Goal: Information Seeking & Learning: Learn about a topic

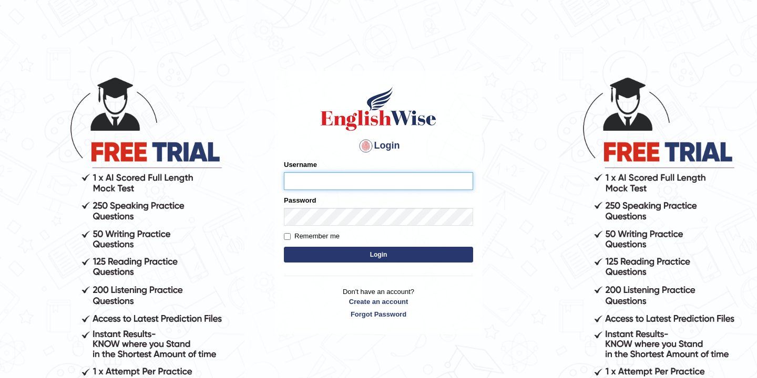
type input "bikramgurung_parramatta"
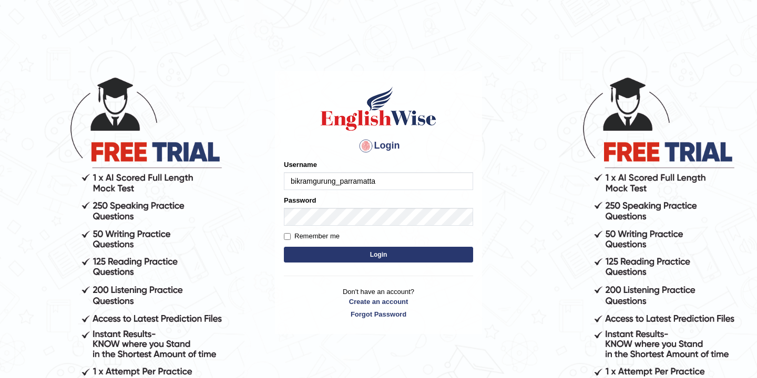
click at [380, 253] on button "Login" at bounding box center [378, 255] width 189 height 16
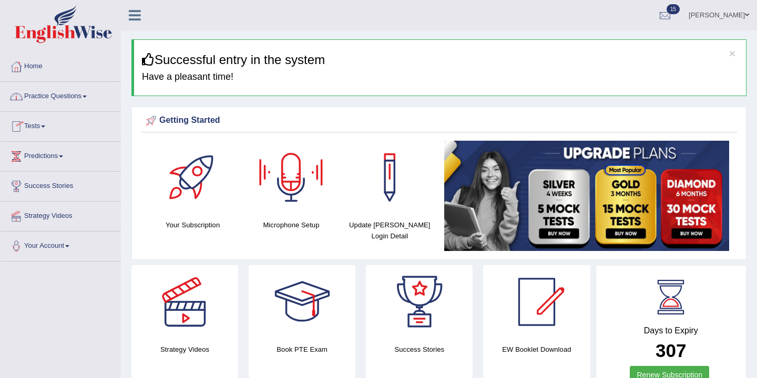
click at [79, 99] on link "Practice Questions" at bounding box center [61, 95] width 120 height 26
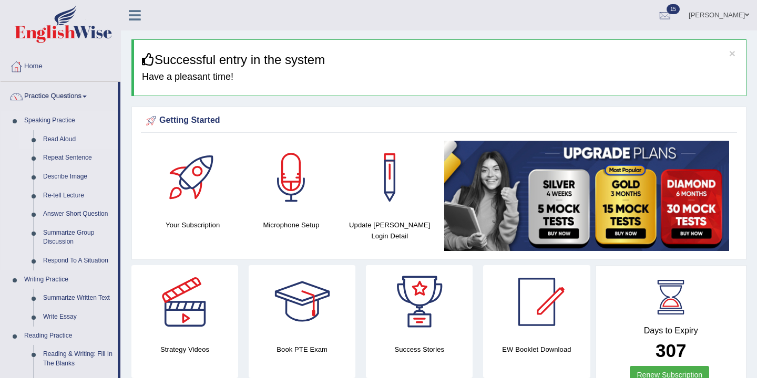
click at [68, 140] on link "Read Aloud" at bounding box center [77, 139] width 79 height 19
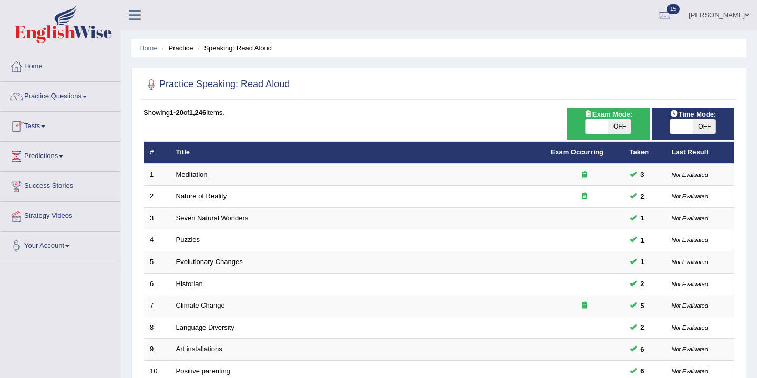
click at [700, 127] on span "OFF" at bounding box center [704, 126] width 23 height 15
checkbox input "true"
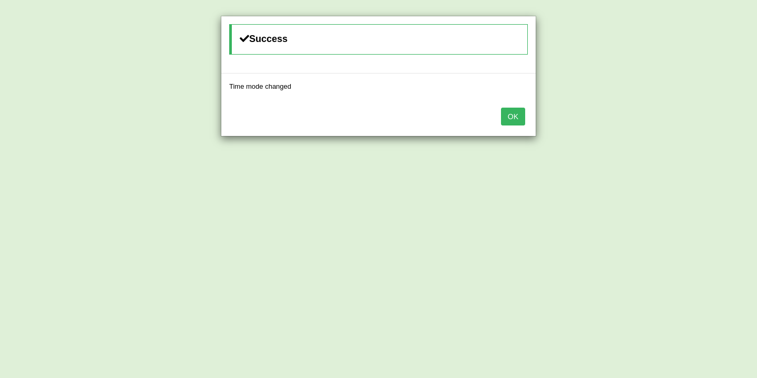
click at [516, 117] on button "OK" at bounding box center [513, 117] width 24 height 18
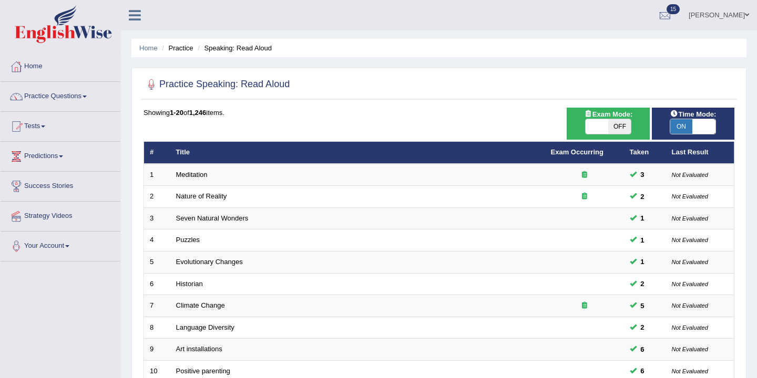
click at [622, 127] on span "OFF" at bounding box center [619, 126] width 23 height 15
checkbox input "true"
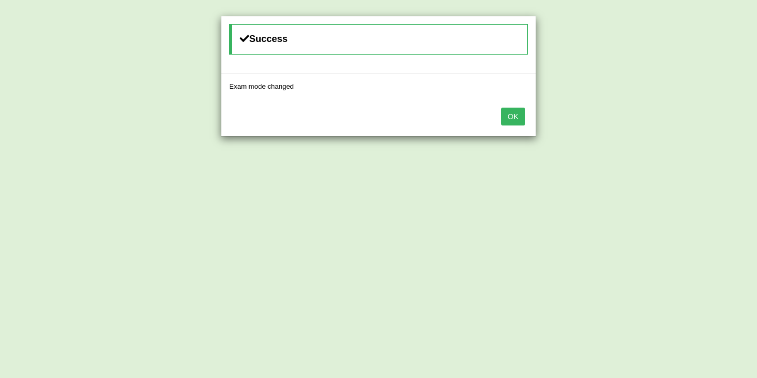
click at [512, 117] on button "OK" at bounding box center [513, 117] width 24 height 18
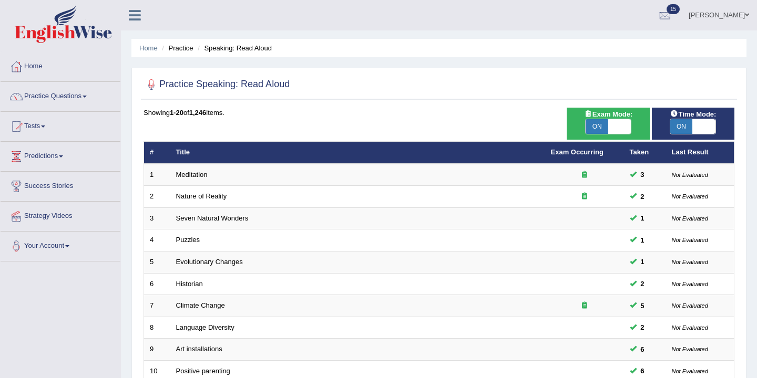
scroll to position [62, 0]
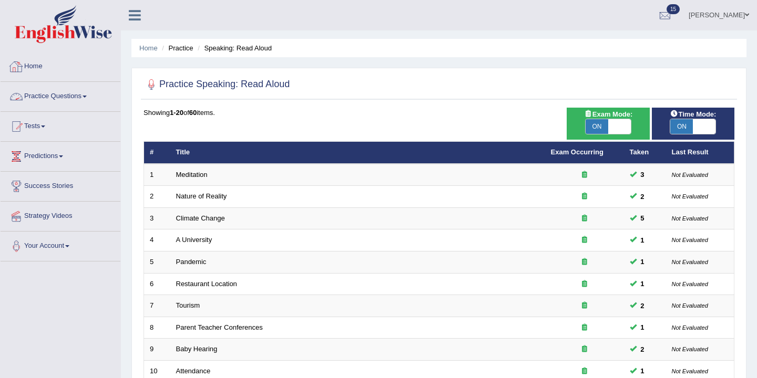
click at [86, 94] on link "Practice Questions" at bounding box center [61, 95] width 120 height 26
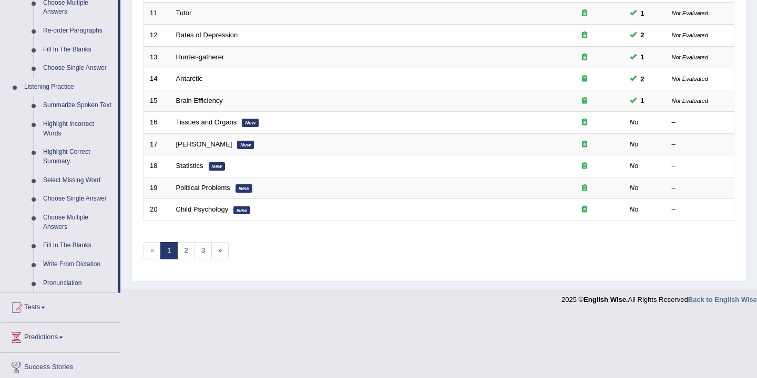
scroll to position [292, 0]
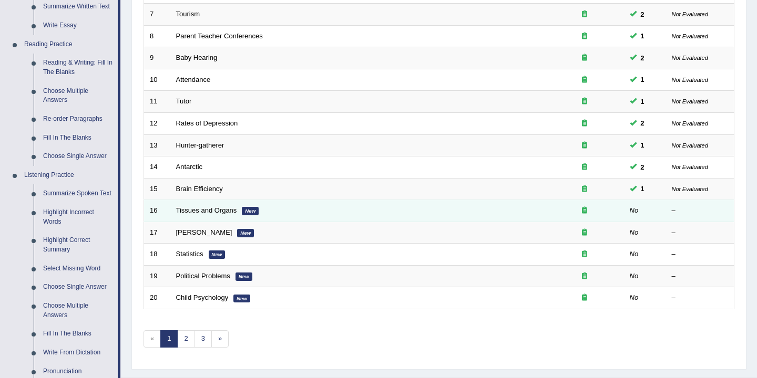
click at [249, 214] on em "New" at bounding box center [250, 211] width 17 height 8
click at [219, 209] on link "Tissues and Organs" at bounding box center [206, 211] width 61 height 8
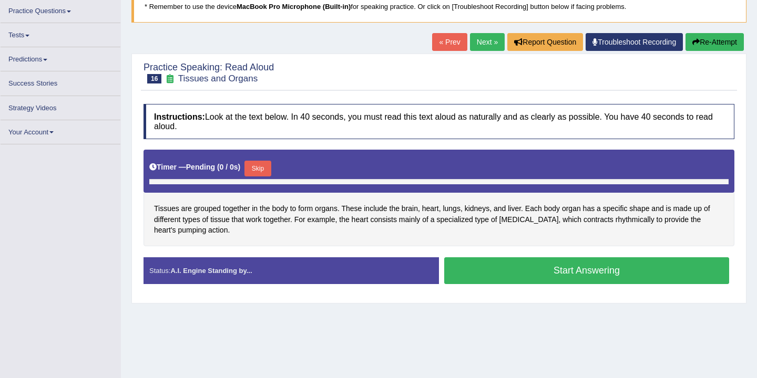
scroll to position [88, 0]
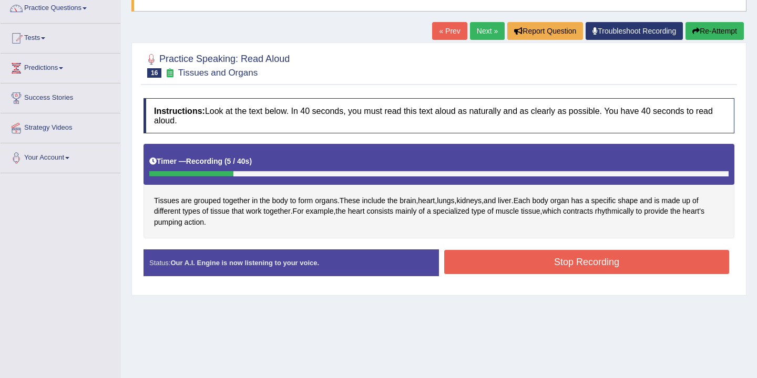
click at [513, 255] on button "Stop Recording" at bounding box center [586, 262] width 285 height 24
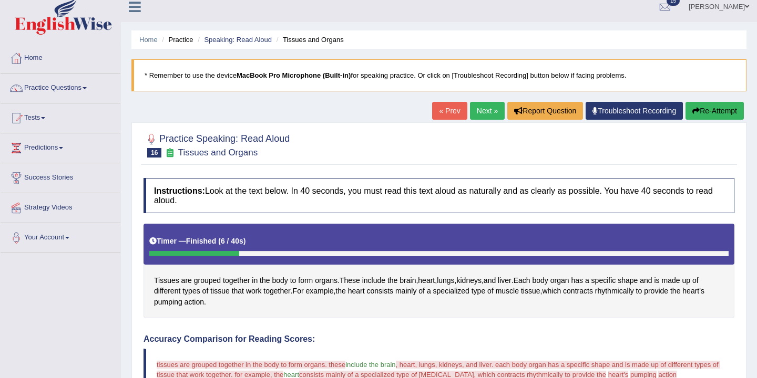
scroll to position [0, 0]
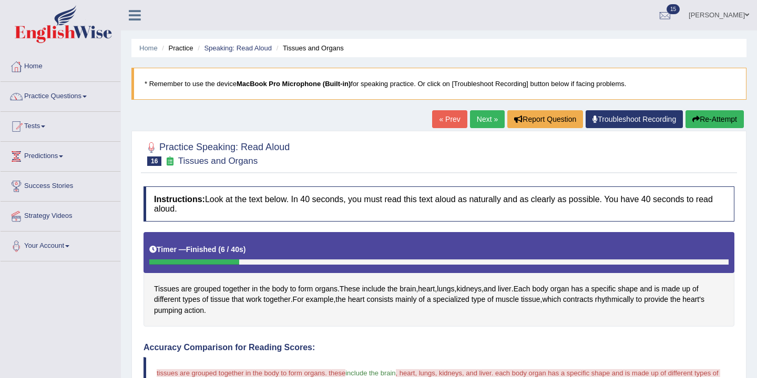
click at [479, 121] on link "Next »" at bounding box center [487, 119] width 35 height 18
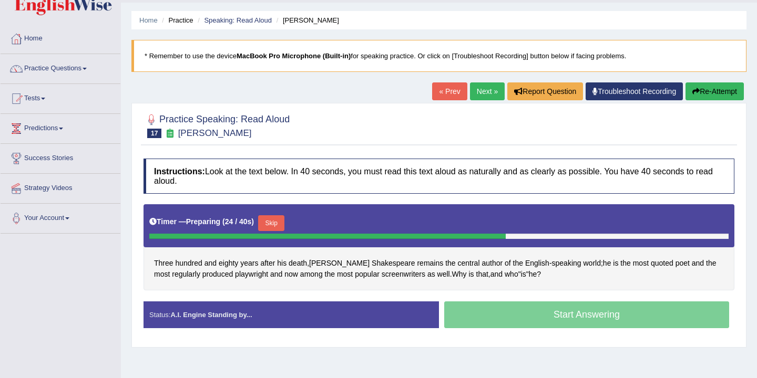
scroll to position [30, 0]
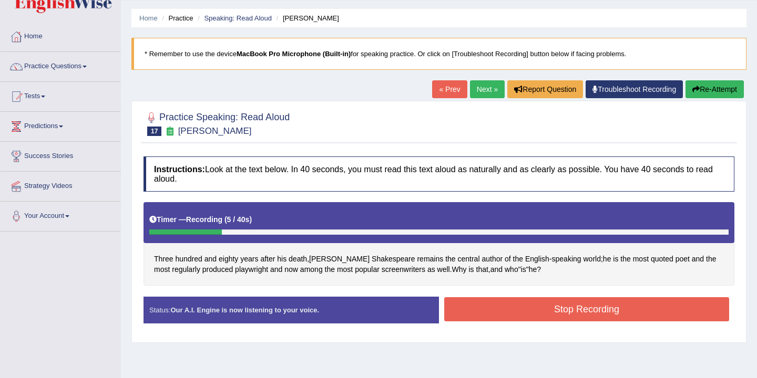
click at [493, 311] on button "Stop Recording" at bounding box center [586, 310] width 285 height 24
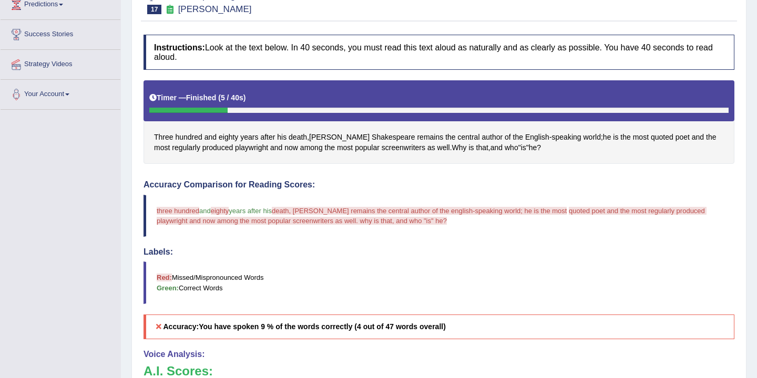
scroll to position [0, 0]
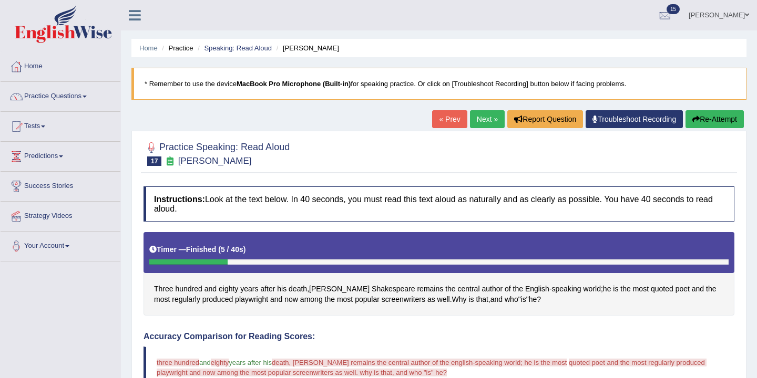
click at [482, 119] on link "Next »" at bounding box center [487, 119] width 35 height 18
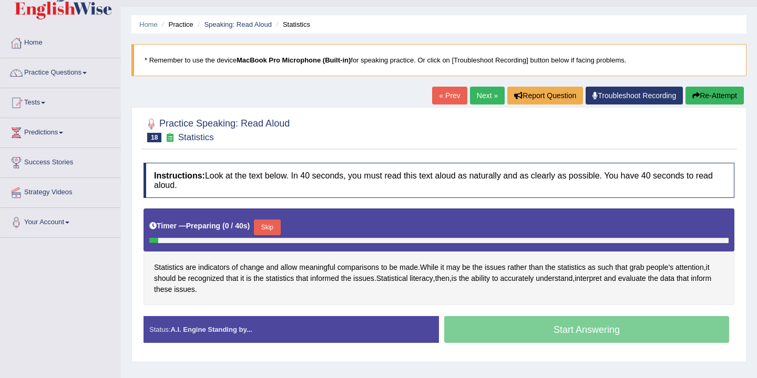
scroll to position [37, 0]
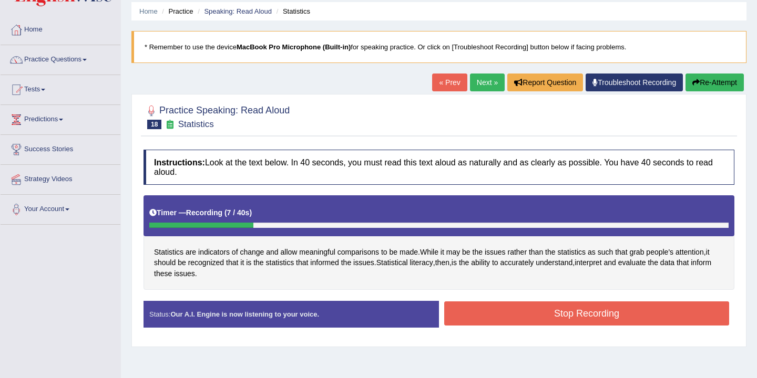
click at [519, 324] on button "Stop Recording" at bounding box center [586, 314] width 285 height 24
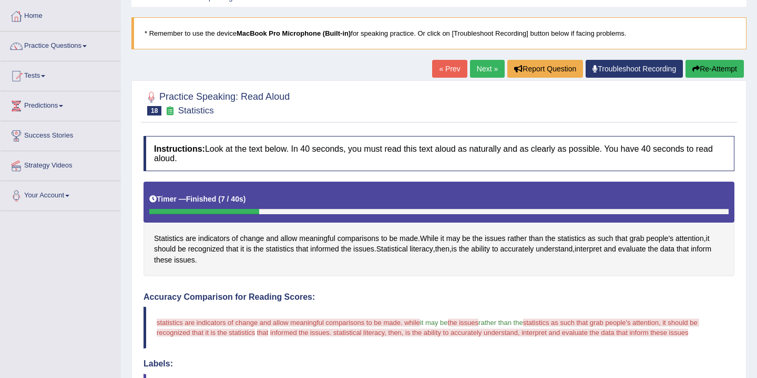
scroll to position [0, 0]
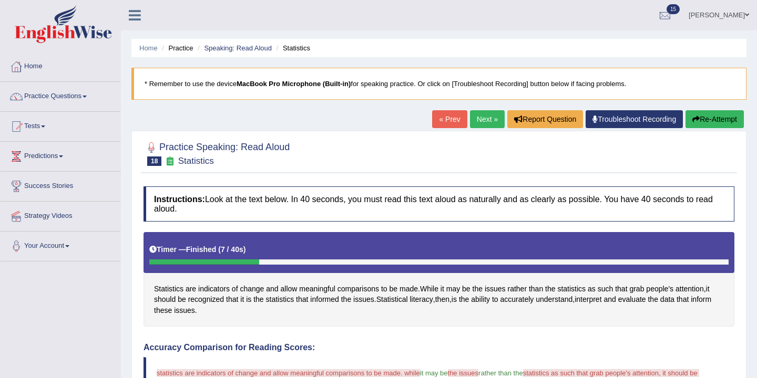
click at [702, 122] on button "Re-Attempt" at bounding box center [714, 119] width 58 height 18
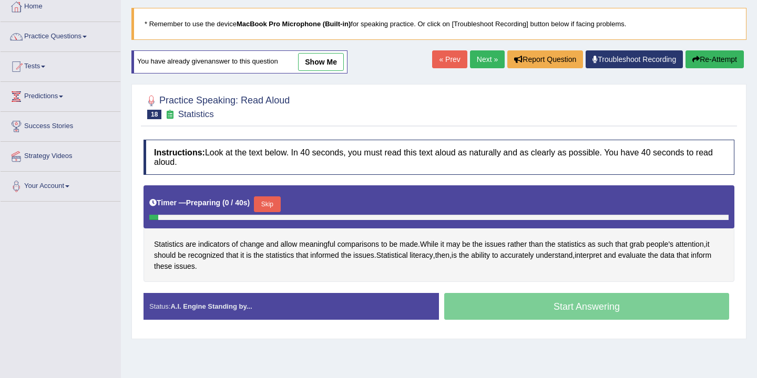
scroll to position [79, 0]
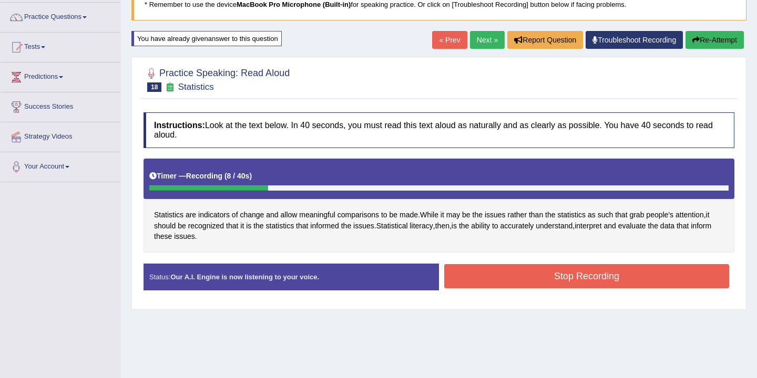
click at [497, 281] on button "Stop Recording" at bounding box center [586, 276] width 285 height 24
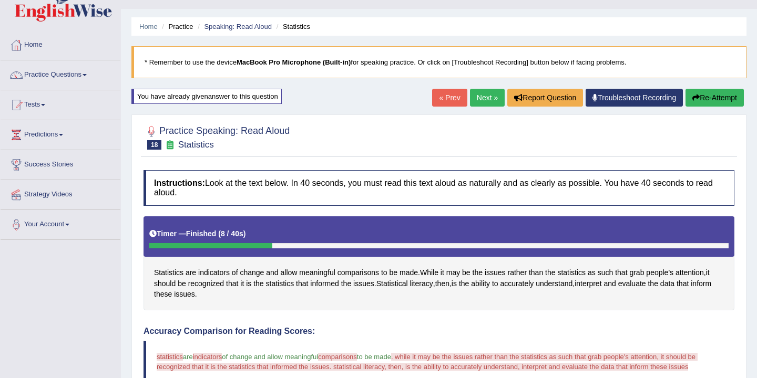
scroll to position [0, 0]
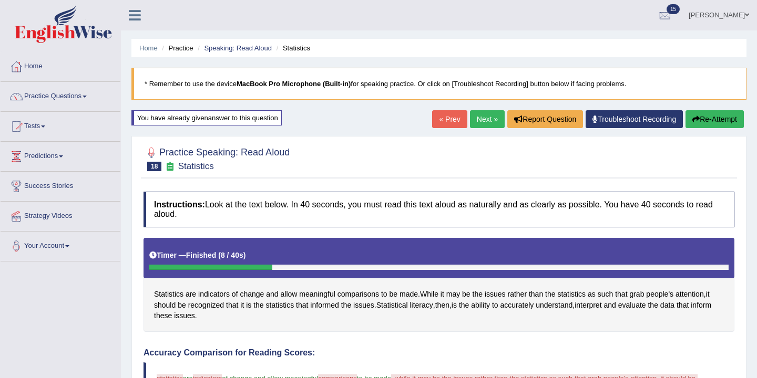
click at [478, 122] on link "Next »" at bounding box center [487, 119] width 35 height 18
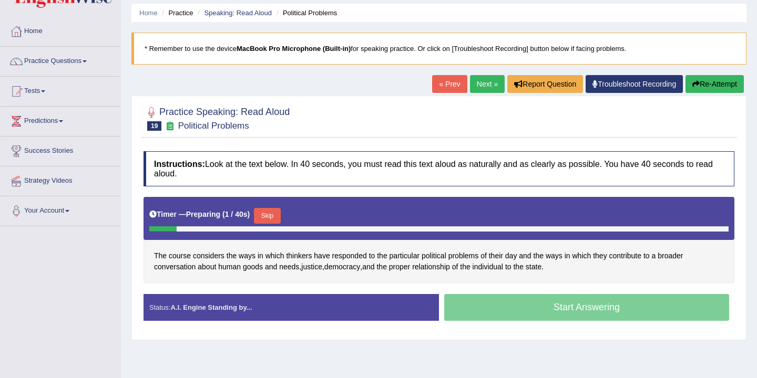
scroll to position [35, 0]
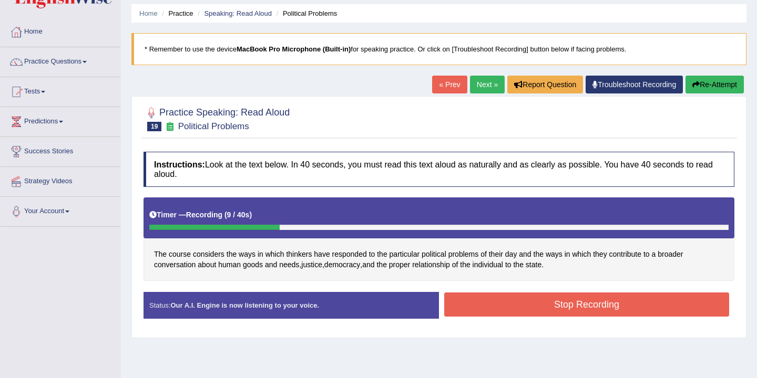
click at [484, 307] on button "Stop Recording" at bounding box center [586, 305] width 285 height 24
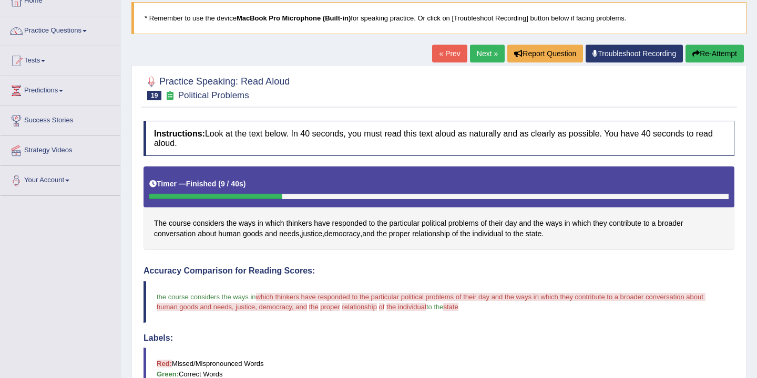
scroll to position [0, 0]
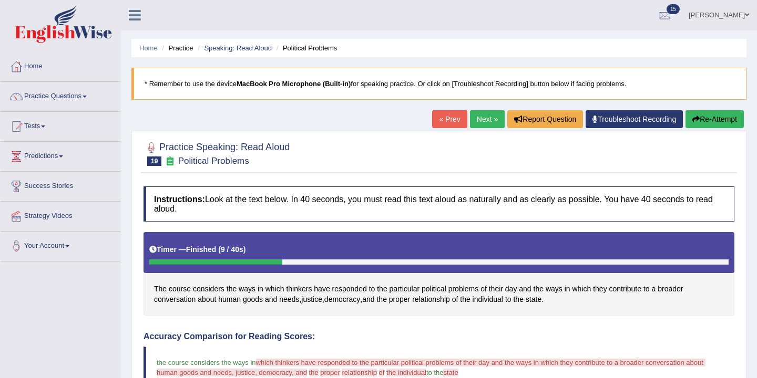
click at [483, 119] on link "Next »" at bounding box center [487, 119] width 35 height 18
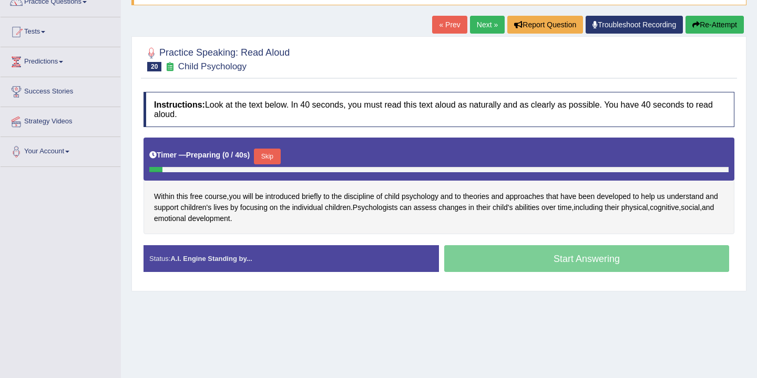
scroll to position [103, 0]
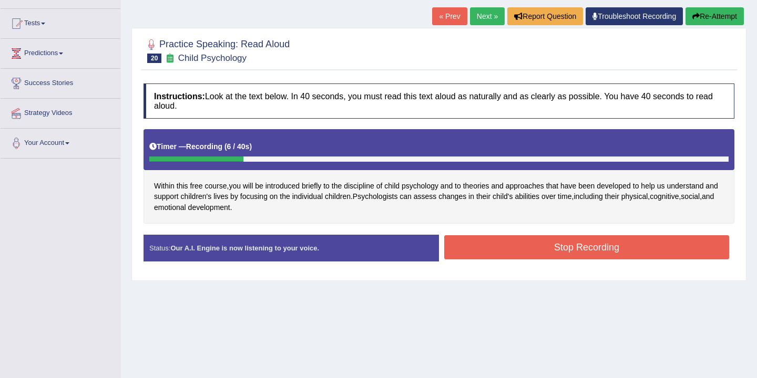
click at [527, 249] on button "Stop Recording" at bounding box center [586, 247] width 285 height 24
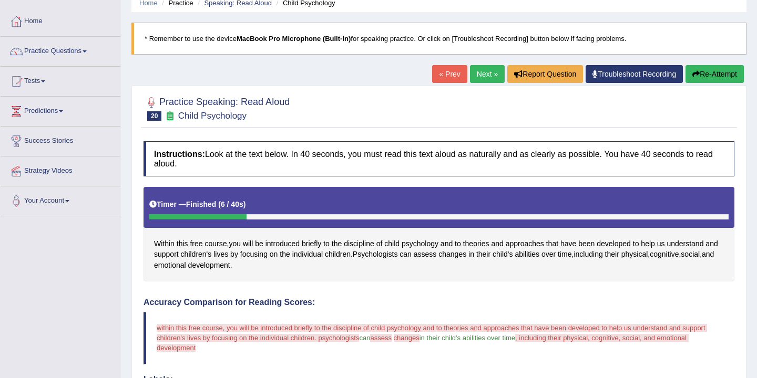
scroll to position [0, 0]
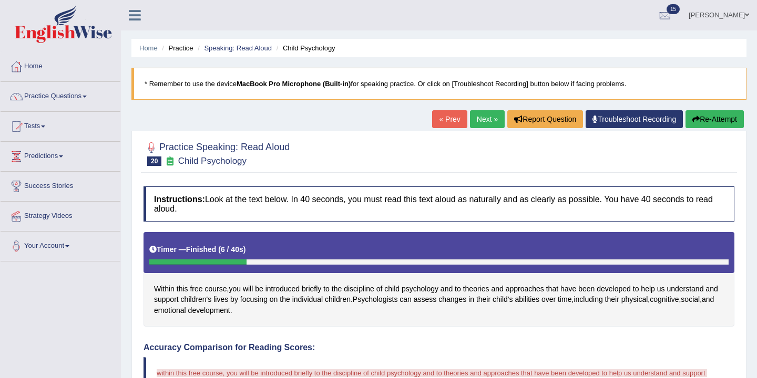
click at [481, 119] on link "Next »" at bounding box center [487, 119] width 35 height 18
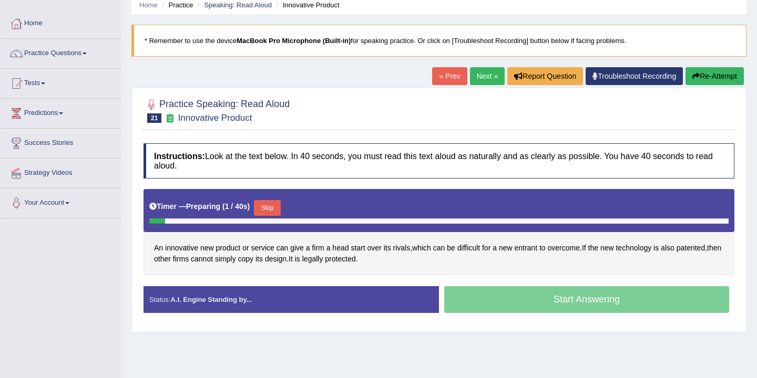
scroll to position [57, 0]
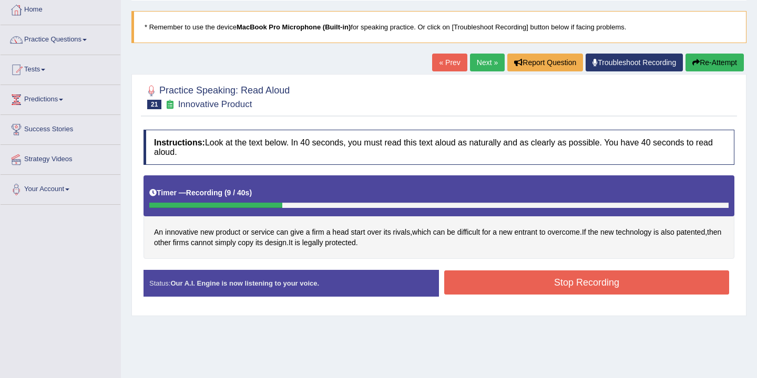
click at [557, 285] on button "Stop Recording" at bounding box center [586, 283] width 285 height 24
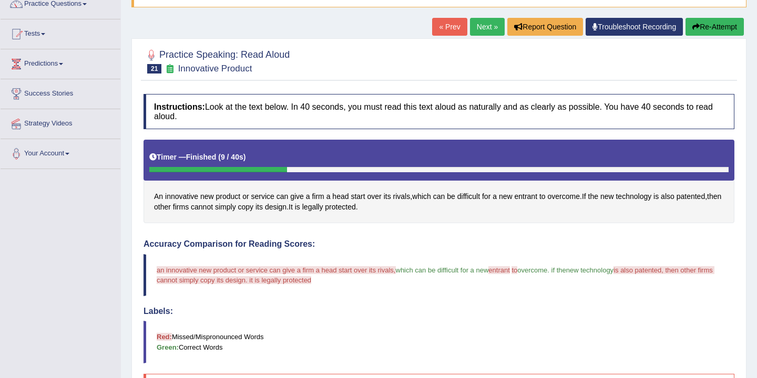
scroll to position [4, 0]
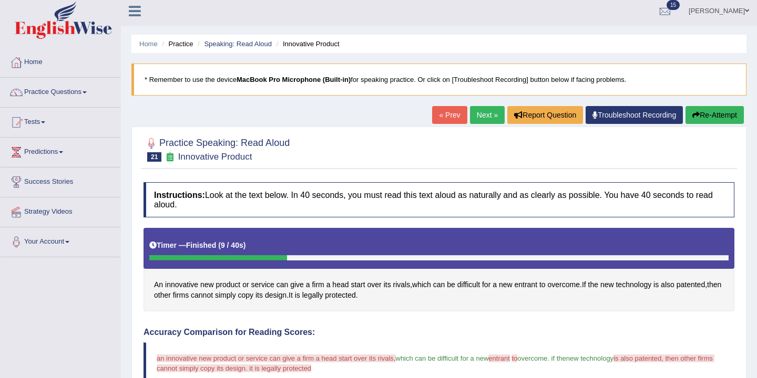
click at [722, 119] on button "Re-Attempt" at bounding box center [714, 115] width 58 height 18
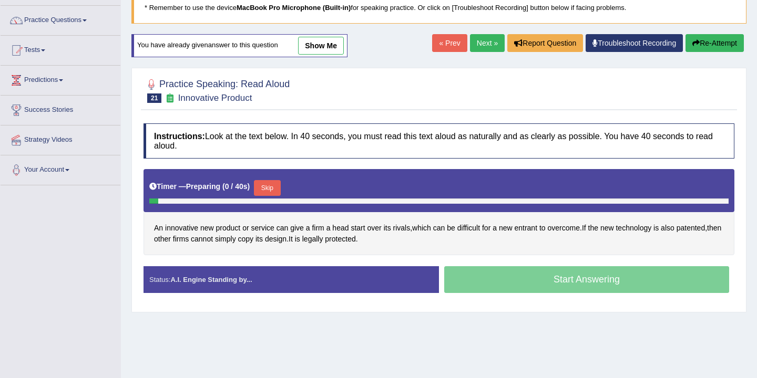
scroll to position [135, 0]
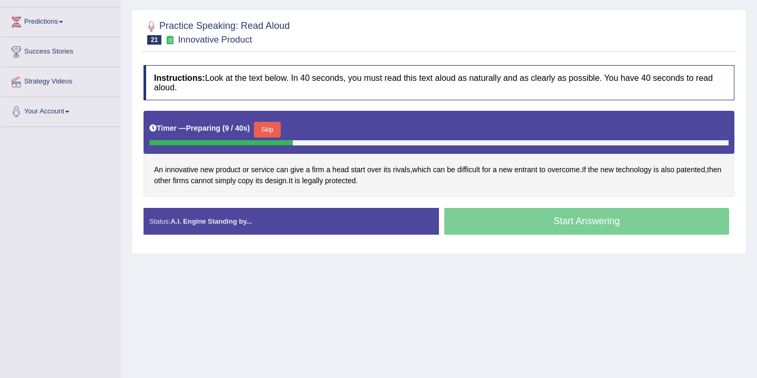
click at [274, 130] on button "Skip" at bounding box center [267, 130] width 26 height 16
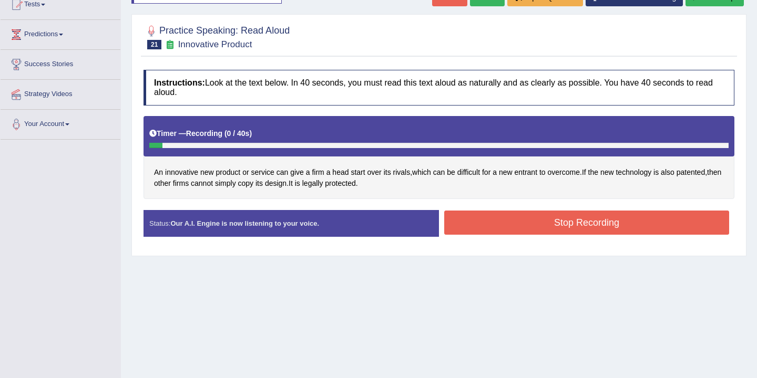
scroll to position [122, 0]
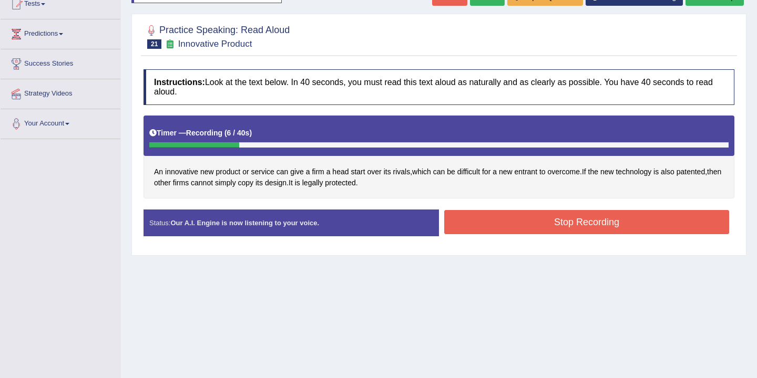
click at [514, 223] on button "Stop Recording" at bounding box center [586, 222] width 285 height 24
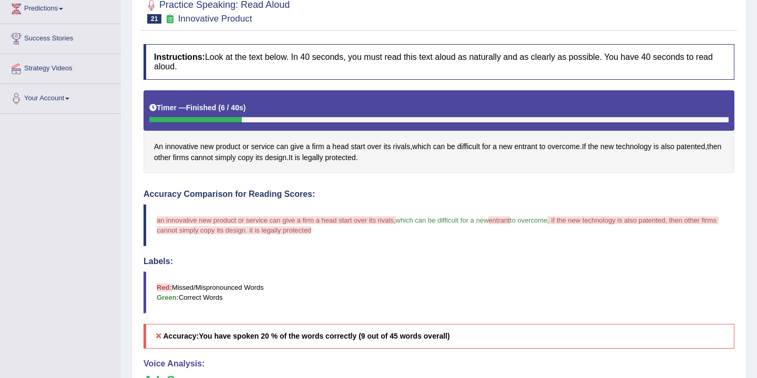
scroll to position [11, 0]
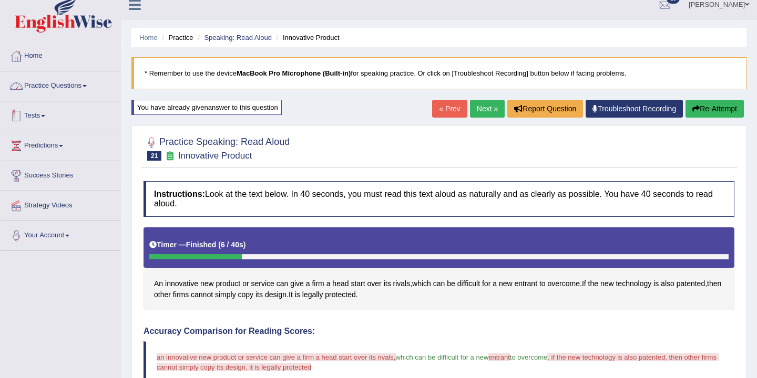
click at [86, 91] on link "Practice Questions" at bounding box center [61, 84] width 120 height 26
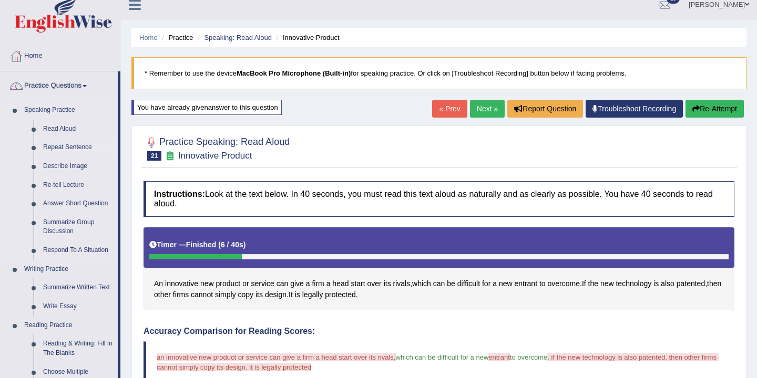
click at [68, 147] on link "Repeat Sentence" at bounding box center [77, 147] width 79 height 19
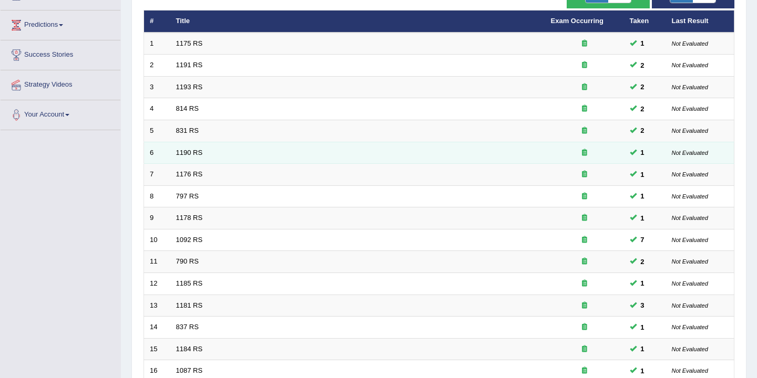
scroll to position [317, 0]
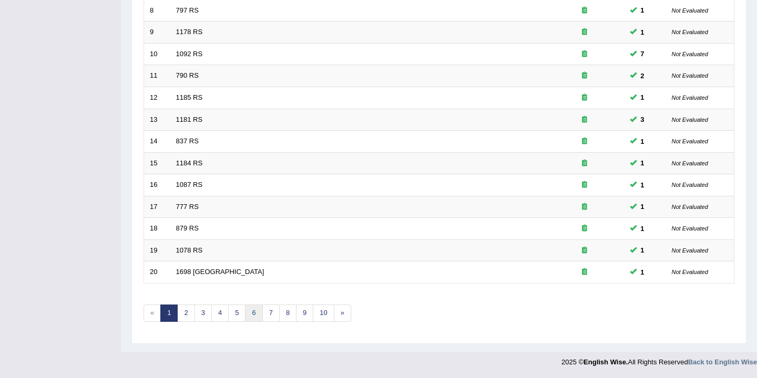
click at [252, 317] on link "6" at bounding box center [253, 313] width 17 height 17
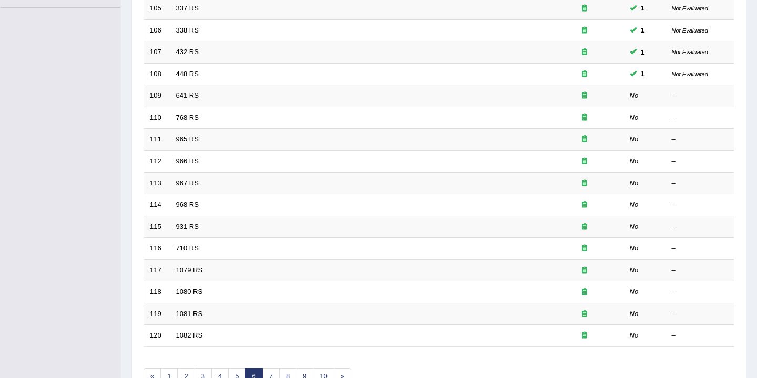
scroll to position [317, 0]
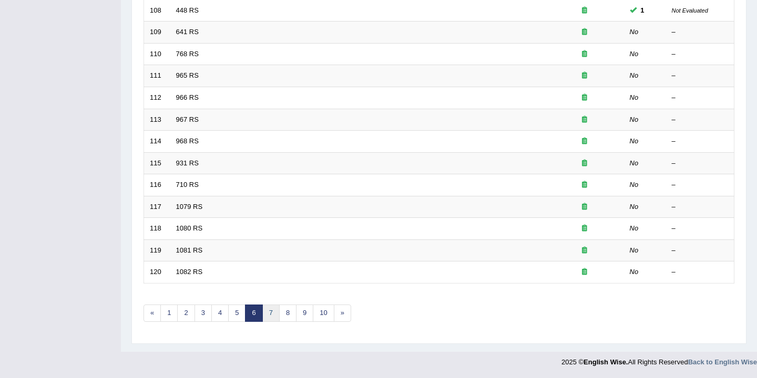
click at [272, 319] on link "7" at bounding box center [270, 313] width 17 height 17
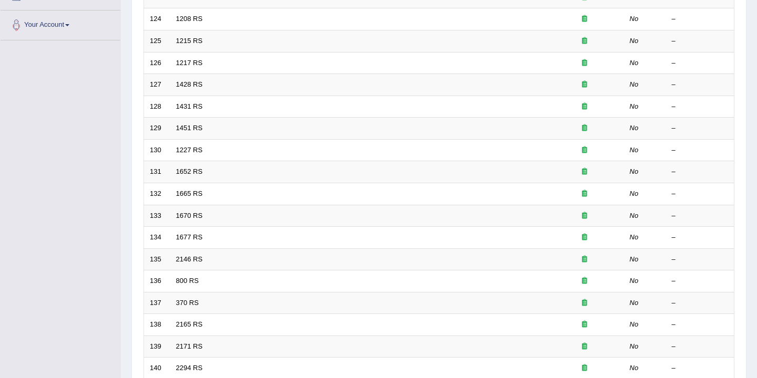
scroll to position [317, 0]
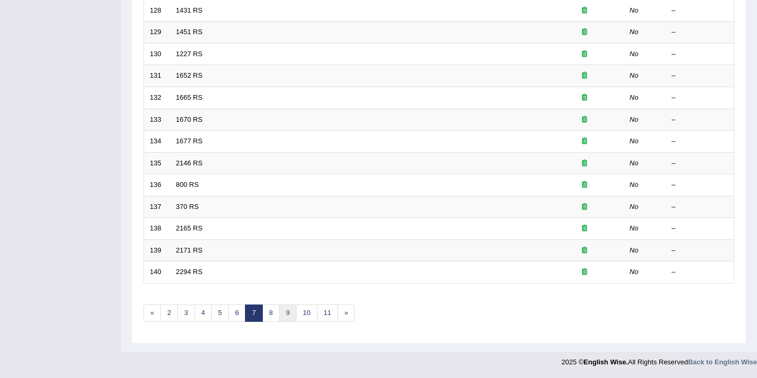
click at [288, 311] on link "9" at bounding box center [287, 313] width 17 height 17
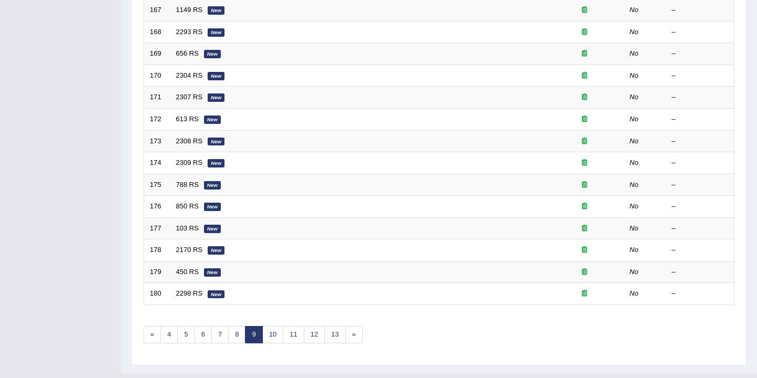
scroll to position [317, 0]
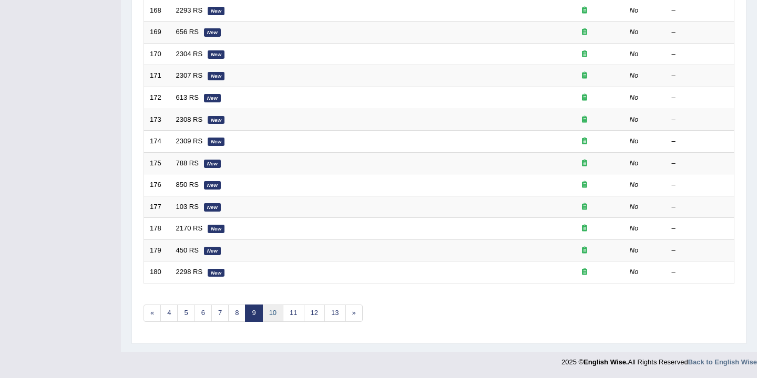
click at [272, 315] on link "10" at bounding box center [272, 313] width 21 height 17
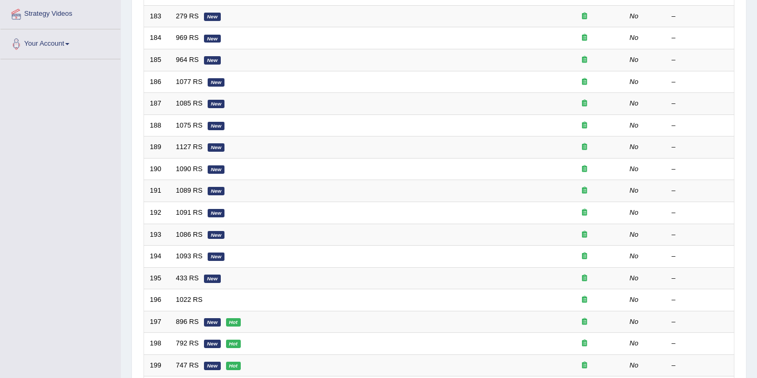
scroll to position [317, 0]
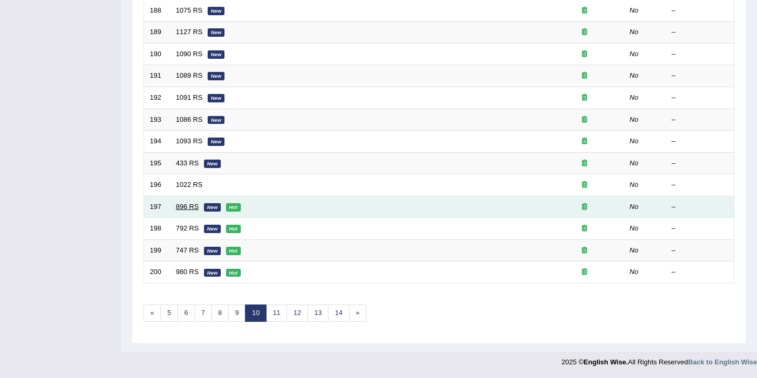
click at [177, 210] on link "896 RS" at bounding box center [187, 207] width 23 height 8
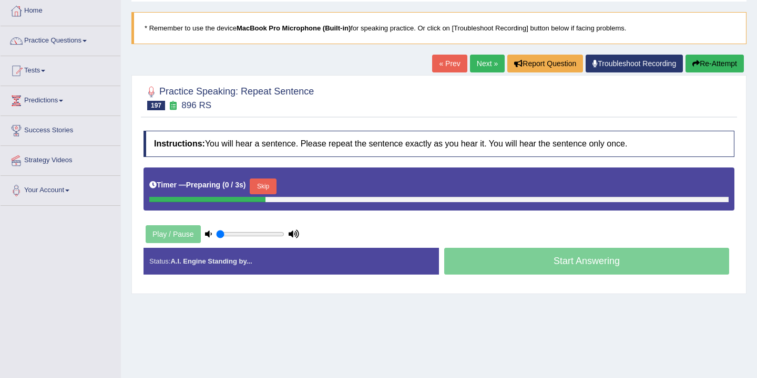
scroll to position [108, 0]
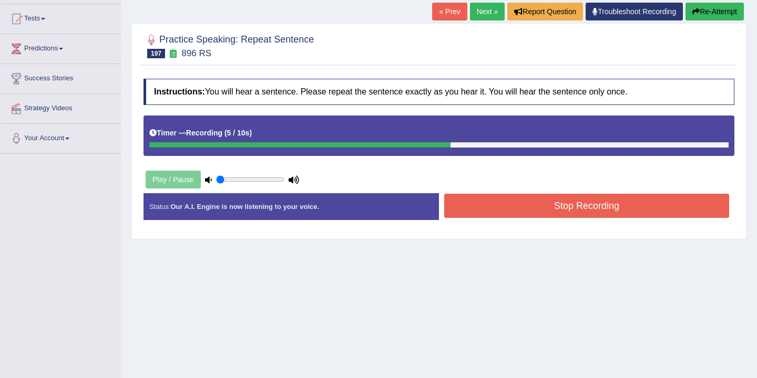
click at [499, 209] on button "Stop Recording" at bounding box center [586, 206] width 285 height 24
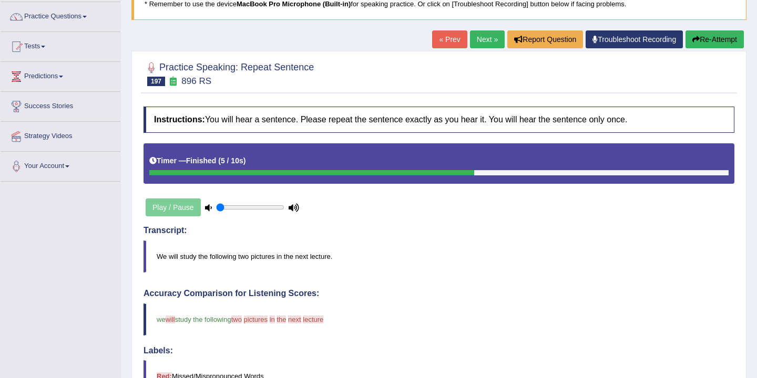
scroll to position [0, 0]
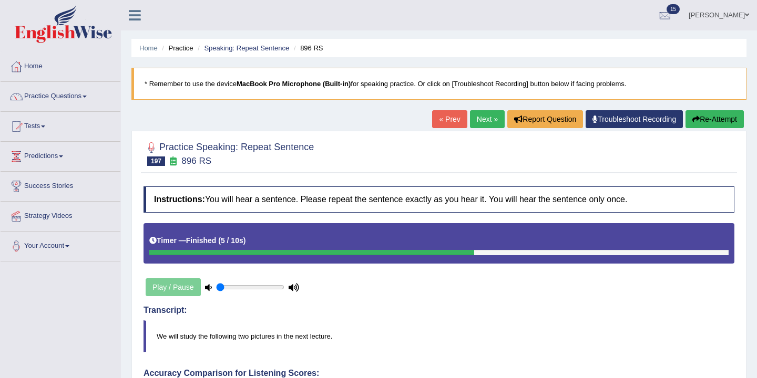
click at [487, 120] on link "Next »" at bounding box center [487, 119] width 35 height 18
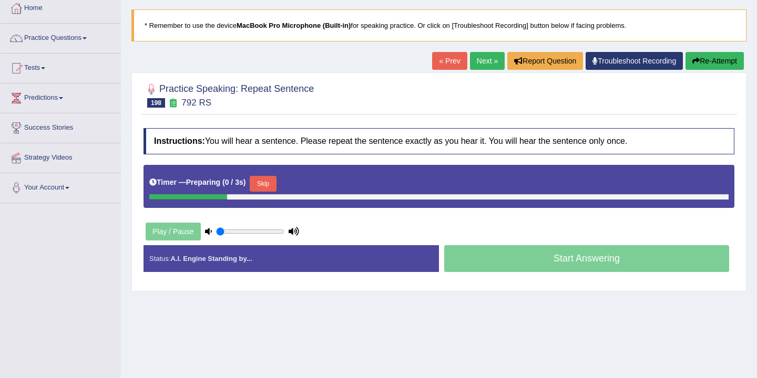
scroll to position [94, 0]
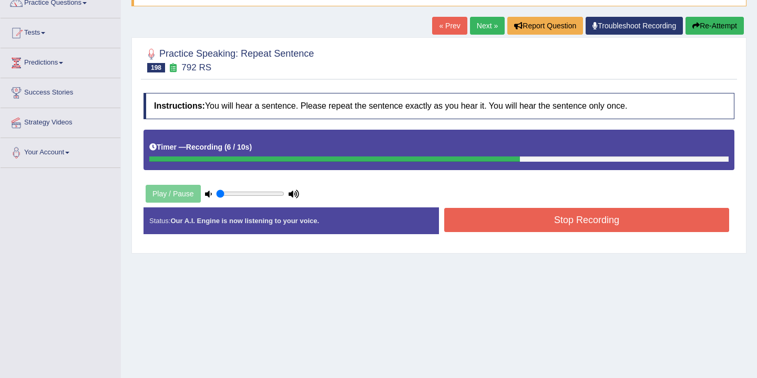
click at [480, 223] on button "Stop Recording" at bounding box center [586, 220] width 285 height 24
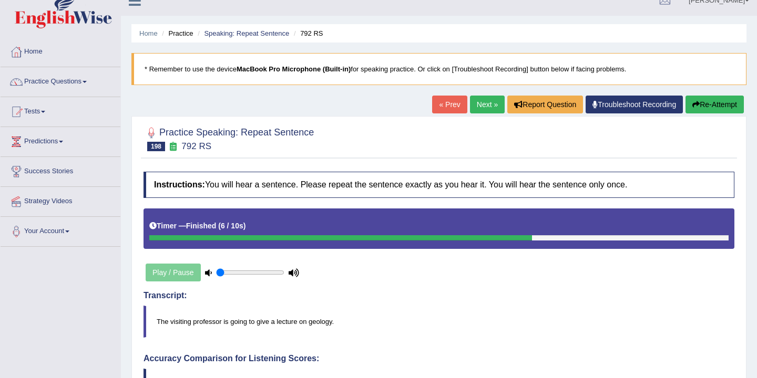
scroll to position [0, 0]
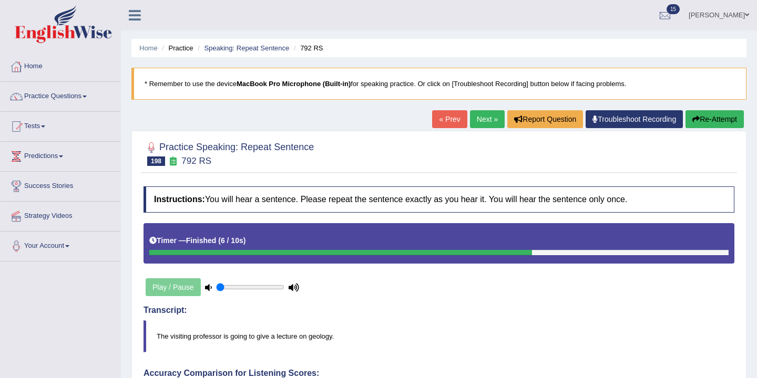
click at [482, 117] on link "Next »" at bounding box center [487, 119] width 35 height 18
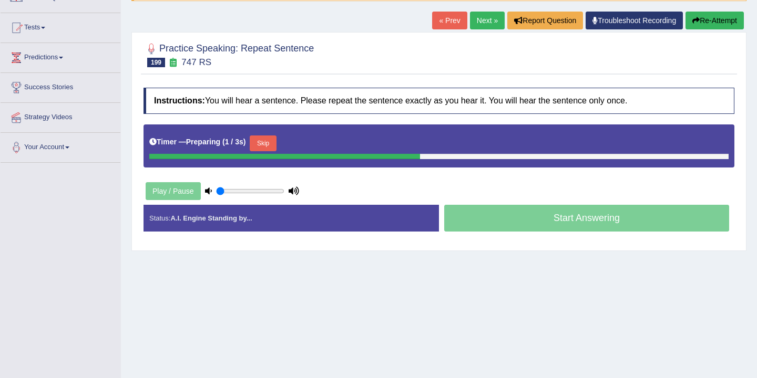
scroll to position [120, 0]
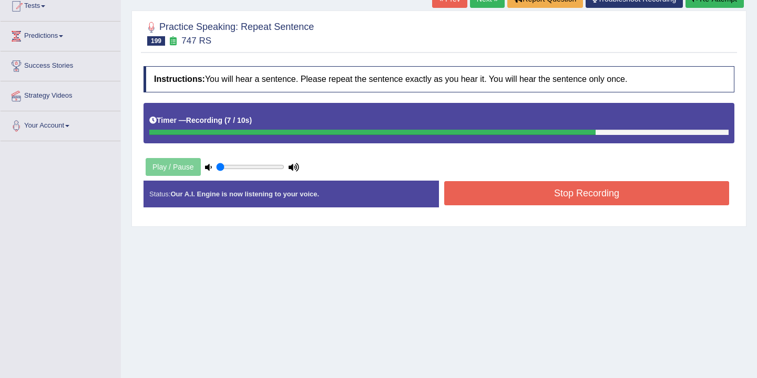
click at [492, 189] on button "Stop Recording" at bounding box center [586, 193] width 285 height 24
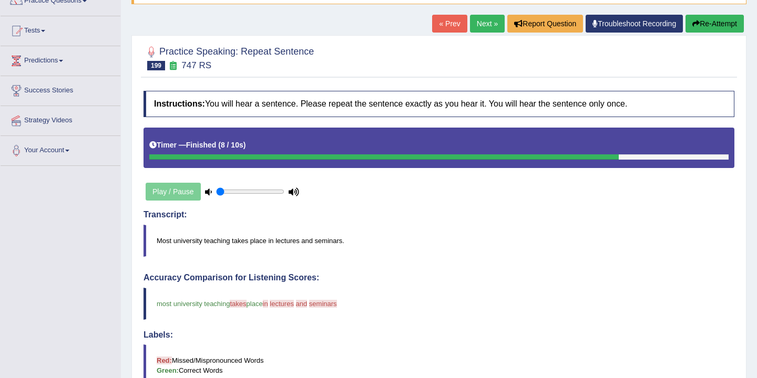
scroll to position [0, 0]
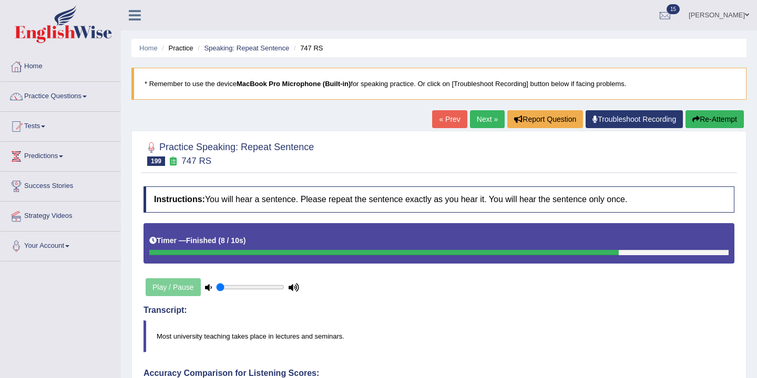
click at [480, 122] on link "Next »" at bounding box center [487, 119] width 35 height 18
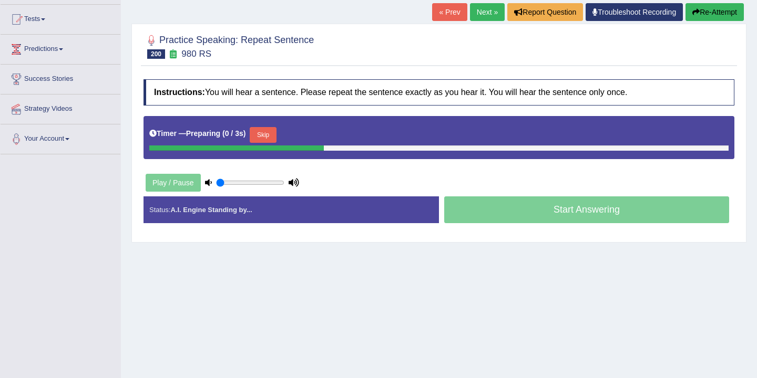
scroll to position [121, 0]
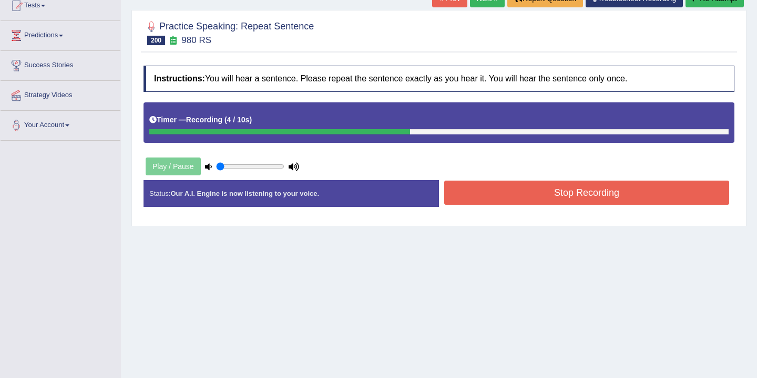
click at [507, 193] on button "Stop Recording" at bounding box center [586, 193] width 285 height 24
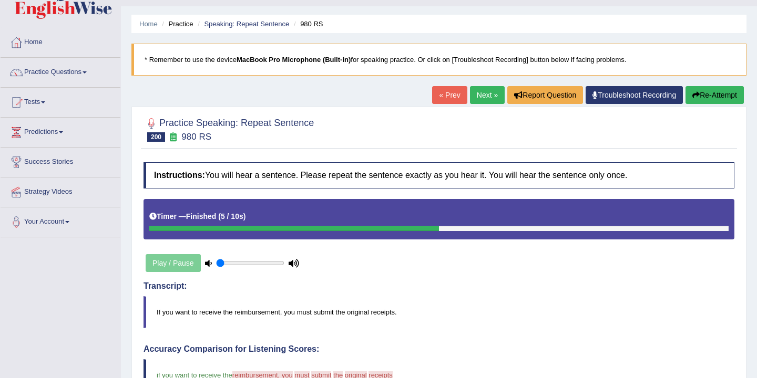
scroll to position [7, 0]
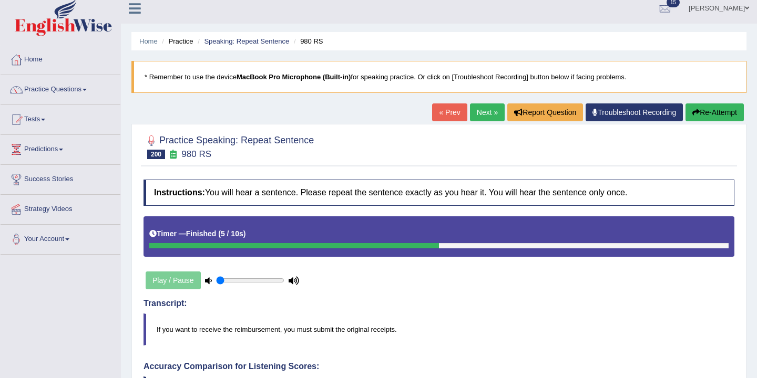
click at [480, 114] on link "Next »" at bounding box center [487, 113] width 35 height 18
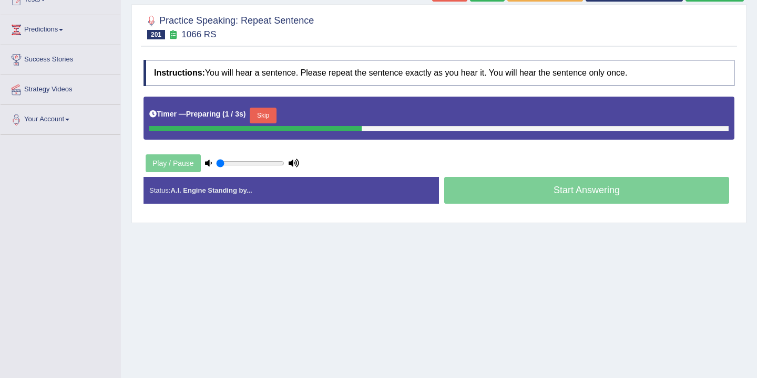
scroll to position [137, 0]
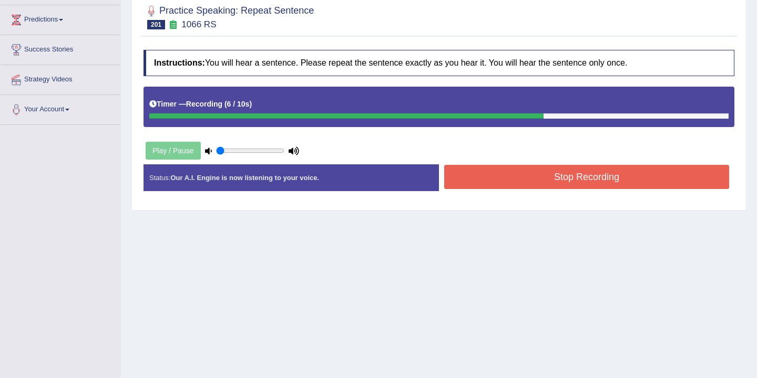
click at [501, 176] on button "Stop Recording" at bounding box center [586, 177] width 285 height 24
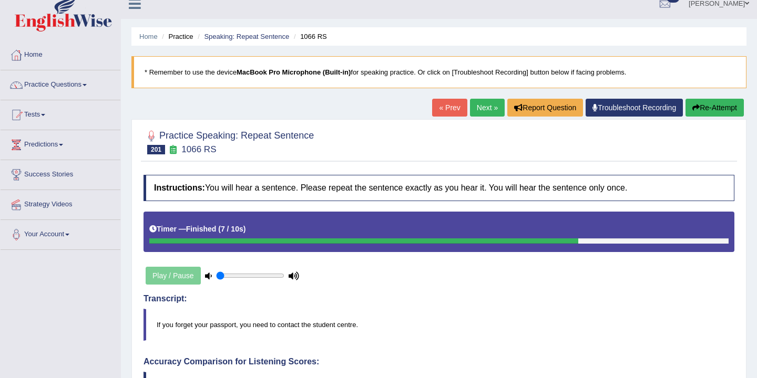
scroll to position [0, 0]
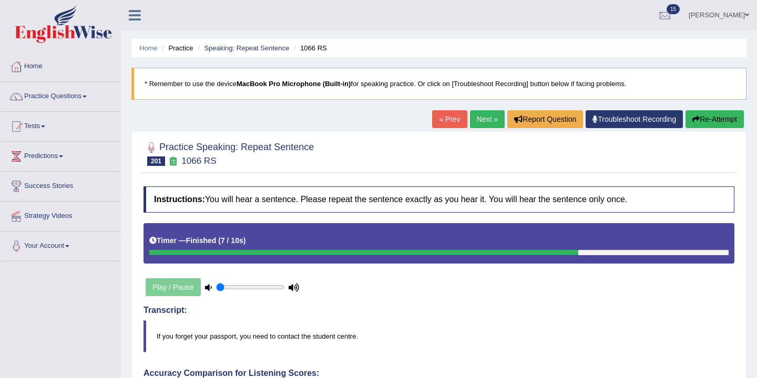
click at [484, 119] on link "Next »" at bounding box center [487, 119] width 35 height 18
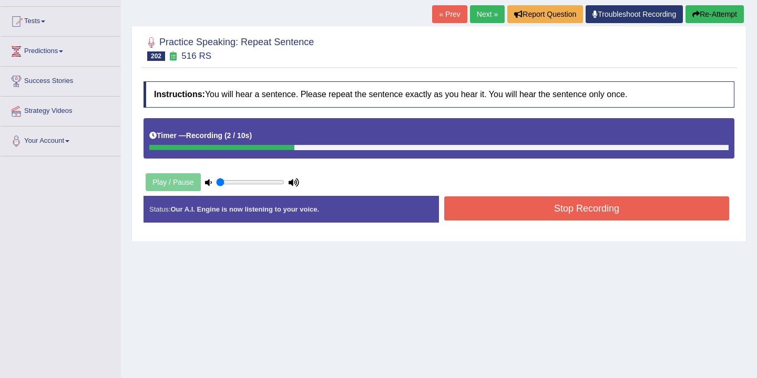
scroll to position [104, 0]
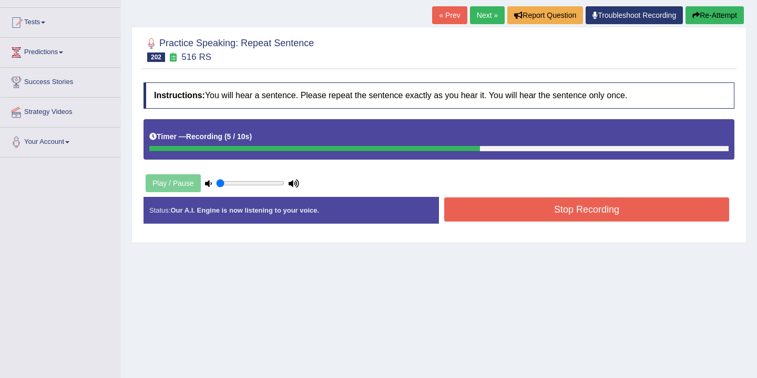
click at [510, 213] on button "Stop Recording" at bounding box center [586, 210] width 285 height 24
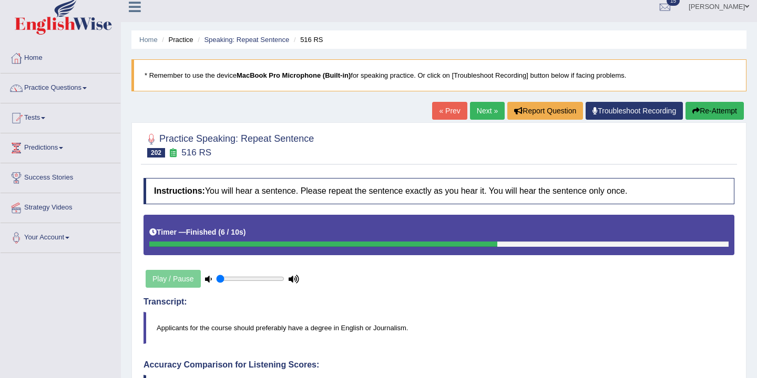
scroll to position [0, 0]
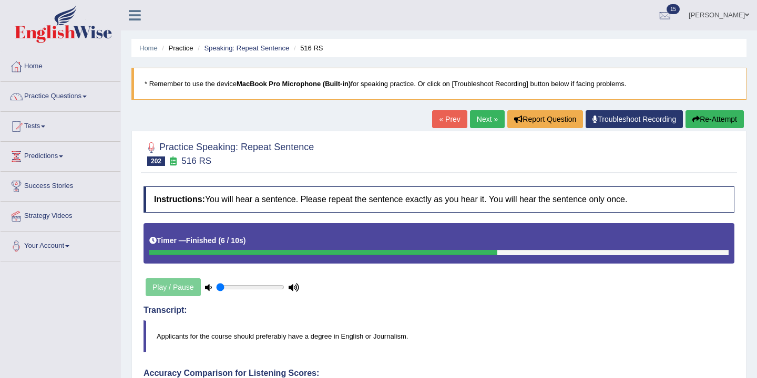
click at [485, 120] on link "Next »" at bounding box center [487, 119] width 35 height 18
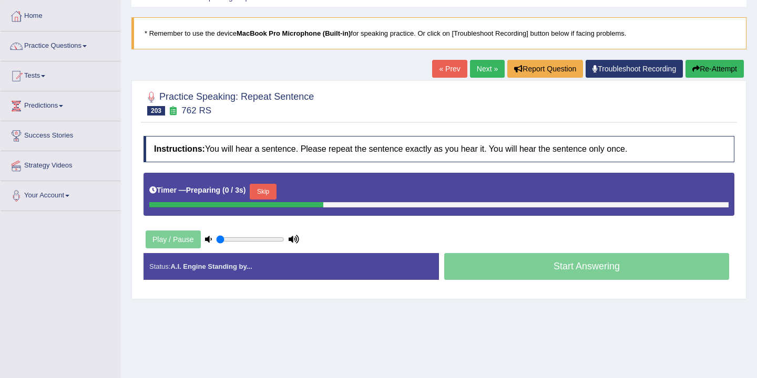
scroll to position [87, 0]
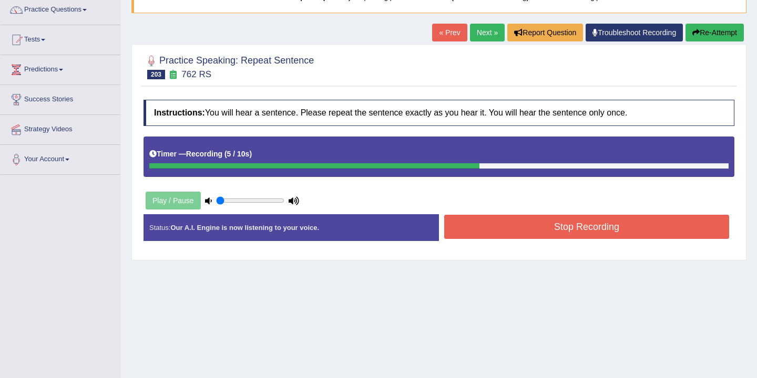
click at [515, 231] on button "Stop Recording" at bounding box center [586, 227] width 285 height 24
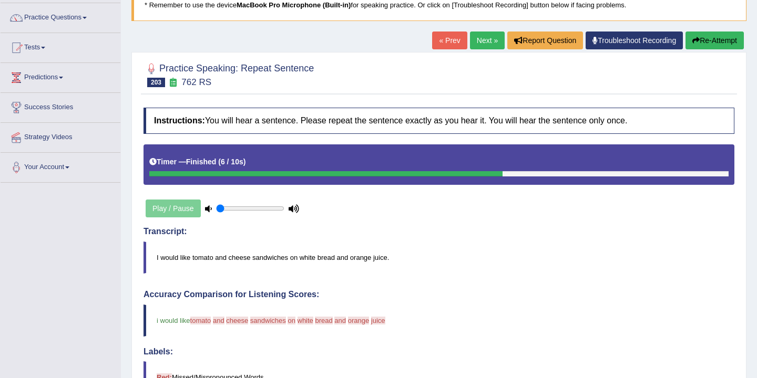
scroll to position [0, 0]
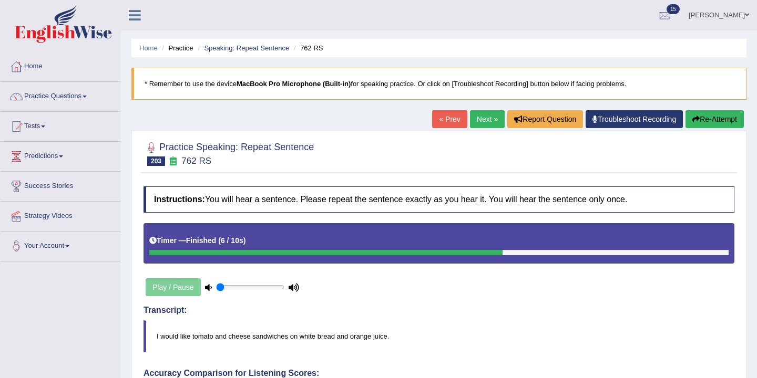
click at [702, 119] on button "Re-Attempt" at bounding box center [714, 119] width 58 height 18
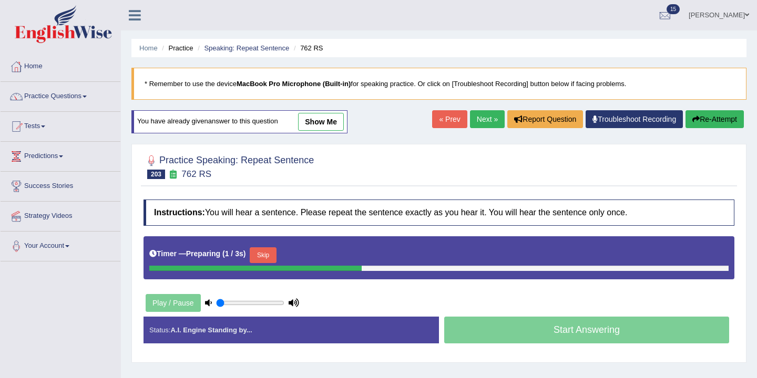
click at [264, 255] on button "Skip" at bounding box center [263, 256] width 26 height 16
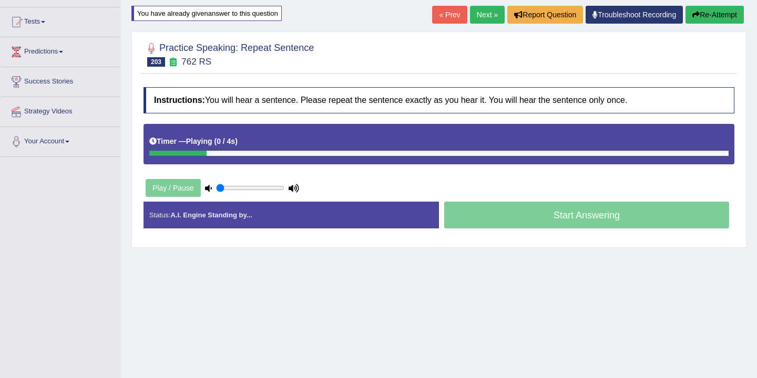
scroll to position [125, 0]
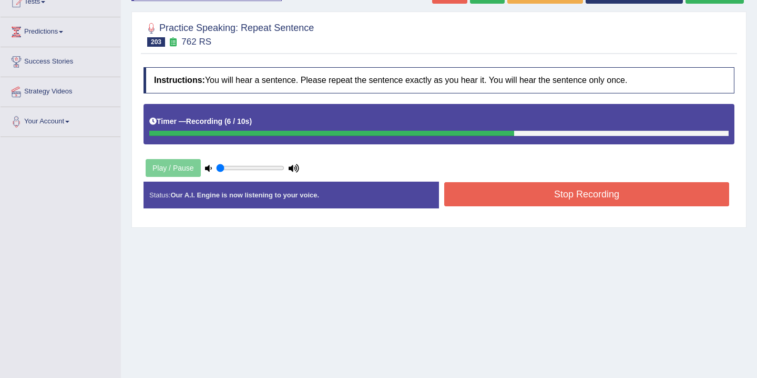
click at [521, 201] on button "Stop Recording" at bounding box center [586, 194] width 285 height 24
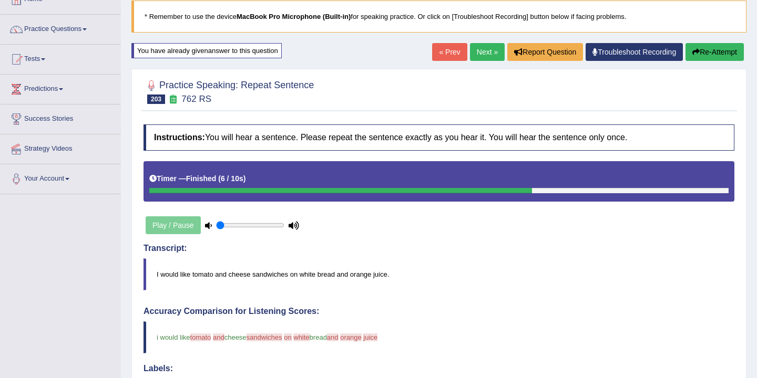
scroll to position [56, 0]
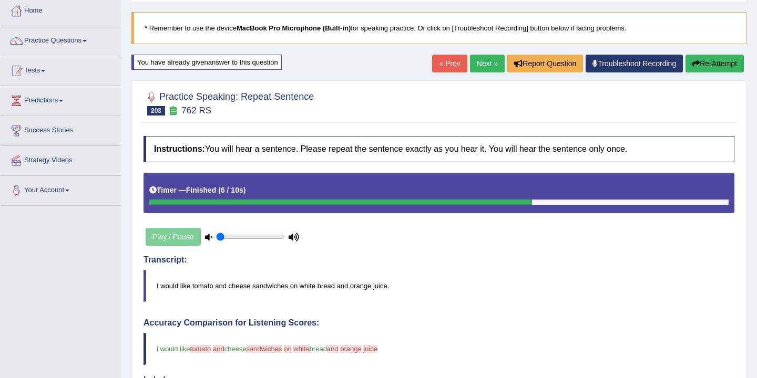
click at [481, 62] on link "Next »" at bounding box center [487, 64] width 35 height 18
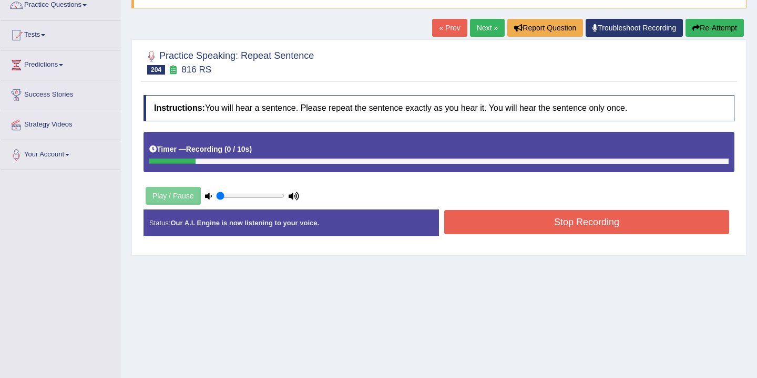
scroll to position [90, 0]
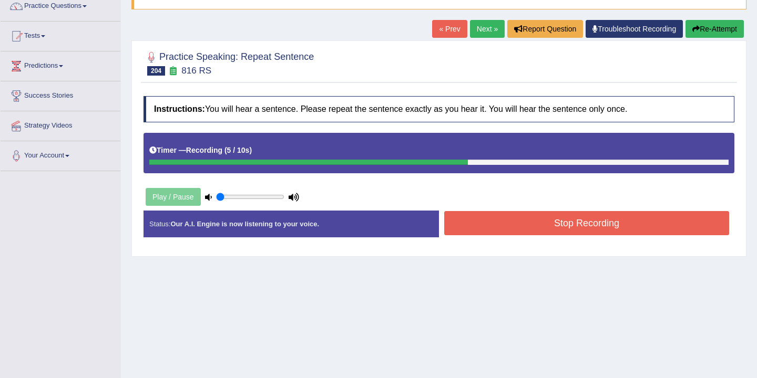
click at [524, 228] on button "Stop Recording" at bounding box center [586, 223] width 285 height 24
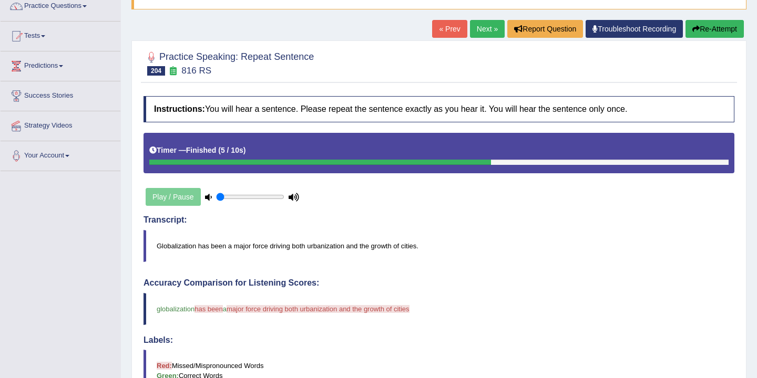
scroll to position [0, 0]
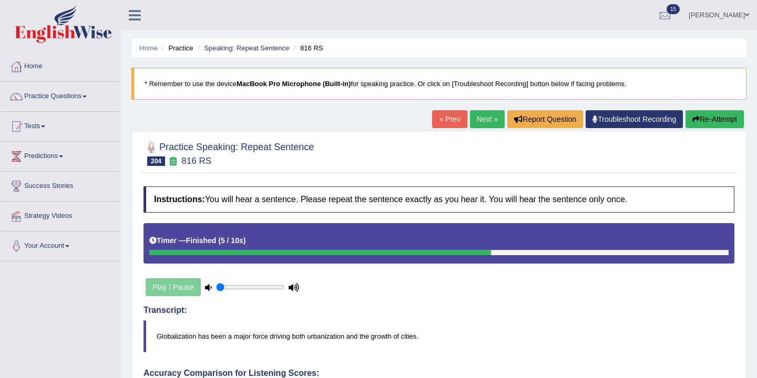
click at [476, 120] on link "Next »" at bounding box center [487, 119] width 35 height 18
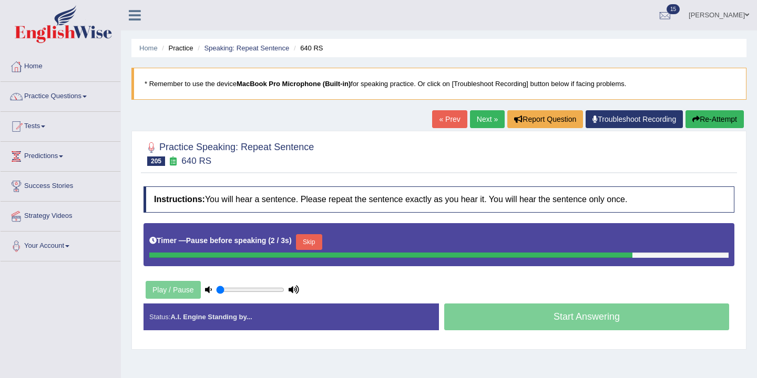
click at [320, 242] on button "Skip" at bounding box center [309, 242] width 26 height 16
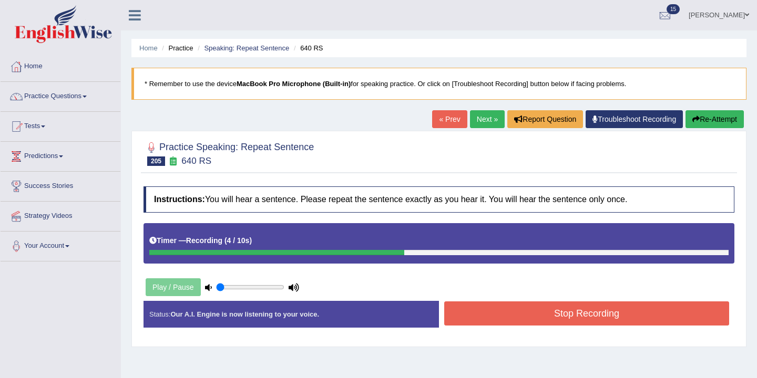
click at [710, 119] on button "Re-Attempt" at bounding box center [714, 119] width 58 height 18
click at [549, 317] on button "Stop Recording" at bounding box center [586, 314] width 285 height 24
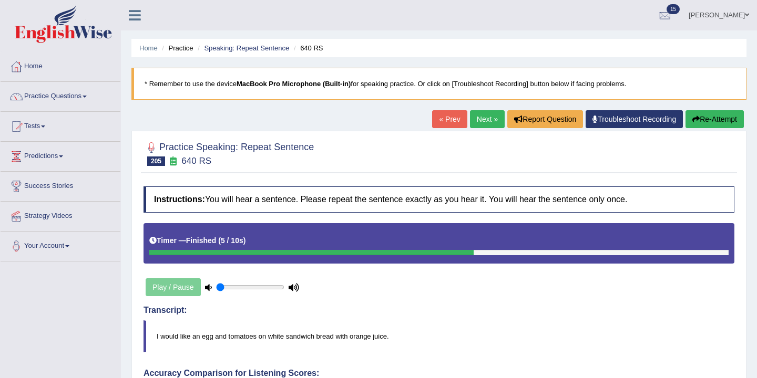
click at [483, 122] on link "Next »" at bounding box center [487, 119] width 35 height 18
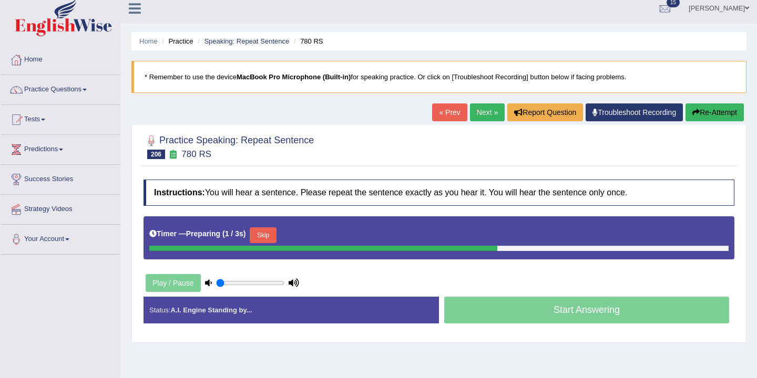
scroll to position [13, 0]
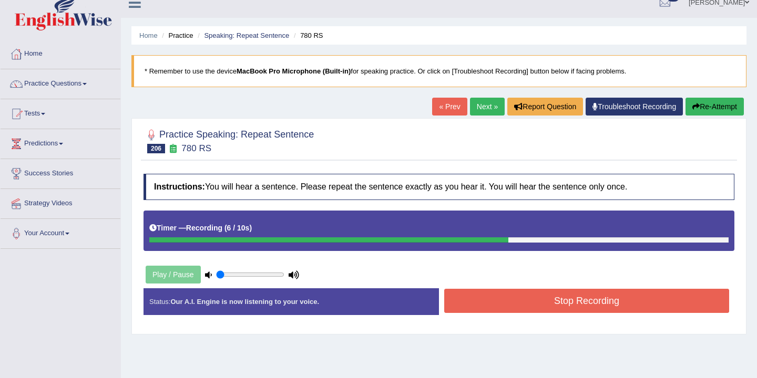
click at [507, 316] on div "Status: Our A.I. Engine is now listening to your voice. Start Answering Stop Re…" at bounding box center [439, 307] width 591 height 37
click at [511, 302] on button "Stop Recording" at bounding box center [586, 301] width 285 height 24
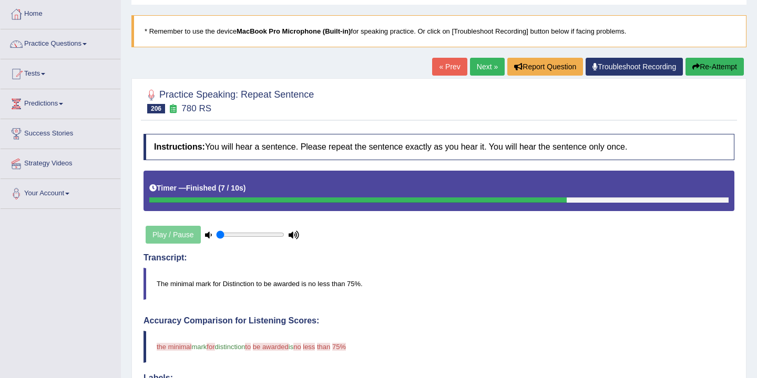
scroll to position [0, 0]
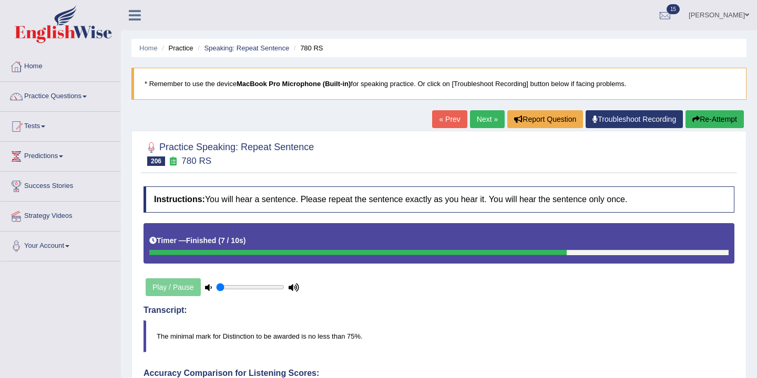
click at [708, 118] on button "Re-Attempt" at bounding box center [714, 119] width 58 height 18
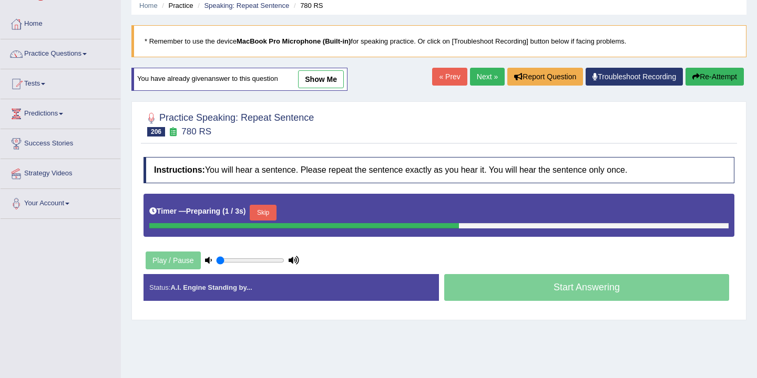
scroll to position [44, 0]
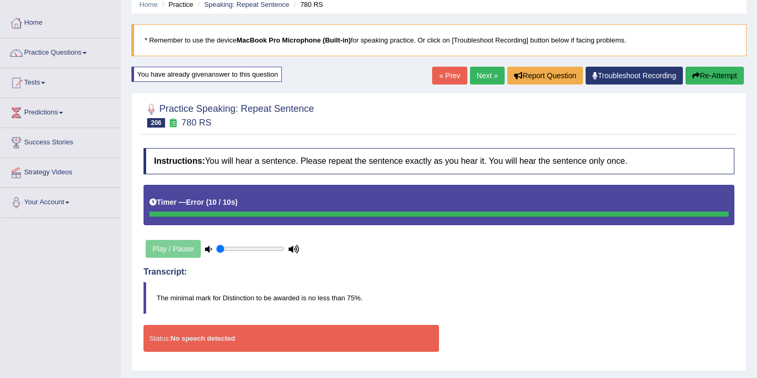
click at [714, 75] on button "Re-Attempt" at bounding box center [714, 76] width 58 height 18
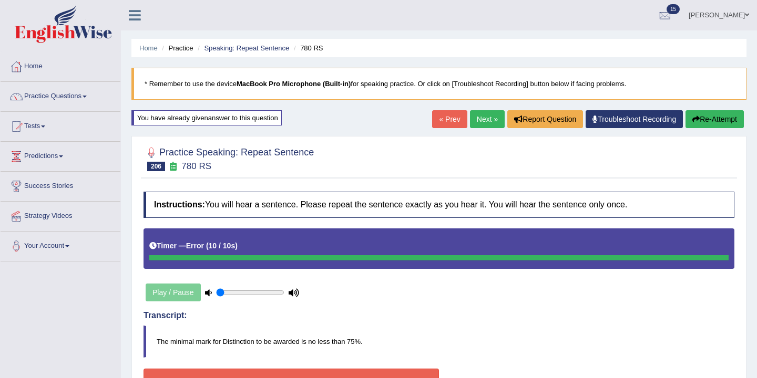
click at [711, 121] on button "Re-Attempt" at bounding box center [714, 119] width 58 height 18
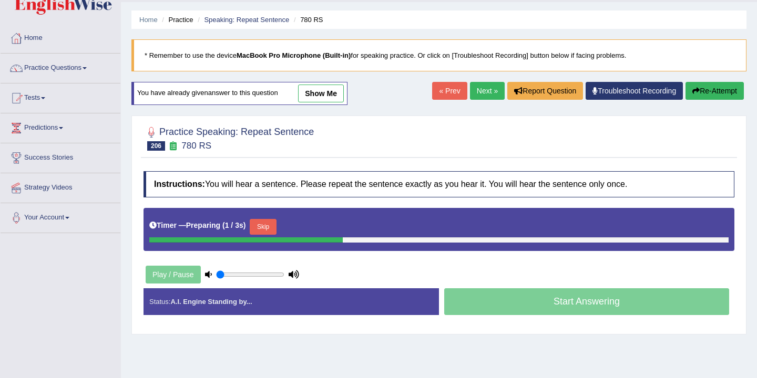
scroll to position [88, 0]
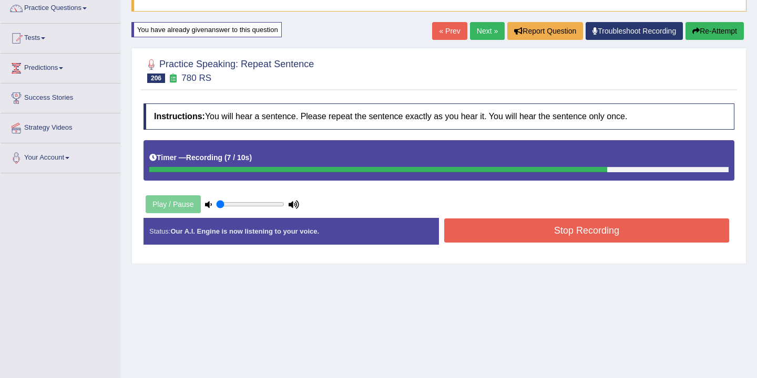
click at [542, 232] on button "Stop Recording" at bounding box center [586, 231] width 285 height 24
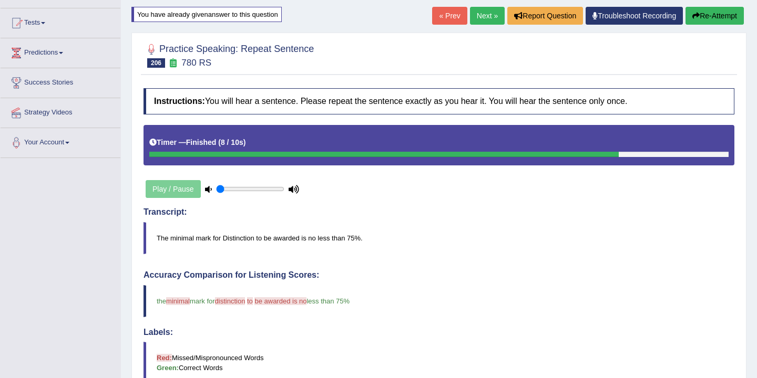
scroll to position [0, 0]
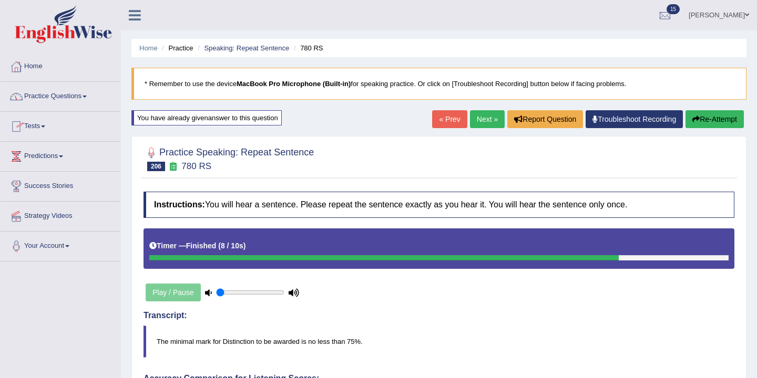
click at [483, 120] on link "Next »" at bounding box center [487, 119] width 35 height 18
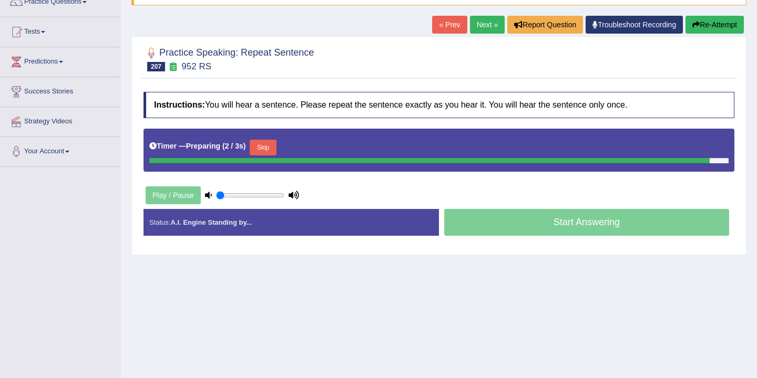
scroll to position [114, 0]
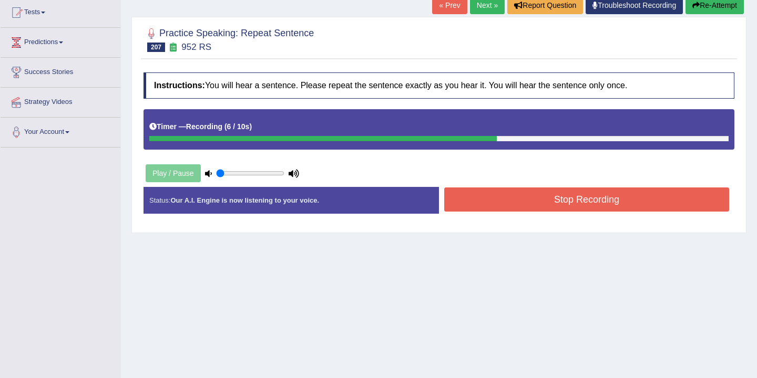
click at [554, 199] on button "Stop Recording" at bounding box center [586, 200] width 285 height 24
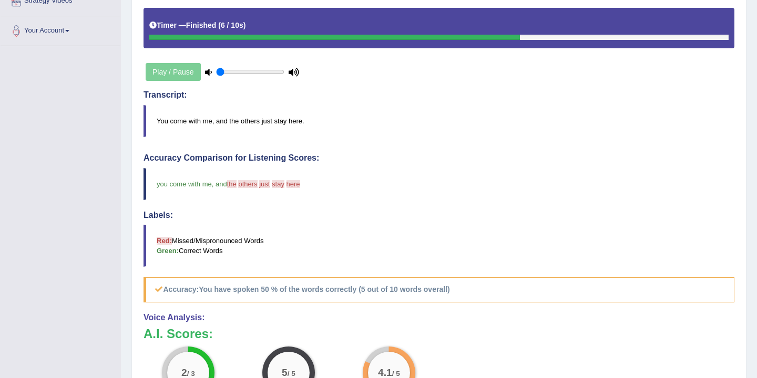
scroll to position [0, 0]
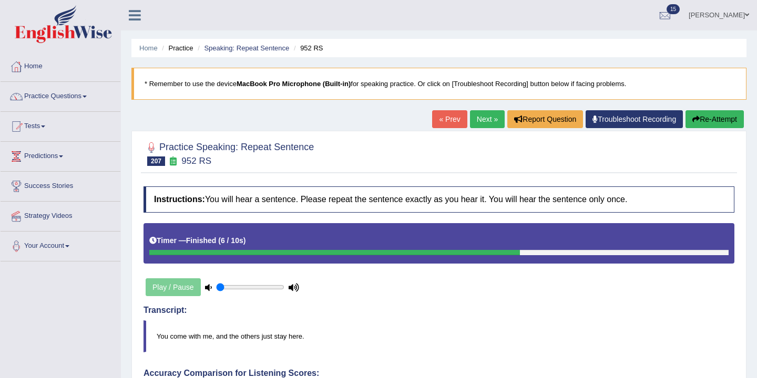
click at [476, 118] on link "Next »" at bounding box center [487, 119] width 35 height 18
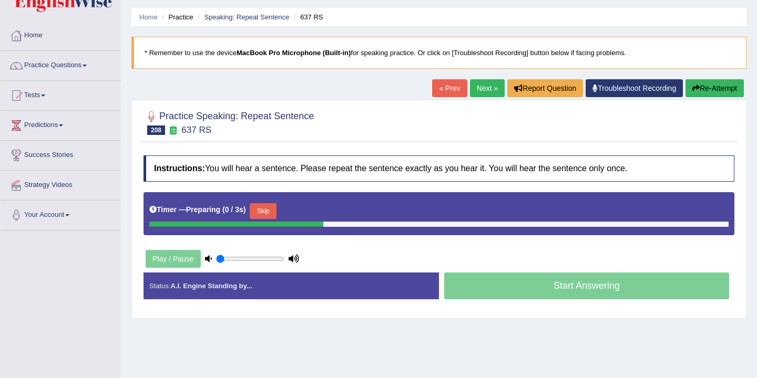
scroll to position [32, 0]
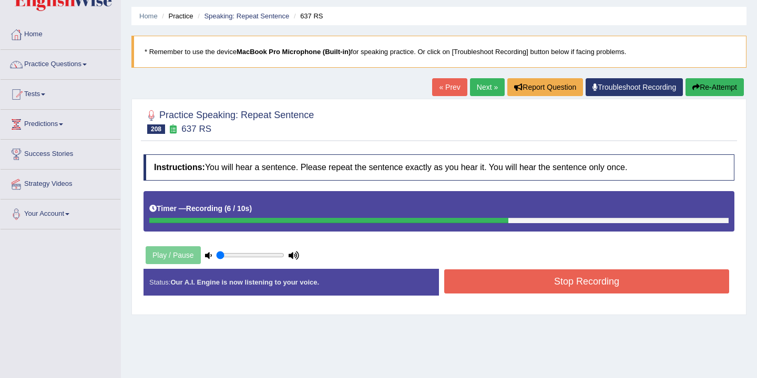
click at [502, 280] on button "Stop Recording" at bounding box center [586, 282] width 285 height 24
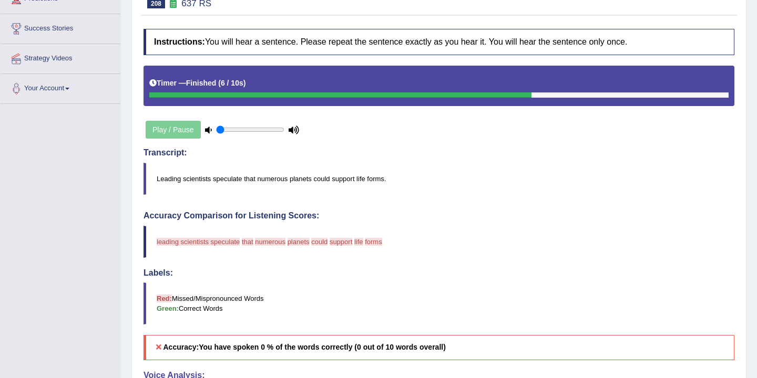
scroll to position [76, 0]
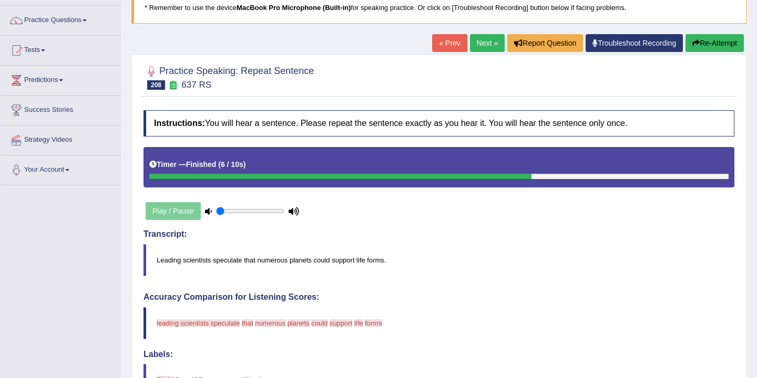
click at [481, 42] on link "Next »" at bounding box center [487, 43] width 35 height 18
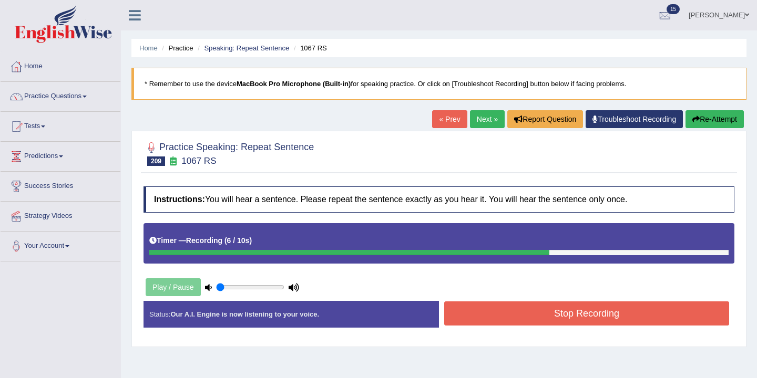
click at [587, 315] on button "Stop Recording" at bounding box center [586, 314] width 285 height 24
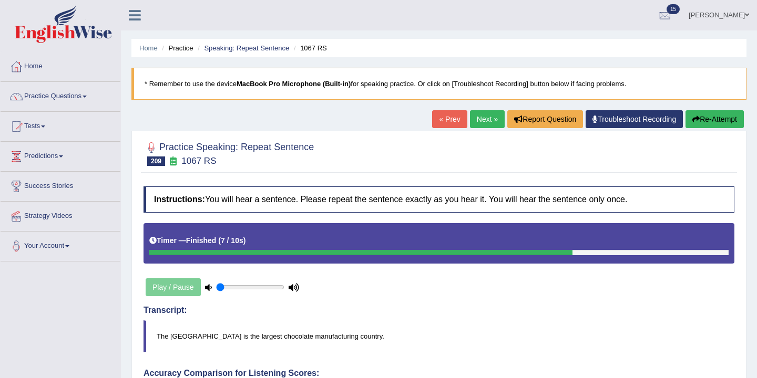
click at [475, 114] on link "Next »" at bounding box center [487, 119] width 35 height 18
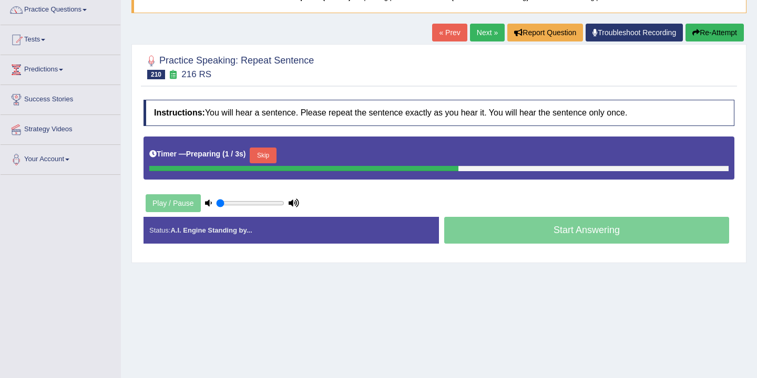
scroll to position [95, 0]
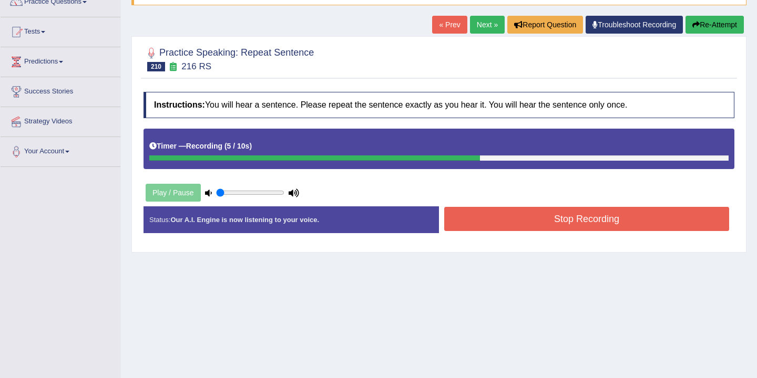
click at [476, 222] on button "Stop Recording" at bounding box center [586, 219] width 285 height 24
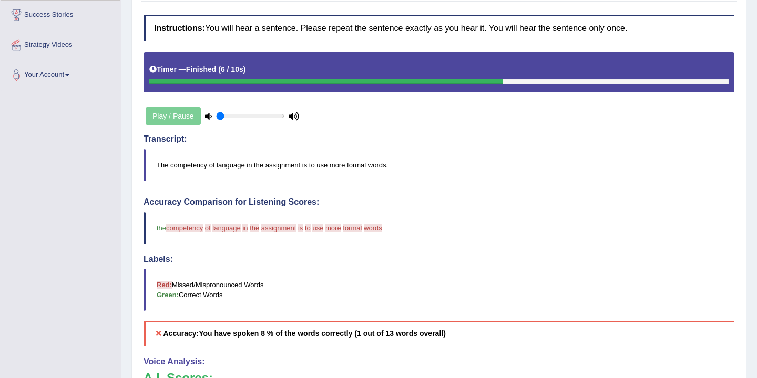
scroll to position [113, 0]
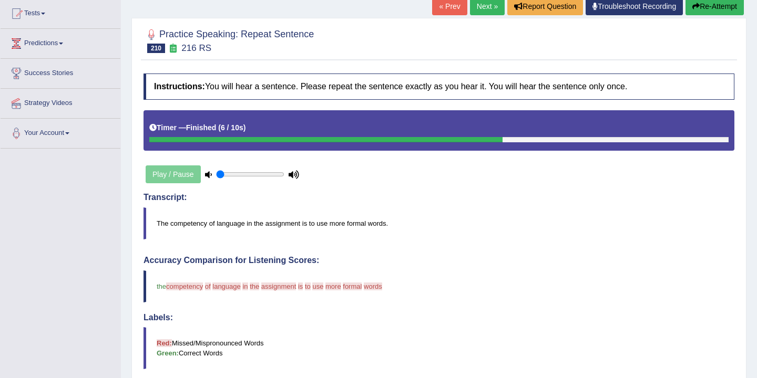
click at [479, 9] on link "Next »" at bounding box center [487, 6] width 35 height 18
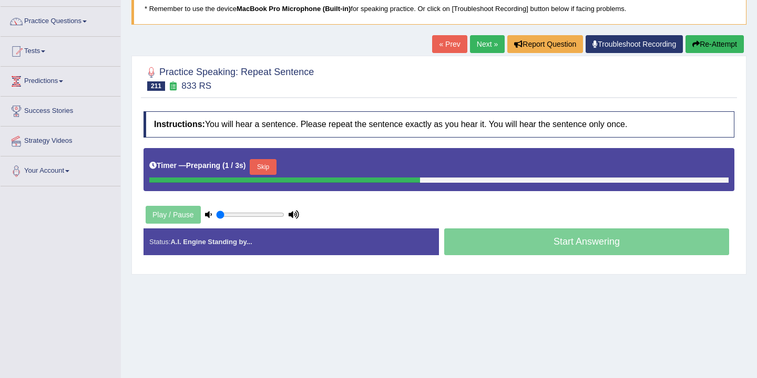
scroll to position [78, 0]
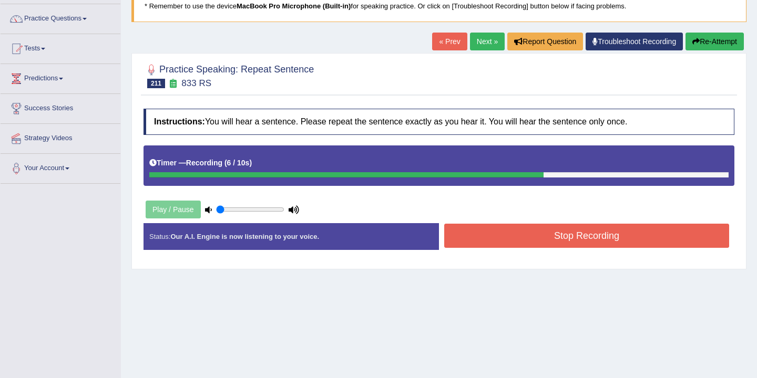
click at [500, 239] on button "Stop Recording" at bounding box center [586, 236] width 285 height 24
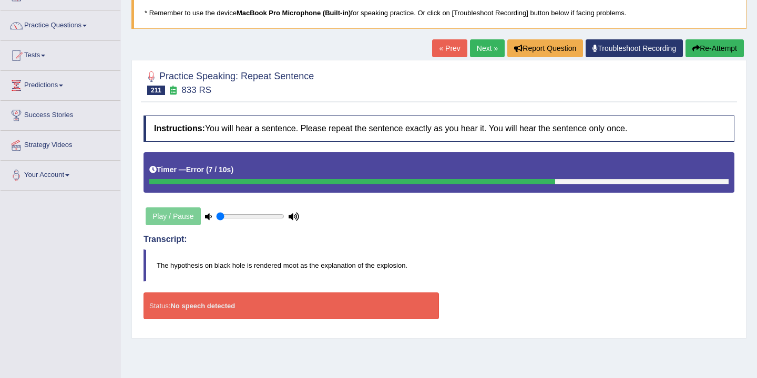
scroll to position [66, 0]
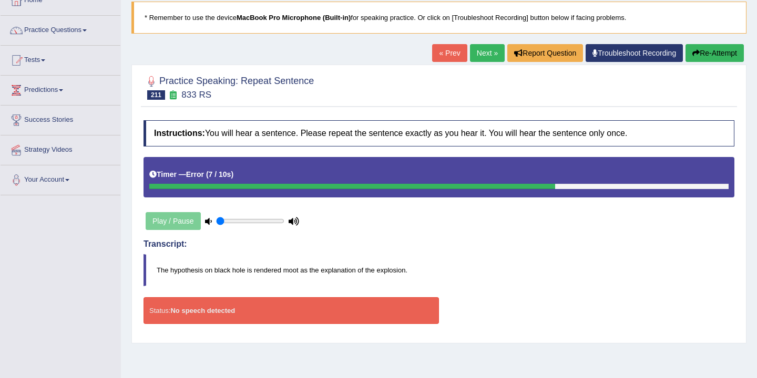
click at [482, 52] on link "Next »" at bounding box center [487, 53] width 35 height 18
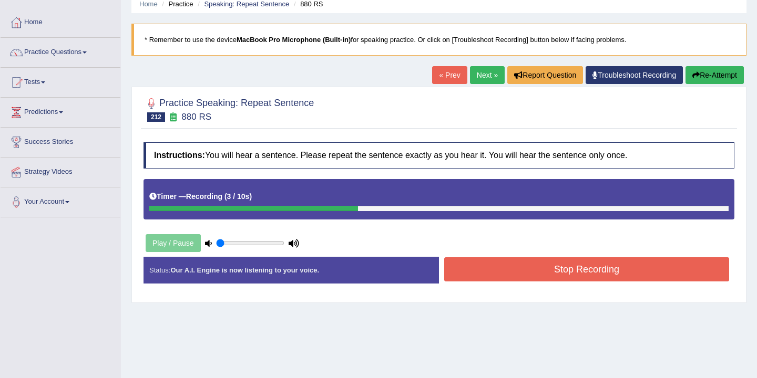
scroll to position [47, 0]
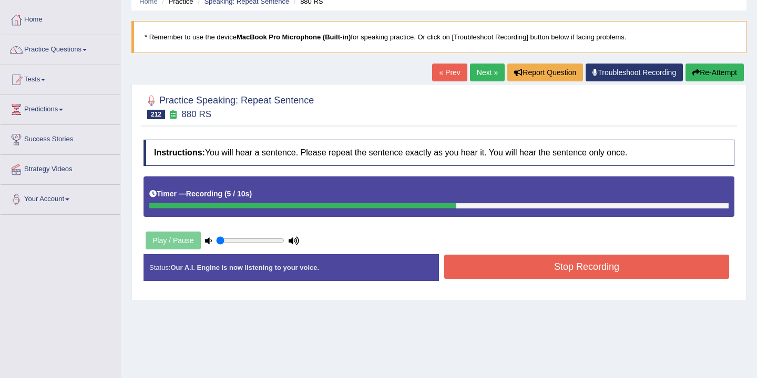
click at [477, 268] on button "Stop Recording" at bounding box center [586, 267] width 285 height 24
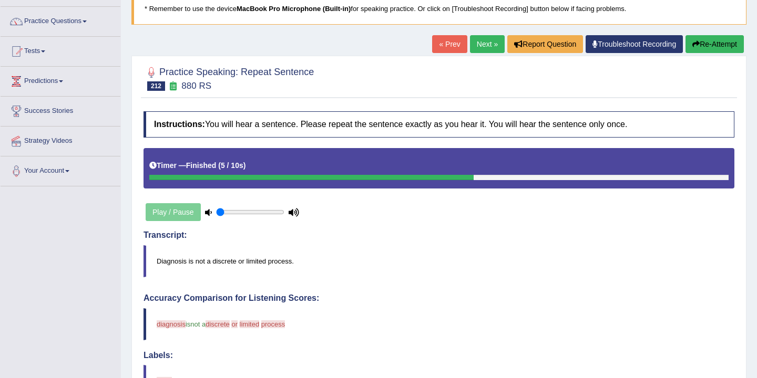
scroll to position [0, 0]
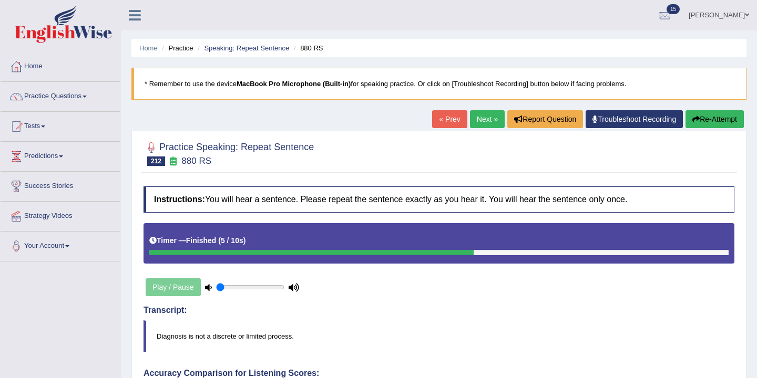
click at [479, 119] on link "Next »" at bounding box center [487, 119] width 35 height 18
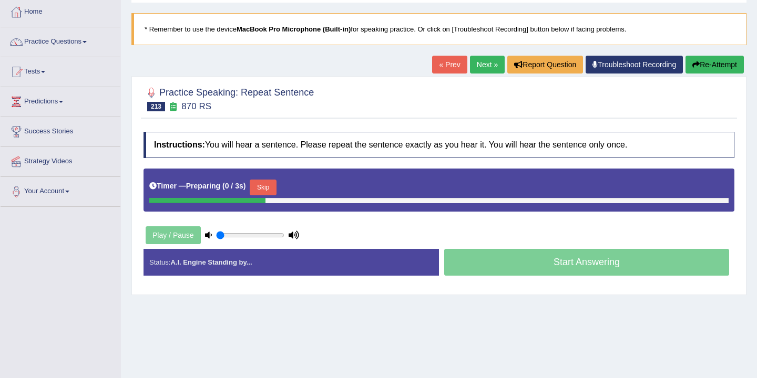
scroll to position [95, 0]
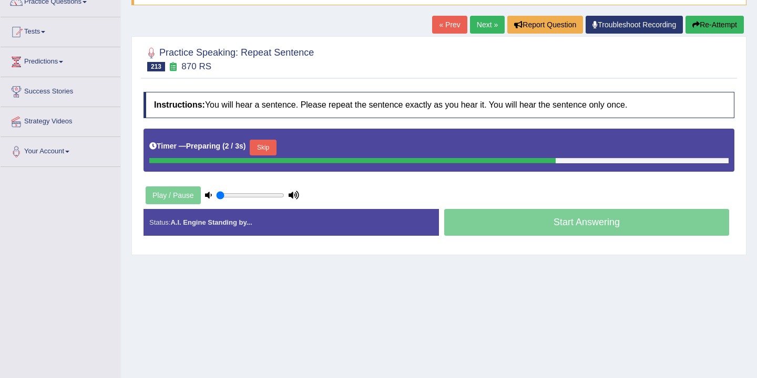
click at [271, 149] on button "Skip" at bounding box center [263, 148] width 26 height 16
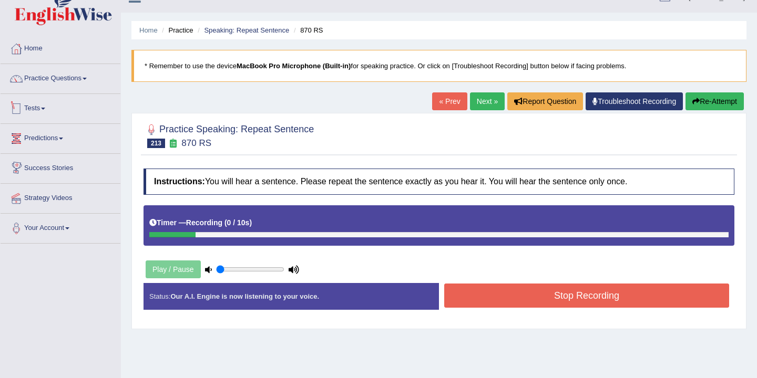
scroll to position [11, 0]
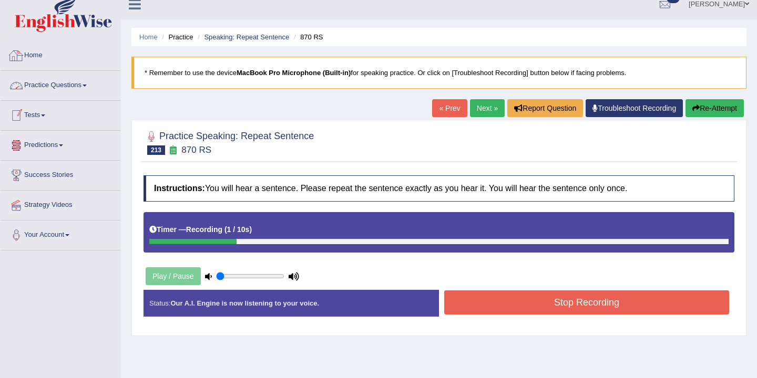
click at [87, 84] on link "Practice Questions" at bounding box center [61, 84] width 120 height 26
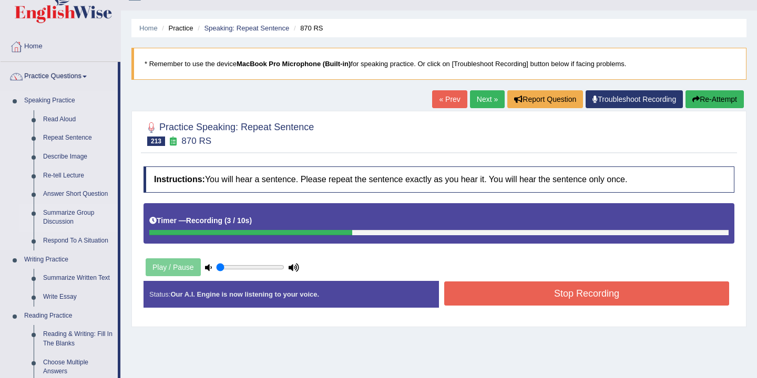
scroll to position [8, 0]
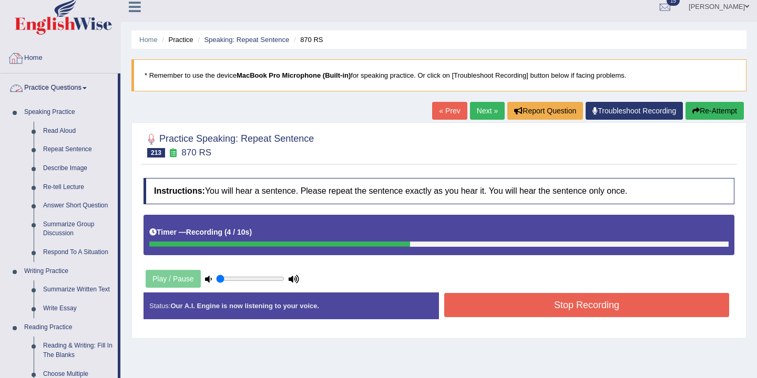
click at [43, 52] on link "Home" at bounding box center [61, 57] width 120 height 26
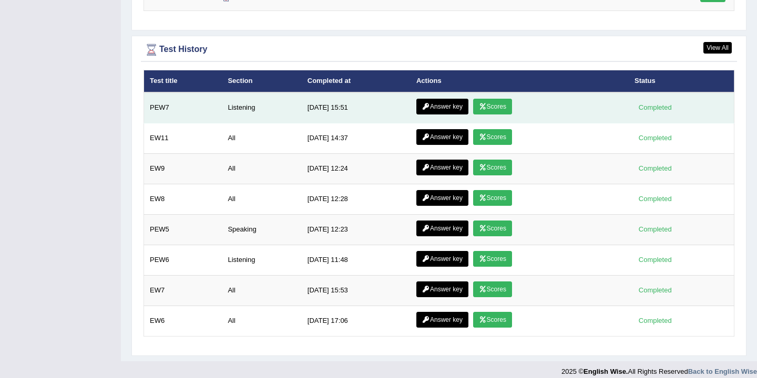
scroll to position [1434, 0]
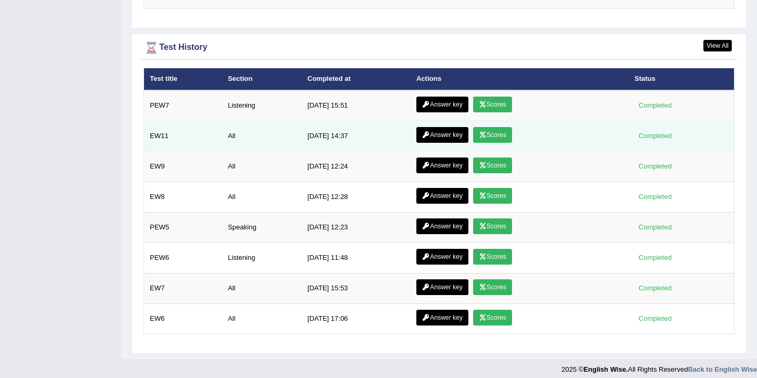
click at [440, 136] on link "Answer key" at bounding box center [442, 135] width 52 height 16
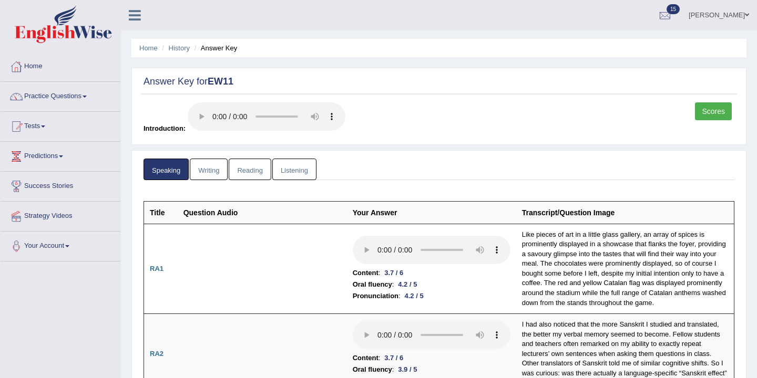
click at [252, 174] on link "Reading" at bounding box center [250, 170] width 42 height 22
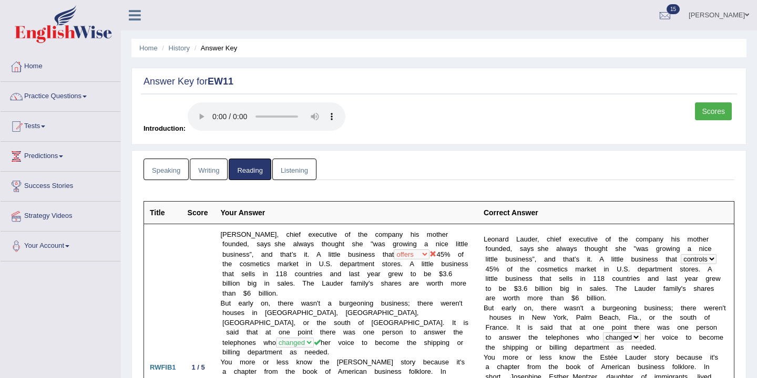
click at [166, 167] on link "Speaking" at bounding box center [166, 170] width 45 height 22
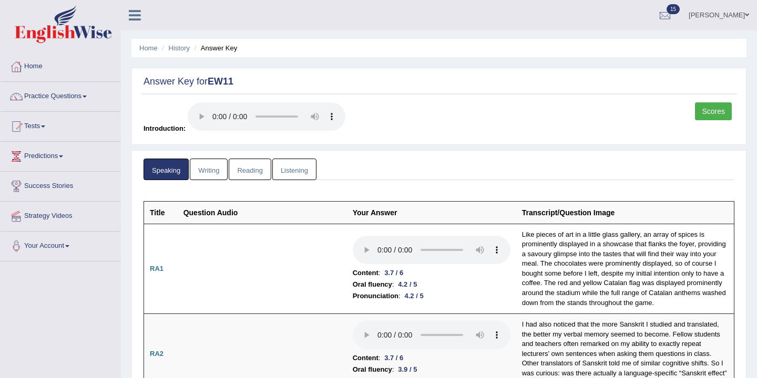
click at [219, 168] on link "Writing" at bounding box center [209, 170] width 38 height 22
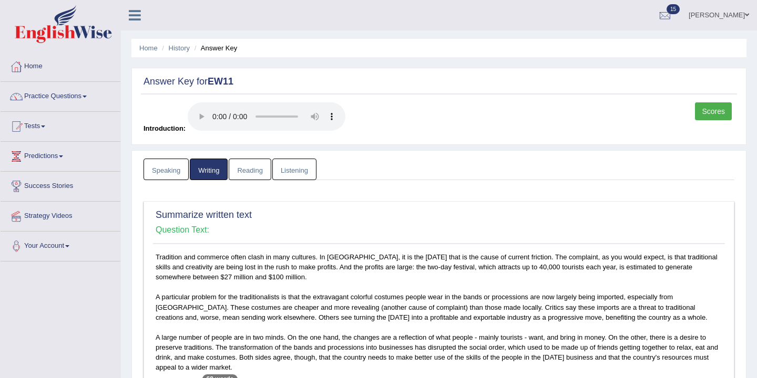
click at [258, 169] on link "Reading" at bounding box center [250, 170] width 42 height 22
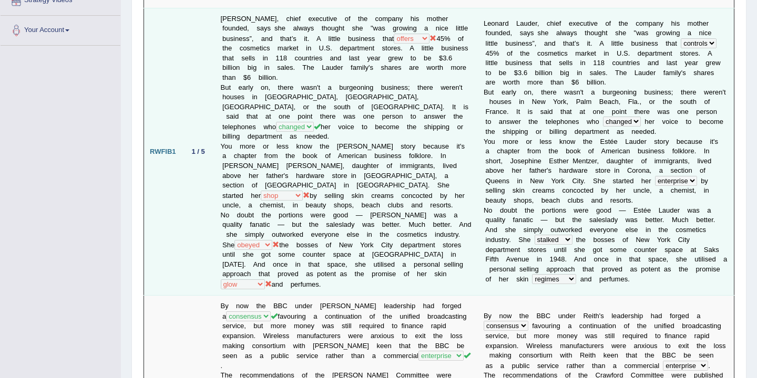
scroll to position [224, 0]
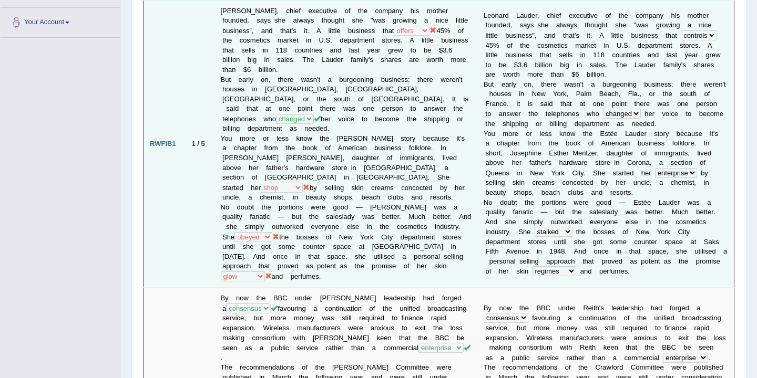
click at [551, 232] on td "L e o n a r d L a u d e r , c h i e f e x e c u t i v e o f t h e c o m p a n y…" at bounding box center [606, 144] width 257 height 288
drag, startPoint x: 376, startPoint y: 268, endPoint x: 341, endPoint y: 270, distance: 35.3
click at [341, 270] on td "Leonard Lauder, chief executive of the company his mother founded, says she alw…" at bounding box center [346, 144] width 263 height 288
drag, startPoint x: 334, startPoint y: 269, endPoint x: 326, endPoint y: 269, distance: 8.4
click at [326, 269] on td "Leonard Lauder, chief executive of the company his mother founded, says she alw…" at bounding box center [346, 144] width 263 height 288
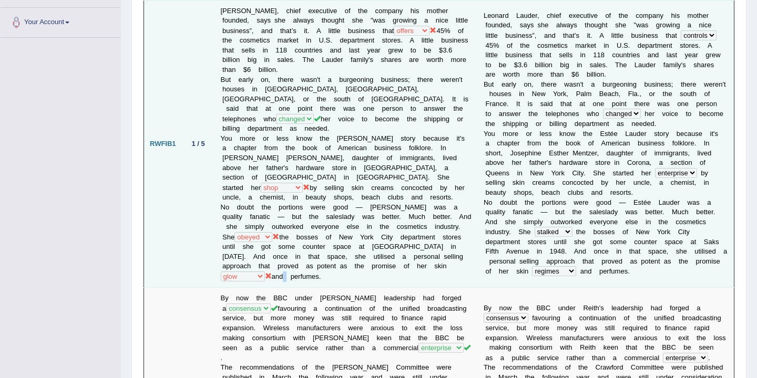
drag, startPoint x: 373, startPoint y: 267, endPoint x: 340, endPoint y: 268, distance: 33.1
click at [341, 268] on td "Leonard Lauder, chief executive of the company his mother founded, says she alw…" at bounding box center [346, 144] width 263 height 288
drag, startPoint x: 374, startPoint y: 265, endPoint x: 355, endPoint y: 270, distance: 19.5
click at [355, 270] on td "Leonard Lauder, chief executive of the company his mother founded, says she alw…" at bounding box center [346, 144] width 263 height 288
click at [242, 262] on td "Leonard Lauder, chief executive of the company his mother founded, says she alw…" at bounding box center [346, 144] width 263 height 288
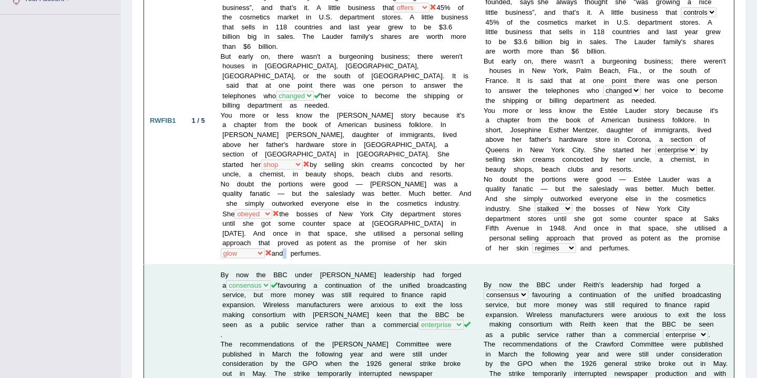
scroll to position [249, 0]
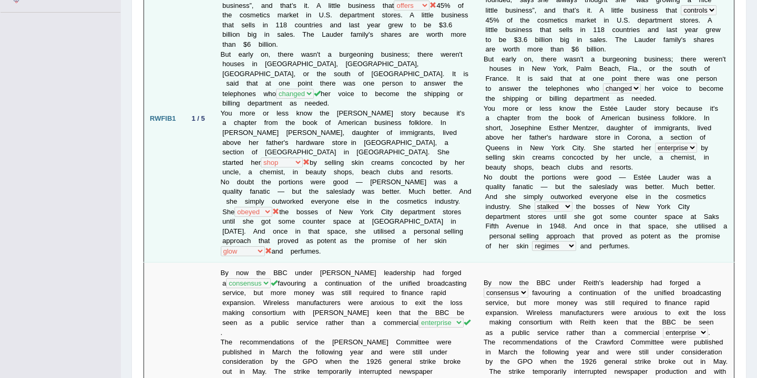
click at [452, 86] on td "Leonard Lauder, chief executive of the company his mother founded, says she alw…" at bounding box center [346, 119] width 263 height 288
drag, startPoint x: 435, startPoint y: 86, endPoint x: 380, endPoint y: 90, distance: 55.9
click at [398, 86] on td "Leonard Lauder, chief executive of the company his mother founded, says she alw…" at bounding box center [346, 119] width 263 height 288
drag, startPoint x: 374, startPoint y: 242, endPoint x: 347, endPoint y: 244, distance: 26.9
click at [348, 244] on td "Leonard Lauder, chief executive of the company his mother founded, says she alw…" at bounding box center [346, 119] width 263 height 288
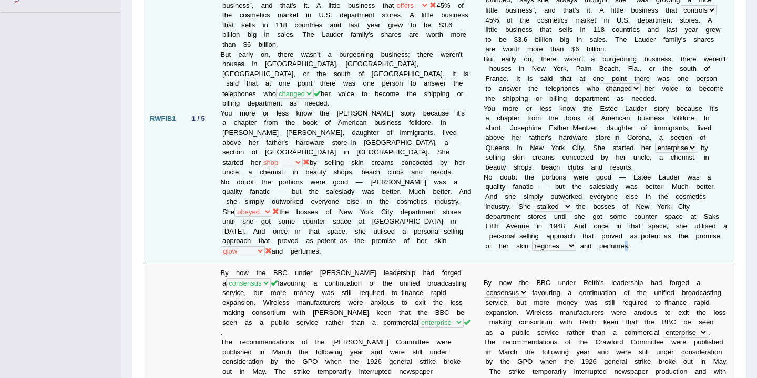
drag, startPoint x: 625, startPoint y: 243, endPoint x: 617, endPoint y: 242, distance: 8.6
click at [617, 242] on td "L e o n a r d L a u d e r , c h i e f e x e c u t i v e o f t h e c o m p a n y…" at bounding box center [606, 119] width 257 height 288
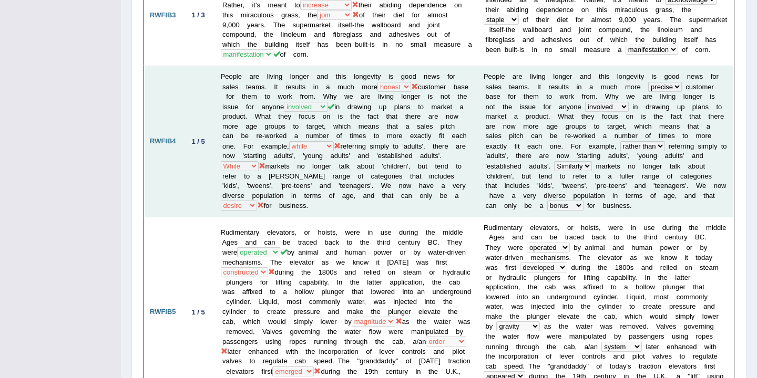
scroll to position [898, 0]
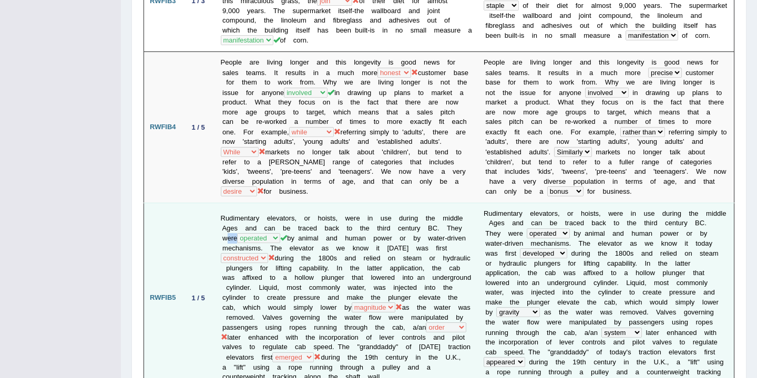
drag, startPoint x: 237, startPoint y: 196, endPoint x: 226, endPoint y: 195, distance: 10.5
click at [227, 203] on td "Rudimentary elevators, or hoists, were in use during the middle Ages and can be…" at bounding box center [346, 298] width 263 height 190
click at [222, 221] on td "Rudimentary elevators, or hoists, were in use during the middle Ages and can be…" at bounding box center [346, 298] width 263 height 190
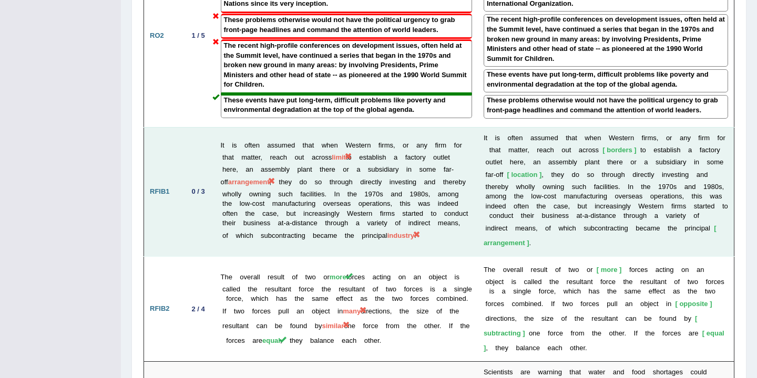
scroll to position [1723, 0]
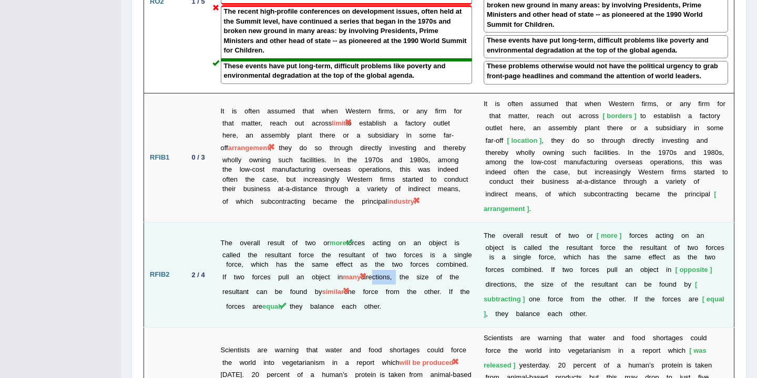
drag, startPoint x: 442, startPoint y: 232, endPoint x: 414, endPoint y: 232, distance: 28.4
click at [414, 232] on td "The overall result of two or more forces acting on an object is called the resu…" at bounding box center [346, 274] width 263 height 105
drag, startPoint x: 411, startPoint y: 230, endPoint x: 399, endPoint y: 231, distance: 11.6
click at [361, 273] on span "many" at bounding box center [352, 277] width 18 height 8
drag, startPoint x: 408, startPoint y: 232, endPoint x: 378, endPoint y: 231, distance: 30.5
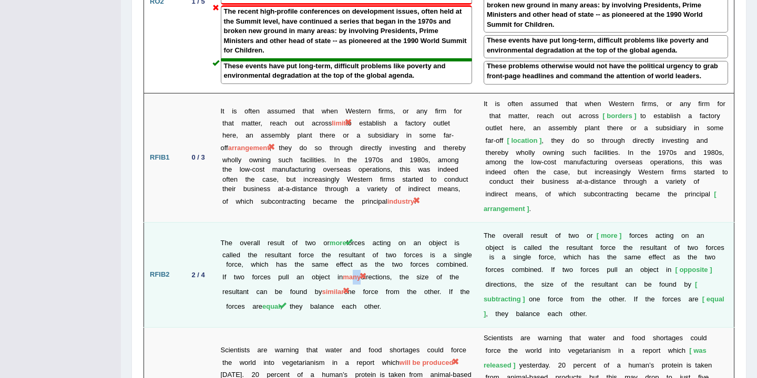
click at [378, 231] on td "The overall result of two or more forces acting on an object is called the resu…" at bounding box center [346, 274] width 263 height 105
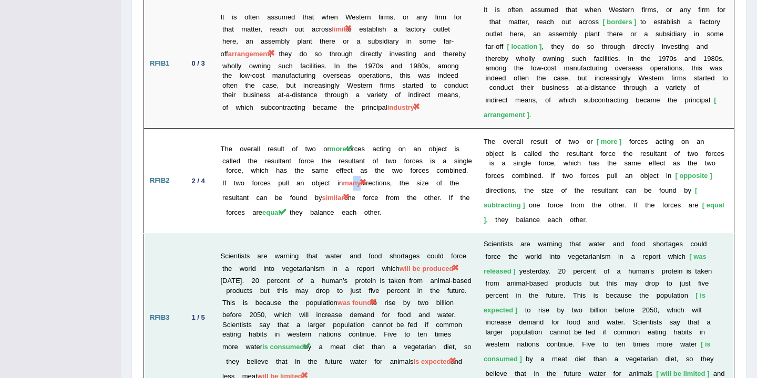
scroll to position [1824, 0]
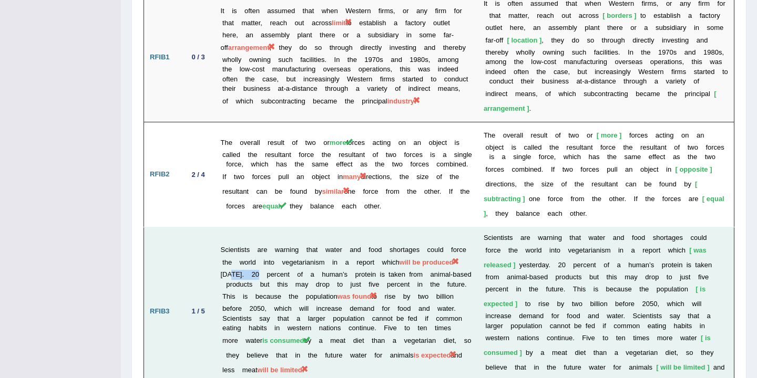
drag, startPoint x: 289, startPoint y: 223, endPoint x: 256, endPoint y: 221, distance: 33.2
click at [257, 228] on td "Scientists are warning that water and food shortages could force the world into…" at bounding box center [346, 312] width 263 height 169
drag, startPoint x: 450, startPoint y: 210, endPoint x: 427, endPoint y: 211, distance: 22.6
click at [427, 228] on td "Scientists are warning that water and food shortages could force the world into…" at bounding box center [346, 312] width 263 height 169
click at [429, 259] on span "will be produced" at bounding box center [426, 263] width 54 height 8
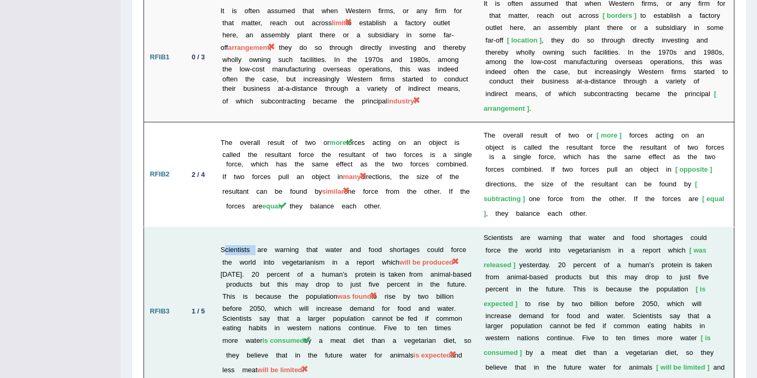
drag, startPoint x: 225, startPoint y: 195, endPoint x: 257, endPoint y: 198, distance: 31.6
click at [257, 228] on td "Scientists are warning that water and food shortages could force the world into…" at bounding box center [346, 312] width 263 height 169
drag, startPoint x: 283, startPoint y: 223, endPoint x: 250, endPoint y: 223, distance: 33.6
click at [250, 228] on td "Scientists are warning that water and food shortages could force the world into…" at bounding box center [346, 312] width 263 height 169
drag, startPoint x: 397, startPoint y: 248, endPoint x: 366, endPoint y: 250, distance: 30.6
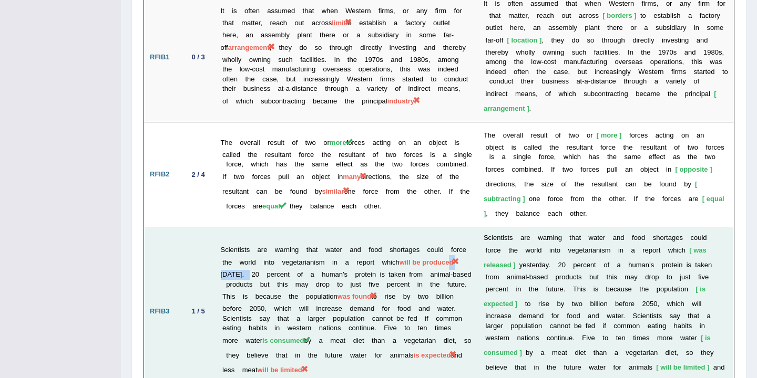
click at [367, 250] on td "Scientists are warning that water and food shortages could force the world into…" at bounding box center [346, 312] width 263 height 169
drag, startPoint x: 296, startPoint y: 262, endPoint x: 268, endPoint y: 262, distance: 27.9
click at [269, 262] on td "Scientists are warning that water and food shortages could force the world into…" at bounding box center [346, 312] width 263 height 169
drag, startPoint x: 348, startPoint y: 256, endPoint x: 331, endPoint y: 259, distance: 17.0
click at [331, 259] on td "Scientists are warning that water and food shortages could force the world into…" at bounding box center [346, 312] width 263 height 169
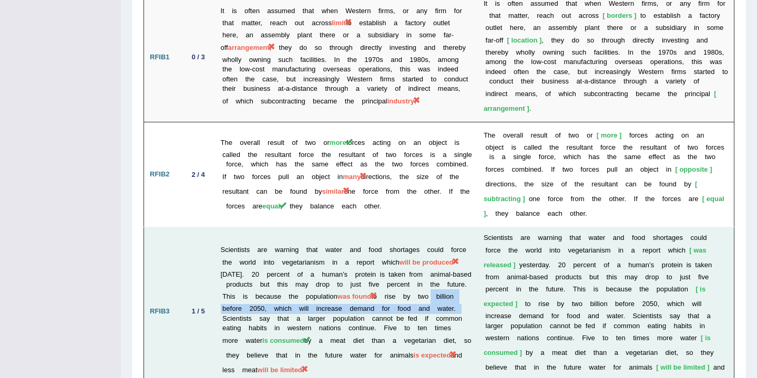
drag, startPoint x: 296, startPoint y: 266, endPoint x: 256, endPoint y: 260, distance: 40.4
click at [257, 261] on td "Scientists are warning that water and food shortages could force the world into…" at bounding box center [346, 312] width 263 height 169
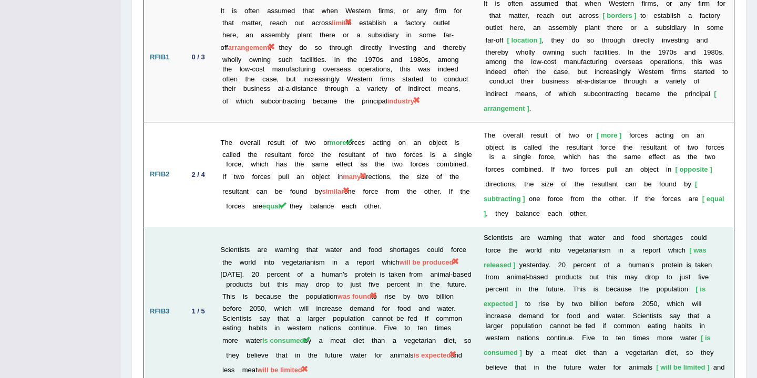
click at [393, 259] on td "Scientists are warning that water and food shortages could force the world into…" at bounding box center [346, 312] width 263 height 169
drag, startPoint x: 377, startPoint y: 261, endPoint x: 443, endPoint y: 258, distance: 66.3
click at [444, 259] on td "Scientists are warning that water and food shortages could force the world into…" at bounding box center [346, 312] width 263 height 169
drag, startPoint x: 380, startPoint y: 289, endPoint x: 424, endPoint y: 293, distance: 44.9
click at [426, 293] on td "Scientists are warning that water and food shortages could force the world into…" at bounding box center [346, 312] width 263 height 169
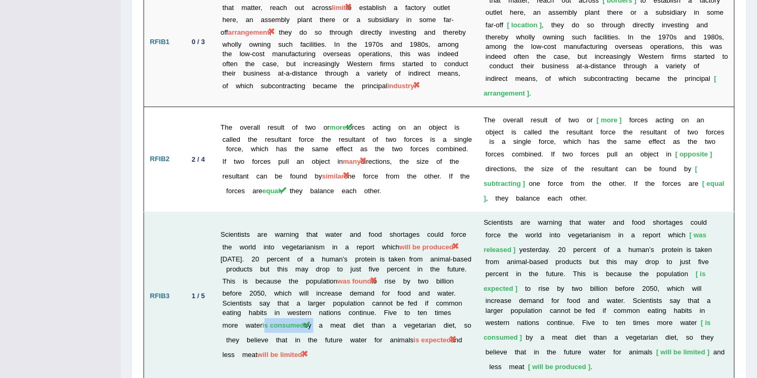
scroll to position [1842, 0]
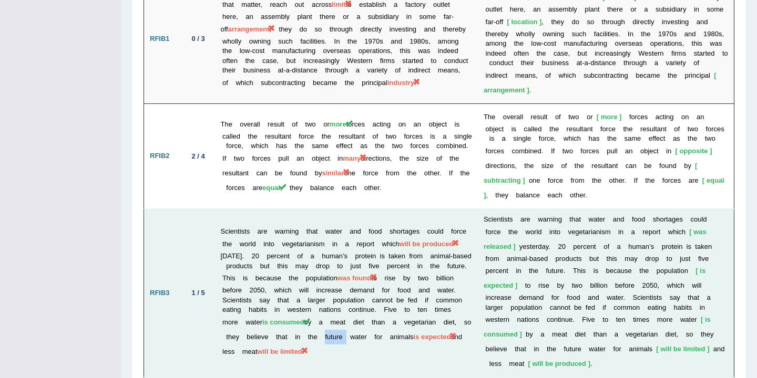
drag, startPoint x: 470, startPoint y: 288, endPoint x: 445, endPoint y: 287, distance: 25.2
click at [445, 288] on td "Scientists are warning that water and food shortages could force the world into…" at bounding box center [346, 293] width 263 height 169
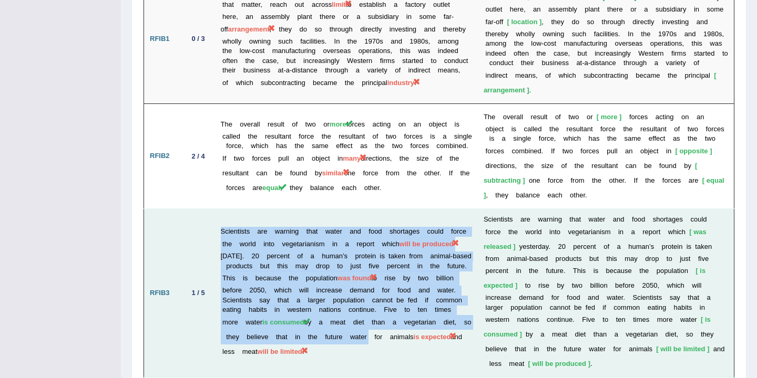
drag, startPoint x: 241, startPoint y: 298, endPoint x: 205, endPoint y: 297, distance: 35.8
click at [205, 297] on tr "RFIB3 1 / 5 Scientists are warning that water and food shortages could force th…" at bounding box center [439, 293] width 590 height 169
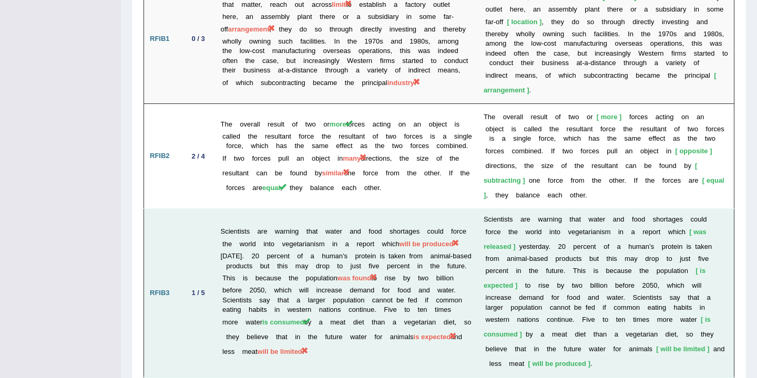
click at [314, 303] on td "Scientists are warning that water and food shortages could force the world into…" at bounding box center [346, 293] width 263 height 169
drag, startPoint x: 334, startPoint y: 298, endPoint x: 312, endPoint y: 296, distance: 22.7
click at [414, 333] on span "is expected" at bounding box center [432, 337] width 37 height 8
drag, startPoint x: 450, startPoint y: 300, endPoint x: 411, endPoint y: 299, distance: 38.9
click at [435, 300] on td "Scientists are warning that water and food shortages could force the world into…" at bounding box center [346, 293] width 263 height 169
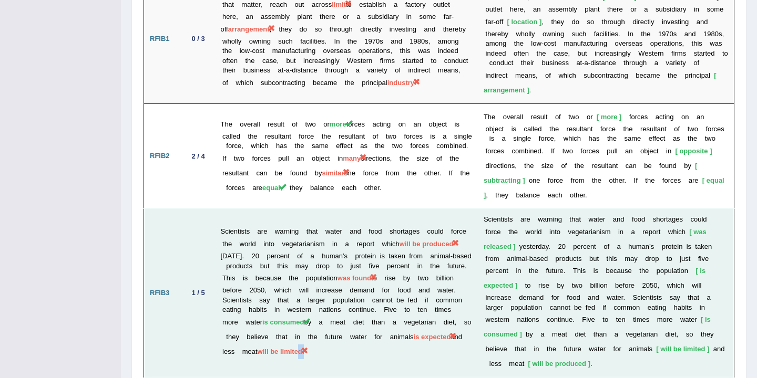
drag, startPoint x: 446, startPoint y: 300, endPoint x: 388, endPoint y: 300, distance: 58.4
click at [388, 300] on td "Scientists are warning that water and food shortages could force the world into…" at bounding box center [346, 293] width 263 height 169
drag, startPoint x: 302, startPoint y: 296, endPoint x: 234, endPoint y: 300, distance: 67.9
click at [234, 300] on td "Scientists are warning that water and food shortages could force the world into…" at bounding box center [346, 293] width 263 height 169
drag, startPoint x: 227, startPoint y: 302, endPoint x: 320, endPoint y: 304, distance: 93.1
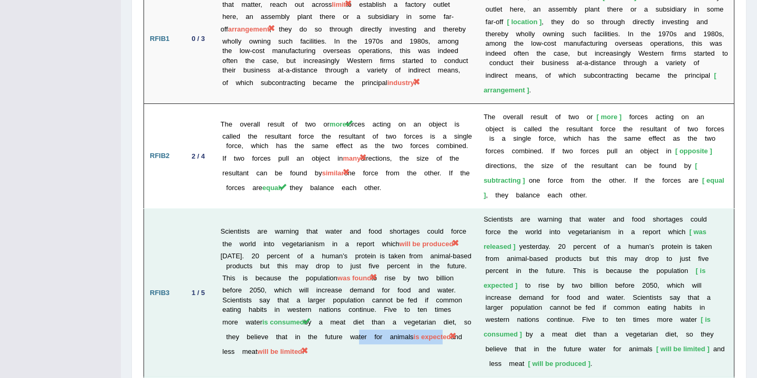
click at [323, 304] on td "Scientists are warning that water and food shortages could force the world into…" at bounding box center [346, 293] width 263 height 169
click at [392, 300] on td "Scientists are warning that water and food shortages could force the world into…" at bounding box center [346, 293] width 263 height 169
click at [302, 348] on span "will be limited" at bounding box center [280, 352] width 45 height 8
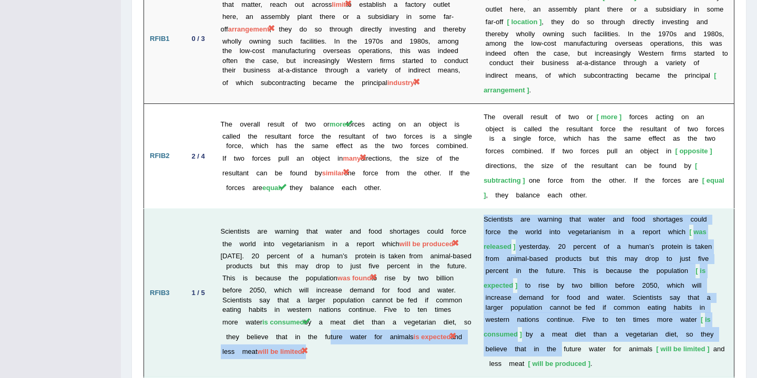
drag, startPoint x: 449, startPoint y: 288, endPoint x: 477, endPoint y: 312, distance: 37.6
click at [477, 288] on tr "RFIB3 1 / 5 Scientists are warning that water and food shortages could force th…" at bounding box center [439, 293] width 590 height 169
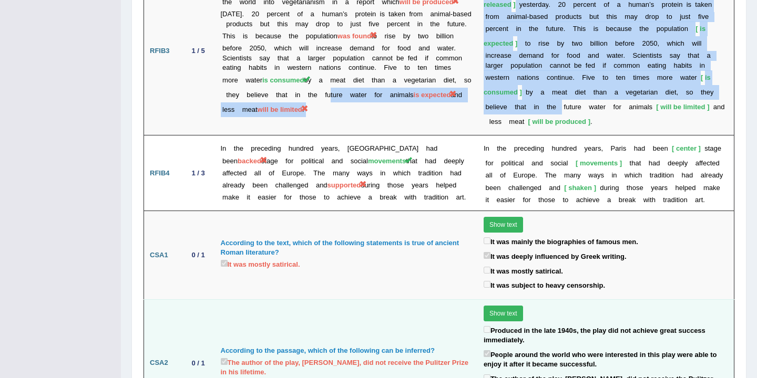
scroll to position [2077, 0]
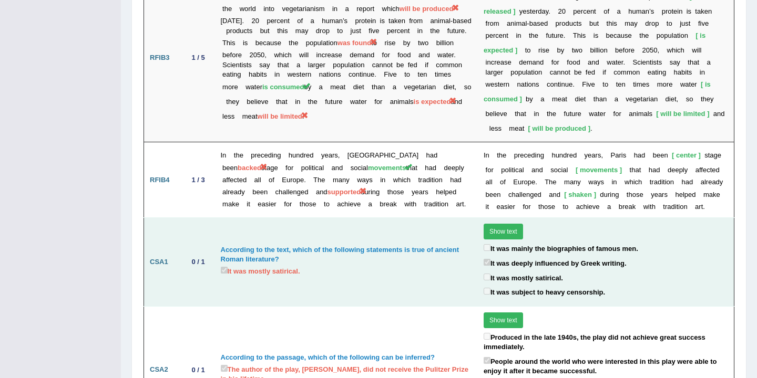
click at [428, 218] on td "According to the text, which of the following statements is true of ancient Rom…" at bounding box center [346, 262] width 263 height 88
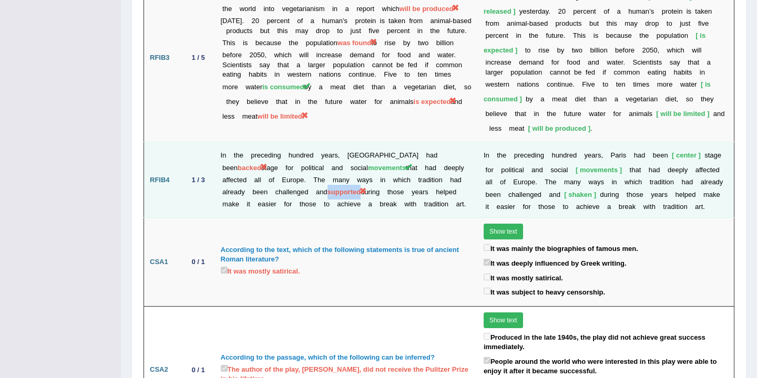
drag, startPoint x: 336, startPoint y: 138, endPoint x: 297, endPoint y: 134, distance: 39.6
click at [298, 142] on td "In the preceding hundred years, Paris had been backed stage for political and s…" at bounding box center [346, 180] width 263 height 76
click at [279, 142] on td "In the preceding hundred years, Paris had been backed stage for political and s…" at bounding box center [346, 180] width 263 height 76
drag, startPoint x: 280, startPoint y: 137, endPoint x: 243, endPoint y: 136, distance: 36.8
click at [243, 142] on td "In the preceding hundred years, Paris had been backed stage for political and s…" at bounding box center [346, 180] width 263 height 76
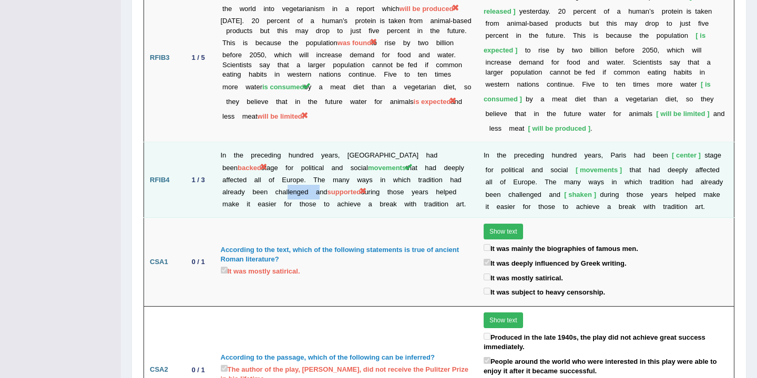
drag, startPoint x: 281, startPoint y: 136, endPoint x: 242, endPoint y: 136, distance: 38.9
click at [243, 142] on td "In the preceding hundred years, Paris had been backed stage for political and s…" at bounding box center [346, 180] width 263 height 76
click at [327, 188] on span "supported" at bounding box center [344, 192] width 34 height 8
drag, startPoint x: 335, startPoint y: 134, endPoint x: 303, endPoint y: 137, distance: 32.2
click at [327, 188] on span "supported" at bounding box center [344, 192] width 34 height 8
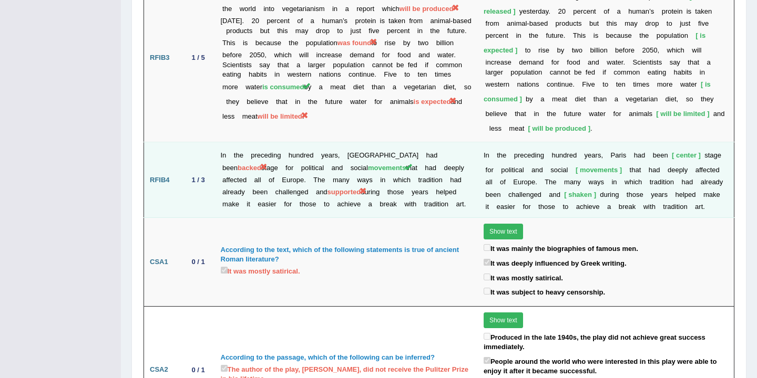
click at [343, 142] on td "In the preceding hundred years, Paris had been backed stage for political and s…" at bounding box center [346, 180] width 263 height 76
drag, startPoint x: 590, startPoint y: 136, endPoint x: 561, endPoint y: 136, distance: 28.9
click at [564, 191] on span "shaken" at bounding box center [580, 195] width 32 height 8
drag, startPoint x: 336, startPoint y: 136, endPoint x: 292, endPoint y: 139, distance: 43.7
click at [296, 142] on td "In the preceding hundred years, Paris had been backed stage for political and s…" at bounding box center [346, 180] width 263 height 76
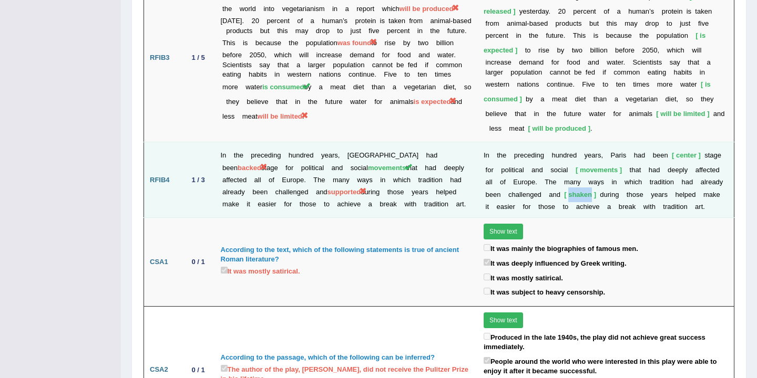
click at [288, 142] on td "In the preceding hundred years, Paris had been backed stage for political and s…" at bounding box center [346, 180] width 263 height 76
drag, startPoint x: 280, startPoint y: 138, endPoint x: 243, endPoint y: 138, distance: 36.8
click at [244, 142] on td "In the preceding hundred years, Paris had been backed stage for political and s…" at bounding box center [346, 180] width 263 height 76
drag, startPoint x: 300, startPoint y: 137, endPoint x: 280, endPoint y: 136, distance: 20.0
click at [281, 142] on td "In the preceding hundred years, Paris had been backed stage for political and s…" at bounding box center [346, 180] width 263 height 76
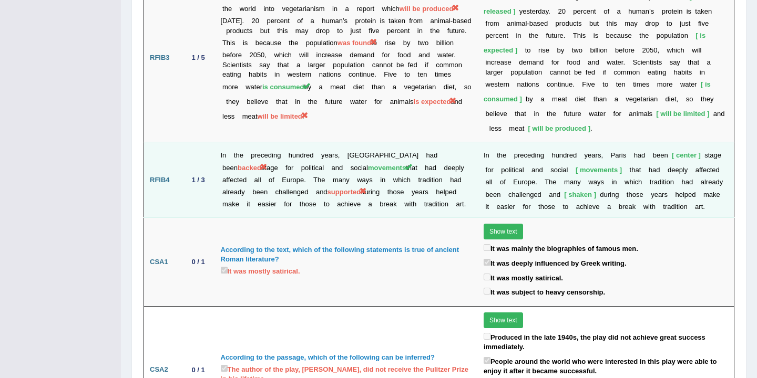
click at [327, 188] on span "supported" at bounding box center [344, 192] width 34 height 8
drag, startPoint x: 281, startPoint y: 137, endPoint x: 253, endPoint y: 139, distance: 27.9
click at [253, 142] on td "In the preceding hundred years, Paris had been backed stage for political and s…" at bounding box center [346, 180] width 263 height 76
click at [329, 188] on span "supported" at bounding box center [344, 192] width 34 height 8
drag, startPoint x: 335, startPoint y: 139, endPoint x: 302, endPoint y: 136, distance: 33.2
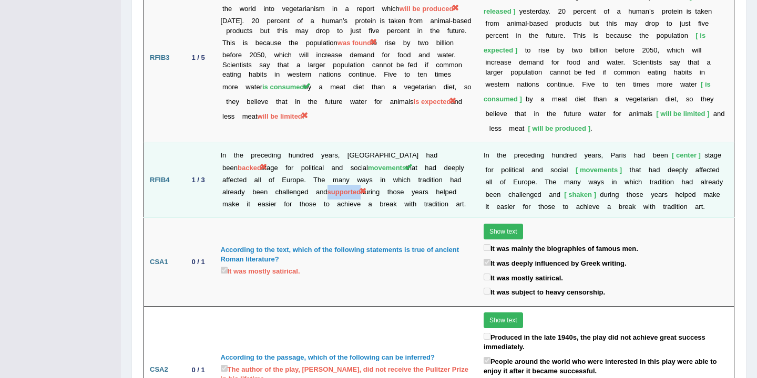
click at [327, 188] on span "supported" at bounding box center [344, 192] width 34 height 8
drag, startPoint x: 277, startPoint y: 138, endPoint x: 244, endPoint y: 139, distance: 32.6
click at [244, 142] on td "In the preceding hundred years, Paris had been backed stage for political and s…" at bounding box center [346, 180] width 263 height 76
click at [339, 188] on span "supported" at bounding box center [344, 192] width 34 height 8
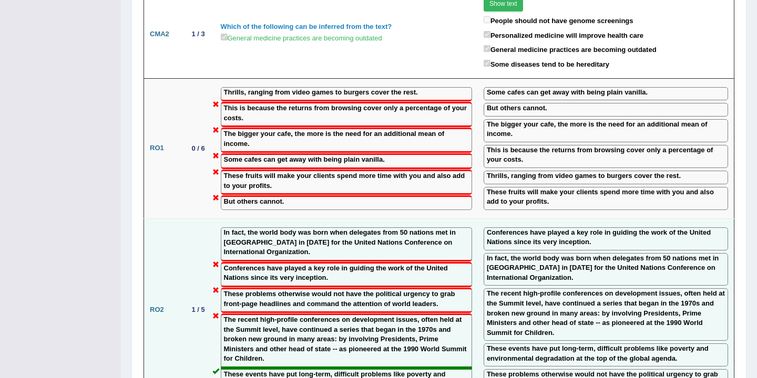
scroll to position [1414, 0]
drag, startPoint x: 248, startPoint y: 189, endPoint x: 225, endPoint y: 191, distance: 23.2
click at [226, 229] on label "In fact, the world body was born when delegates from 50 nations met in San Fran…" at bounding box center [346, 243] width 245 height 29
click at [330, 229] on label "In fact, the world body was born when delegates from 50 nations met in San Fran…" at bounding box center [346, 243] width 245 height 29
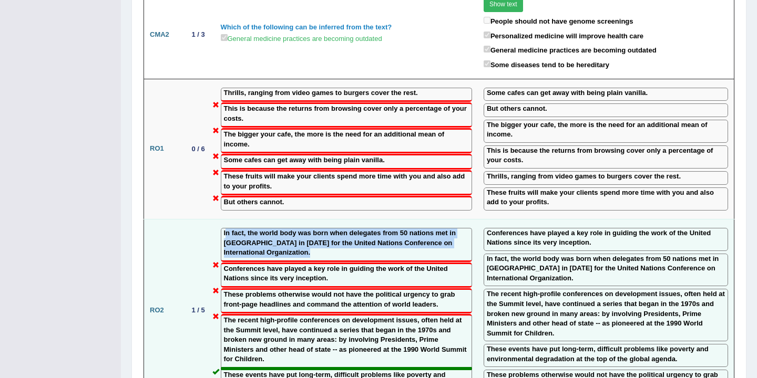
drag, startPoint x: 226, startPoint y: 191, endPoint x: 328, endPoint y: 221, distance: 106.9
click at [327, 229] on label "In fact, the world body was born when delegates from 50 nations met in San Fran…" at bounding box center [346, 243] width 245 height 29
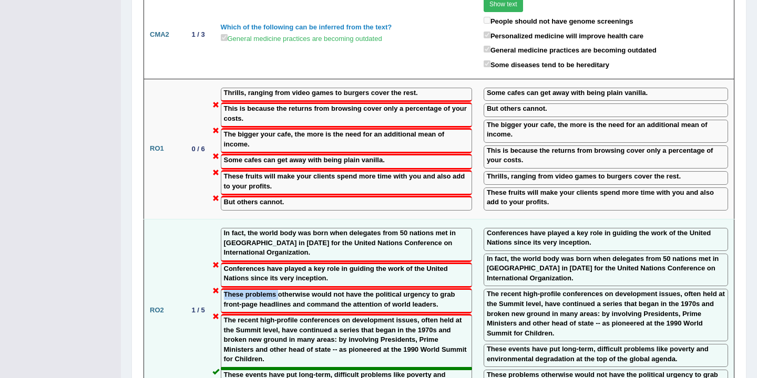
drag, startPoint x: 224, startPoint y: 251, endPoint x: 279, endPoint y: 253, distance: 54.7
click at [279, 290] on label "These problems otherwise would not have the political urgency to grab front-pag…" at bounding box center [346, 299] width 245 height 19
click at [233, 316] on label "The recent high-profile conferences on development issues, often held at the Su…" at bounding box center [346, 340] width 245 height 49
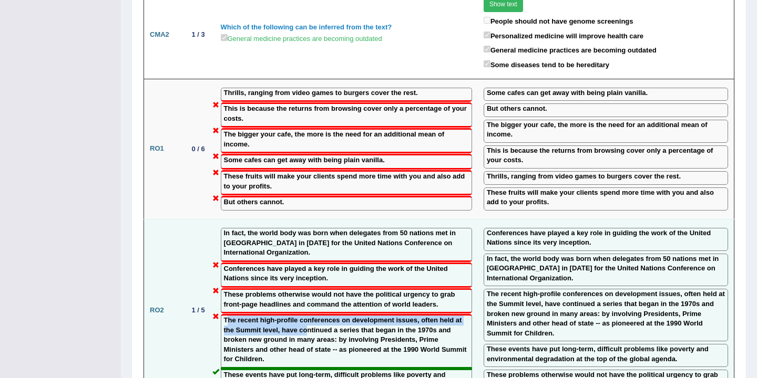
drag, startPoint x: 228, startPoint y: 276, endPoint x: 309, endPoint y: 283, distance: 81.8
click at [309, 316] on label "The recent high-profile conferences on development issues, often held at the Su…" at bounding box center [346, 340] width 245 height 49
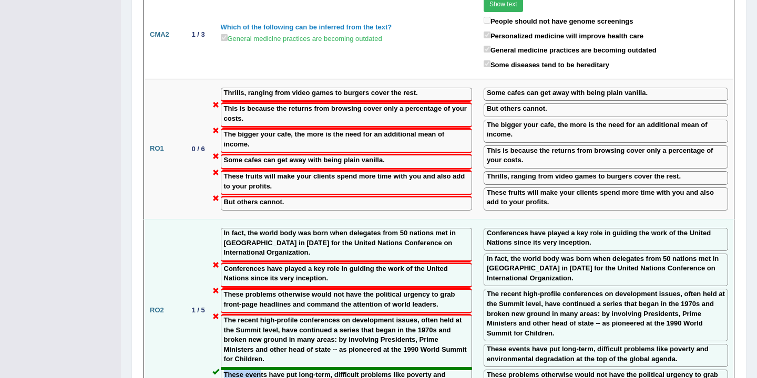
drag, startPoint x: 221, startPoint y: 332, endPoint x: 261, endPoint y: 330, distance: 40.0
click at [261, 369] on div "These events have put long-term, difficult problems like poverty and environmen…" at bounding box center [346, 381] width 251 height 24
drag, startPoint x: 229, startPoint y: 224, endPoint x: 330, endPoint y: 226, distance: 100.9
click at [330, 264] on label "Conferences have played a key role in guiding the work of the United Nations si…" at bounding box center [346, 273] width 245 height 19
click at [333, 264] on label "Conferences have played a key role in guiding the work of the United Nations si…" at bounding box center [346, 273] width 245 height 19
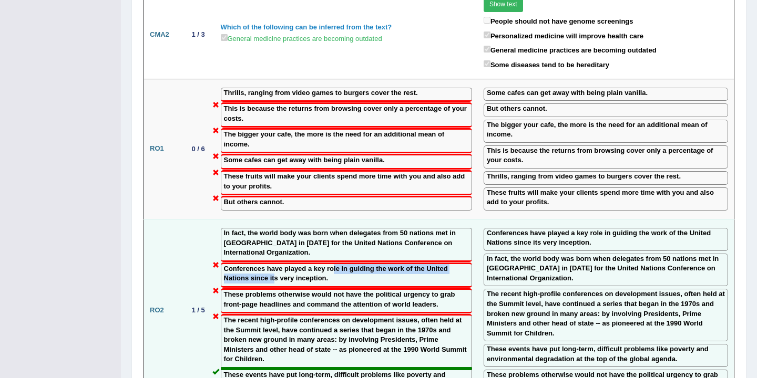
drag, startPoint x: 333, startPoint y: 229, endPoint x: 274, endPoint y: 235, distance: 59.2
click at [274, 264] on label "Conferences have played a key role in guiding the work of the United Nations si…" at bounding box center [346, 273] width 245 height 19
click at [325, 264] on label "Conferences have played a key role in guiding the work of the United Nations si…" at bounding box center [346, 273] width 245 height 19
drag, startPoint x: 316, startPoint y: 232, endPoint x: 258, endPoint y: 230, distance: 58.4
click at [258, 264] on label "Conferences have played a key role in guiding the work of the United Nations si…" at bounding box center [346, 273] width 245 height 19
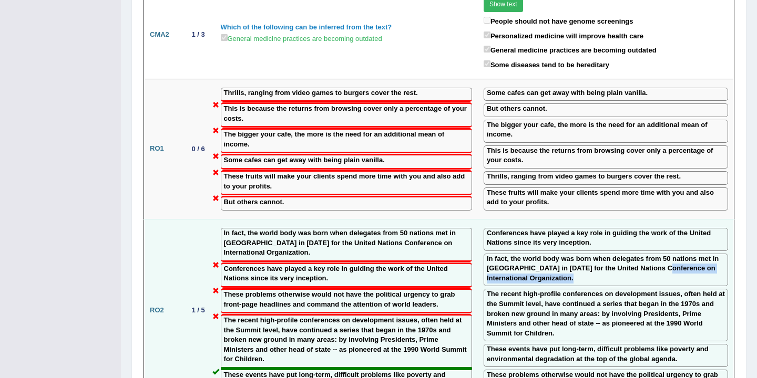
drag, startPoint x: 652, startPoint y: 224, endPoint x: 576, endPoint y: 234, distance: 76.9
click at [576, 254] on label "In fact, the world body was born when delegates from 50 nations met in San Fran…" at bounding box center [606, 268] width 238 height 29
drag, startPoint x: 578, startPoint y: 235, endPoint x: 525, endPoint y: 229, distance: 52.9
click at [535, 254] on label "In fact, the world body was born when delegates from 50 nations met in San Fran…" at bounding box center [606, 268] width 238 height 29
click at [572, 254] on label "In fact, the world body was born when delegates from 50 nations met in San Fran…" at bounding box center [606, 268] width 238 height 29
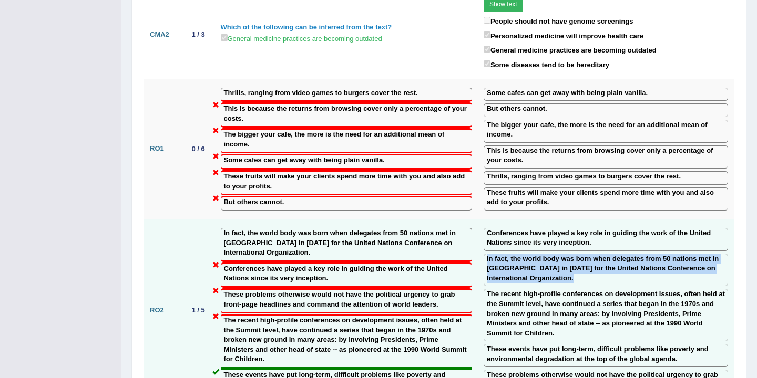
drag, startPoint x: 572, startPoint y: 233, endPoint x: 477, endPoint y: 224, distance: 96.1
click at [478, 224] on td "Conferences have played a key role in guiding the work of the United Nations si…" at bounding box center [606, 310] width 257 height 183
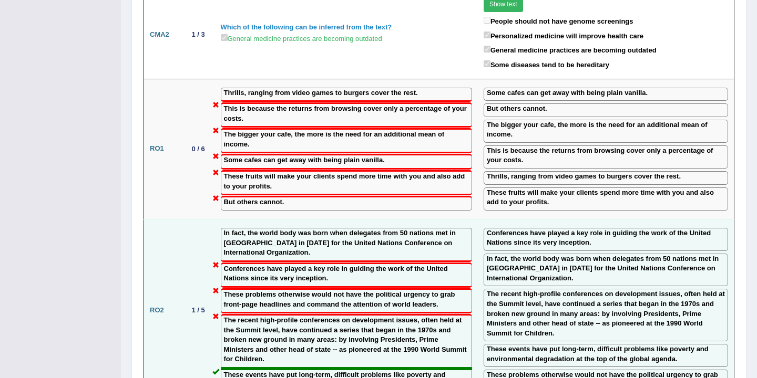
click at [555, 229] on label "Conferences have played a key role in guiding the work of the United Nations si…" at bounding box center [606, 238] width 238 height 19
click at [569, 254] on label "In fact, the world body was born when delegates from 50 nations met in San Fran…" at bounding box center [606, 268] width 238 height 29
drag, startPoint x: 569, startPoint y: 230, endPoint x: 514, endPoint y: 222, distance: 55.2
click at [514, 254] on label "In fact, the world body was born when delegates from 50 nations met in San Fran…" at bounding box center [606, 268] width 238 height 29
click at [550, 254] on label "In fact, the world body was born when delegates from 50 nations met in San Fran…" at bounding box center [606, 268] width 238 height 29
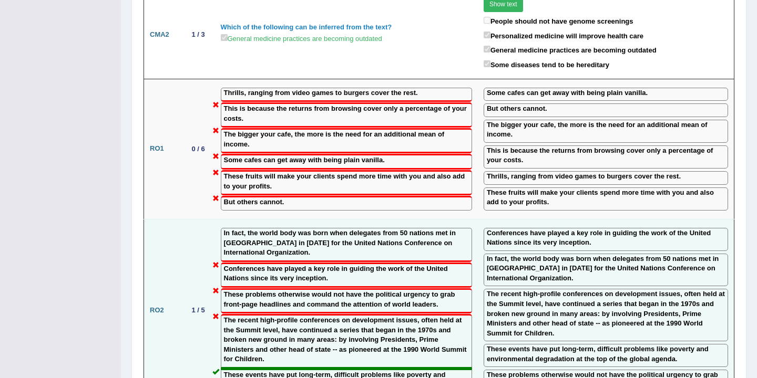
click at [531, 254] on label "In fact, the world body was born when delegates from 50 nations met in San Fran…" at bounding box center [606, 268] width 238 height 29
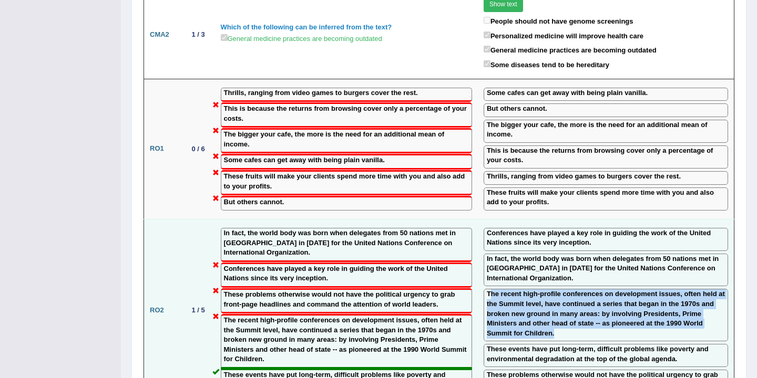
drag, startPoint x: 552, startPoint y: 288, endPoint x: 486, endPoint y: 254, distance: 74.1
click at [487, 290] on label "The recent high-profile conferences on development issues, often held at the Su…" at bounding box center [606, 314] width 238 height 49
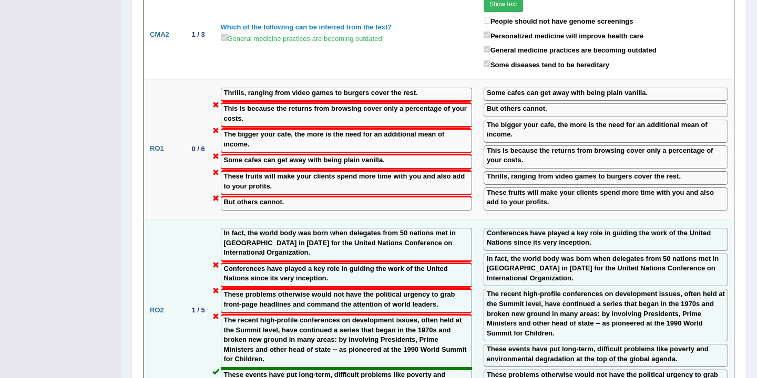
click at [531, 290] on label "The recent high-profile conferences on development issues, often held at the Su…" at bounding box center [606, 314] width 238 height 49
drag, startPoint x: 569, startPoint y: 325, endPoint x: 507, endPoint y: 315, distance: 62.8
click at [507, 315] on td "Conferences have played a key role in guiding the work of the United Nations si…" at bounding box center [606, 310] width 257 height 183
click at [586, 371] on label "These problems otherwise would not have the political urgency to grab front-pag…" at bounding box center [606, 380] width 238 height 19
drag, startPoint x: 591, startPoint y: 343, endPoint x: 519, endPoint y: 338, distance: 72.7
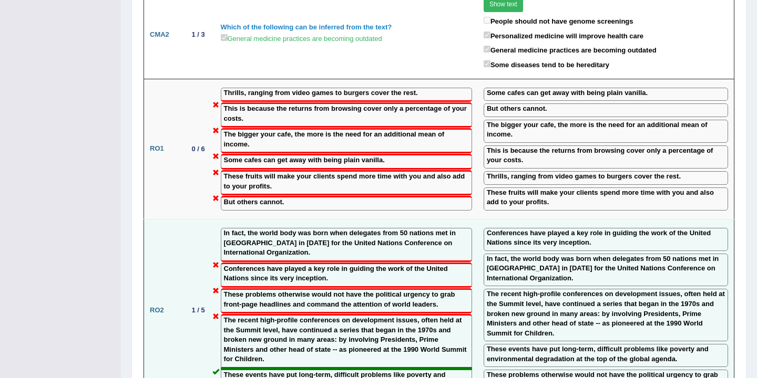
click at [519, 371] on label "These problems otherwise would not have the political urgency to grab front-pag…" at bounding box center [606, 380] width 238 height 19
click at [591, 371] on label "These problems otherwise would not have the political urgency to grab front-pag…" at bounding box center [606, 380] width 238 height 19
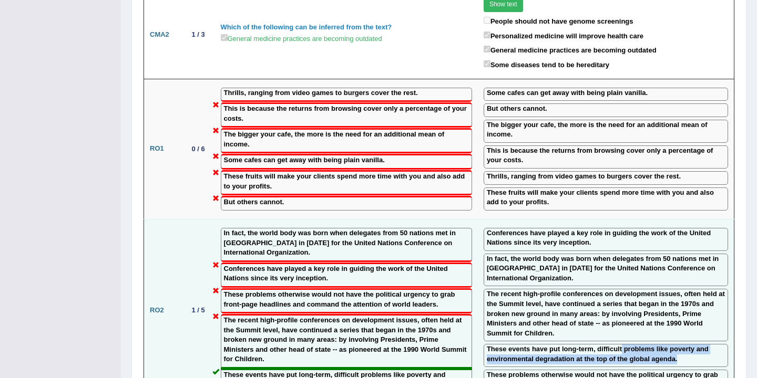
drag, startPoint x: 619, startPoint y: 305, endPoint x: 683, endPoint y: 318, distance: 64.9
click at [685, 345] on label "These events have put long-term, difficult problems like poverty and environmen…" at bounding box center [606, 354] width 238 height 19
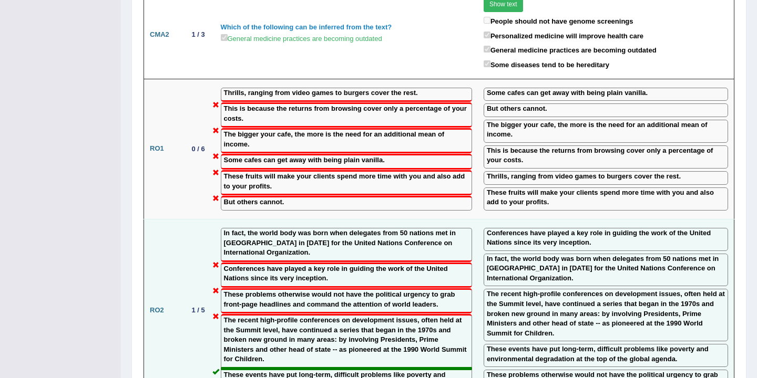
click at [616, 371] on label "These problems otherwise would not have the political urgency to grab front-pag…" at bounding box center [606, 380] width 238 height 19
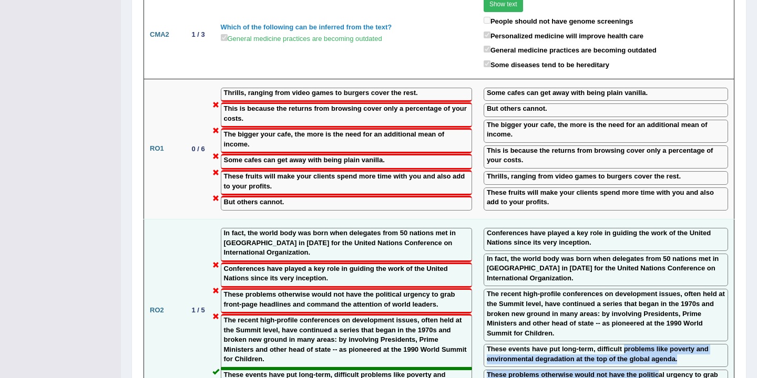
drag, startPoint x: 623, startPoint y: 303, endPoint x: 654, endPoint y: 329, distance: 40.4
click at [654, 329] on td "Conferences have played a key role in guiding the work of the United Nations si…" at bounding box center [606, 310] width 257 height 183
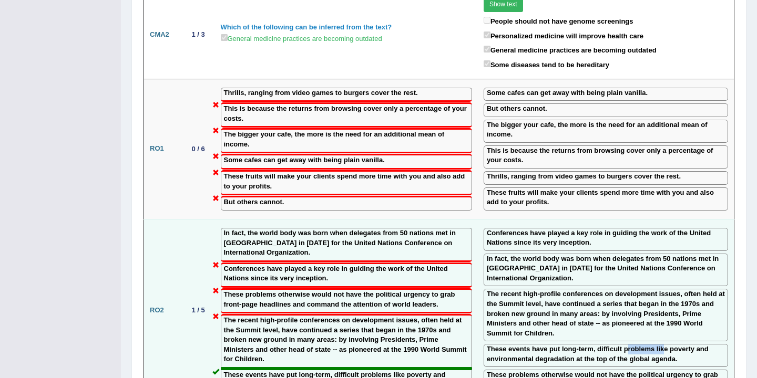
drag, startPoint x: 624, startPoint y: 305, endPoint x: 659, endPoint y: 307, distance: 34.8
click at [659, 345] on label "These events have put long-term, difficult problems like poverty and environmen…" at bounding box center [606, 354] width 238 height 19
drag, startPoint x: 481, startPoint y: 331, endPoint x: 531, endPoint y: 329, distance: 50.0
click at [531, 370] on div "These problems otherwise would not have the political urgency to grab front-pag…" at bounding box center [606, 381] width 244 height 23
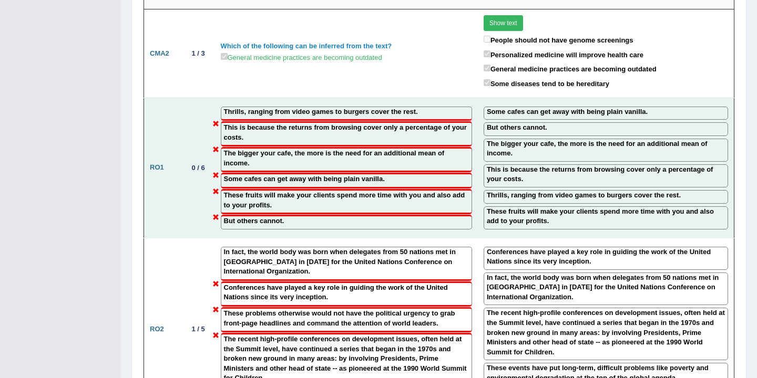
scroll to position [1389, 0]
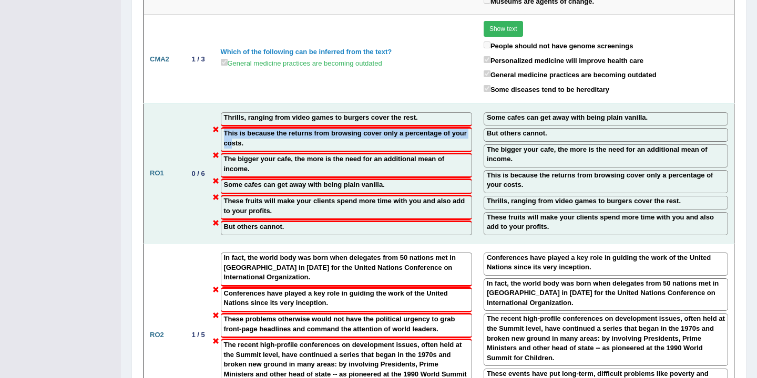
drag, startPoint x: 250, startPoint y: 97, endPoint x: 214, endPoint y: 96, distance: 36.3
click at [214, 104] on tr "RO1 0 / 6 Thrills, ranging from video games to burgers cover the rest. This is …" at bounding box center [439, 174] width 590 height 140
click at [273, 155] on label "The bigger your cafe, the more is the need for an additional mean of income." at bounding box center [346, 164] width 245 height 19
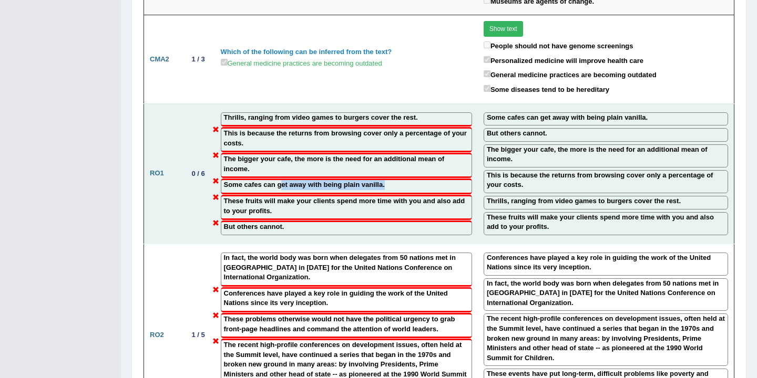
drag, startPoint x: 396, startPoint y: 140, endPoint x: 281, endPoint y: 137, distance: 114.7
click at [281, 179] on div "Some cafes can get away with being plain vanilla." at bounding box center [346, 187] width 251 height 16
drag, startPoint x: 387, startPoint y: 141, endPoint x: 267, endPoint y: 150, distance: 120.7
click at [268, 179] on div "Some cafes can get away with being plain vanilla." at bounding box center [346, 187] width 251 height 16
drag, startPoint x: 247, startPoint y: 160, endPoint x: 232, endPoint y: 160, distance: 14.2
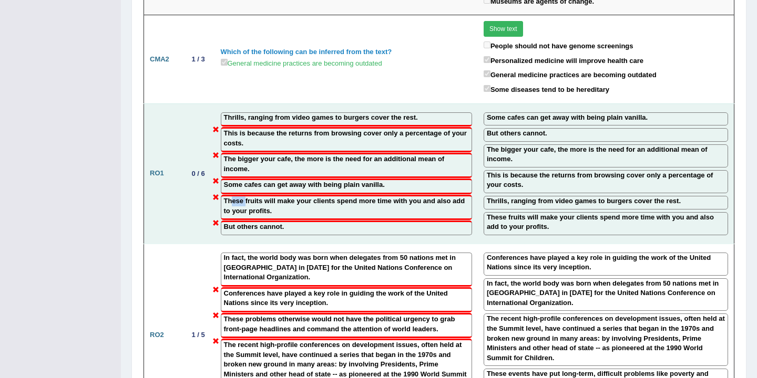
click at [232, 197] on label "These fruits will make your clients spend more time with you and also add to yo…" at bounding box center [346, 206] width 245 height 19
drag, startPoint x: 234, startPoint y: 185, endPoint x: 220, endPoint y: 183, distance: 14.2
click at [220, 183] on td "Thrills, ranging from video games to burgers cover the rest. This is because th…" at bounding box center [346, 174] width 263 height 140
drag, startPoint x: 653, startPoint y: 70, endPoint x: 501, endPoint y: 70, distance: 151.9
click at [501, 112] on div "Some cafes can get away with being plain vanilla." at bounding box center [606, 119] width 244 height 14
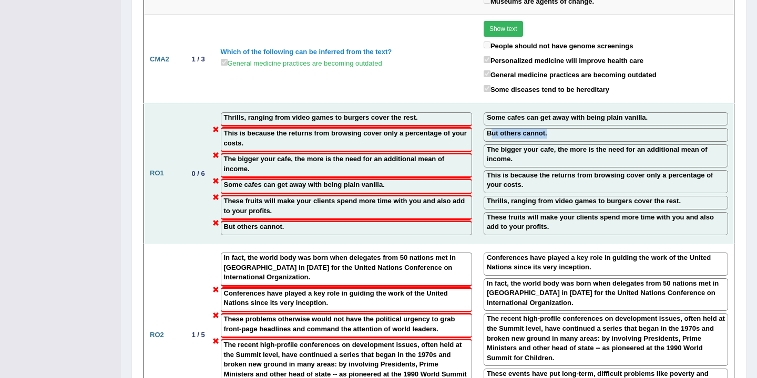
drag, startPoint x: 549, startPoint y: 91, endPoint x: 485, endPoint y: 89, distance: 64.2
click at [486, 128] on div "But others cannot." at bounding box center [606, 135] width 244 height 14
drag, startPoint x: 646, startPoint y: 73, endPoint x: 524, endPoint y: 67, distance: 122.1
click at [524, 104] on td "Some cafes can get away with being plain vanilla. But others cannot. The bigger…" at bounding box center [606, 174] width 257 height 140
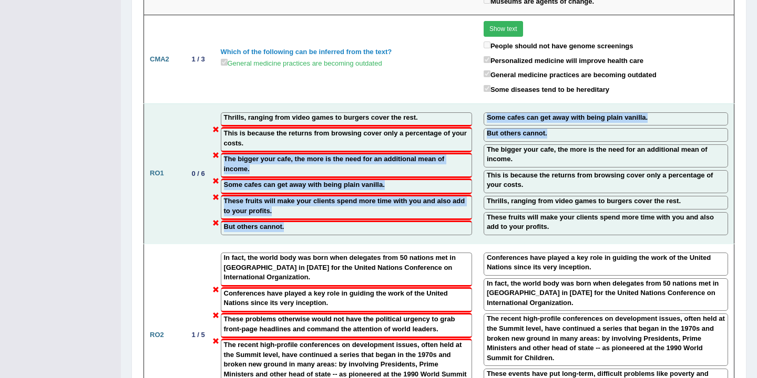
drag, startPoint x: 548, startPoint y: 89, endPoint x: 473, endPoint y: 97, distance: 76.2
click at [473, 104] on tr "RO1 0 / 6 Thrills, ranging from video games to burgers cover the rest. This is …" at bounding box center [439, 174] width 590 height 140
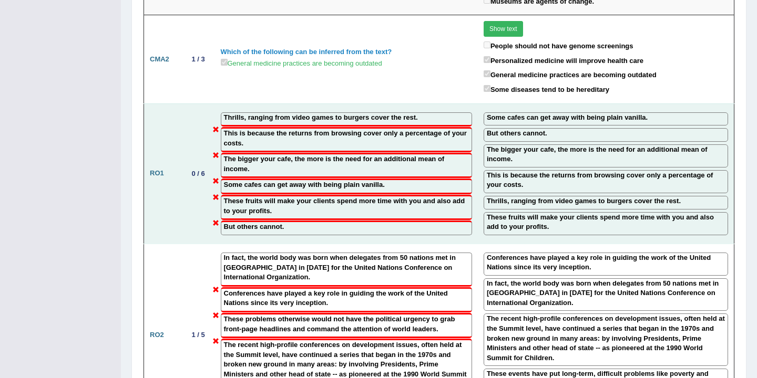
click at [527, 145] on label "The bigger your cafe, the more is the need for an additional mean of income." at bounding box center [606, 154] width 238 height 19
drag, startPoint x: 519, startPoint y: 117, endPoint x: 482, endPoint y: 106, distance: 38.3
click at [484, 145] on div "The bigger your cafe, the more is the need for an additional mean of income." at bounding box center [606, 156] width 244 height 23
click at [504, 145] on label "The bigger your cafe, the more is the need for an additional mean of income." at bounding box center [606, 154] width 238 height 19
click at [518, 171] on label "This is because the returns from browsing cover only a percentage of your costs." at bounding box center [606, 180] width 238 height 19
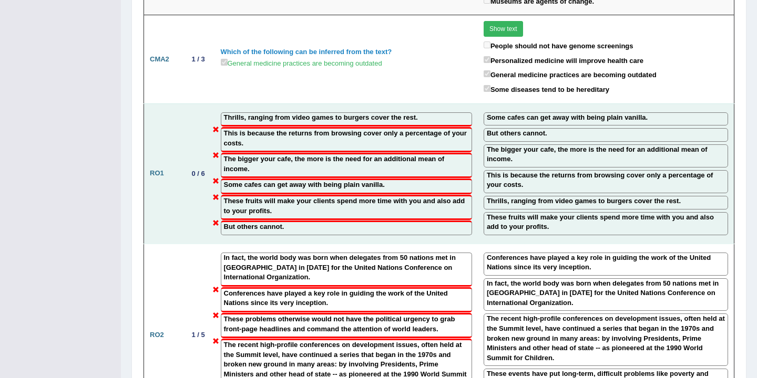
click at [680, 171] on label "This is because the returns from browsing cover only a percentage of your costs." at bounding box center [606, 180] width 238 height 19
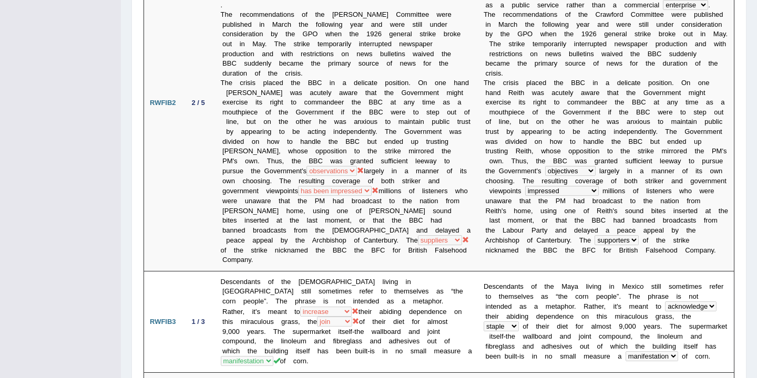
scroll to position [0, 0]
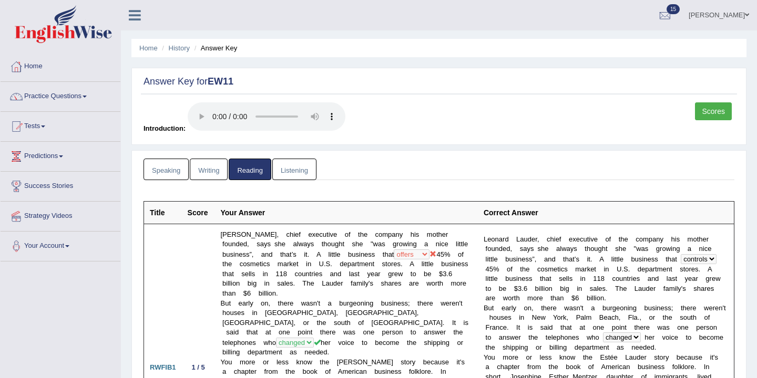
click at [303, 170] on link "Listening" at bounding box center [294, 170] width 44 height 22
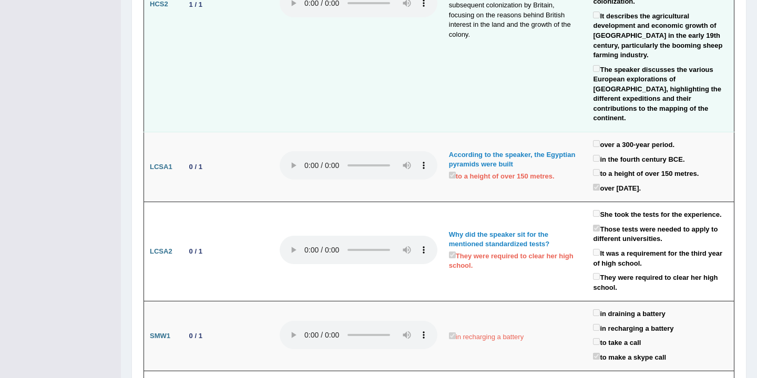
scroll to position [1781, 0]
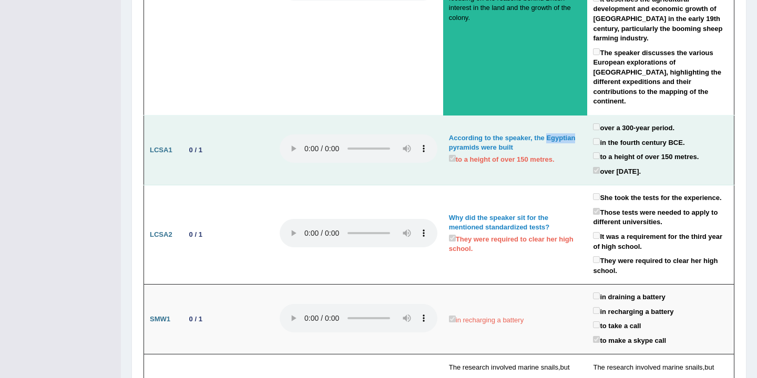
drag, startPoint x: 577, startPoint y: 83, endPoint x: 547, endPoint y: 80, distance: 30.1
click at [547, 134] on div "According to the speaker, the Egyptian pyramids were built" at bounding box center [515, 143] width 133 height 19
drag, startPoint x: 675, startPoint y: 114, endPoint x: 602, endPoint y: 110, distance: 73.1
click at [602, 165] on div "over 4,000 years ago." at bounding box center [660, 172] width 135 height 15
drag, startPoint x: 707, startPoint y: 98, endPoint x: 602, endPoint y: 100, distance: 105.2
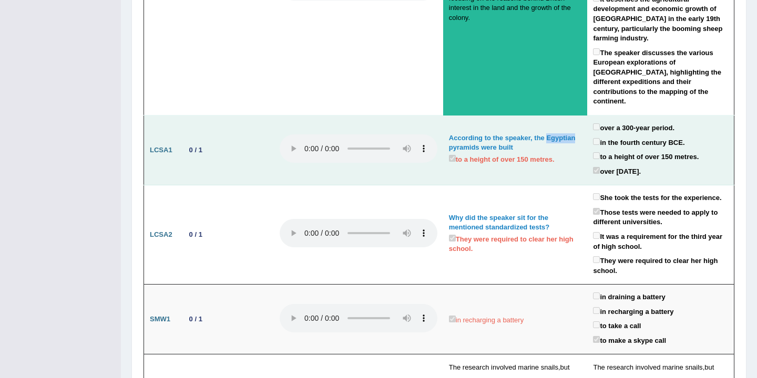
click at [602, 150] on div "to a height of over 150 metres." at bounding box center [660, 157] width 135 height 15
drag, startPoint x: 709, startPoint y: 98, endPoint x: 616, endPoint y: 95, distance: 92.6
click at [617, 150] on div "to a height of over 150 metres." at bounding box center [660, 157] width 135 height 15
drag, startPoint x: 577, startPoint y: 82, endPoint x: 547, endPoint y: 79, distance: 30.1
click at [547, 134] on div "According to the speaker, the Egyptian pyramids were built" at bounding box center [515, 143] width 133 height 19
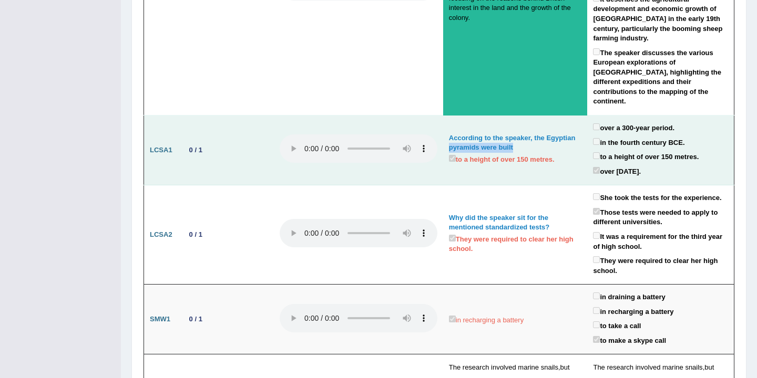
drag, startPoint x: 512, startPoint y: 90, endPoint x: 450, endPoint y: 94, distance: 62.1
click at [450, 134] on div "According to the speaker, the Egyptian pyramids were built" at bounding box center [515, 143] width 133 height 19
drag, startPoint x: 675, startPoint y: 111, endPoint x: 599, endPoint y: 110, distance: 76.2
click at [603, 165] on div "over 4,000 years ago." at bounding box center [660, 172] width 135 height 15
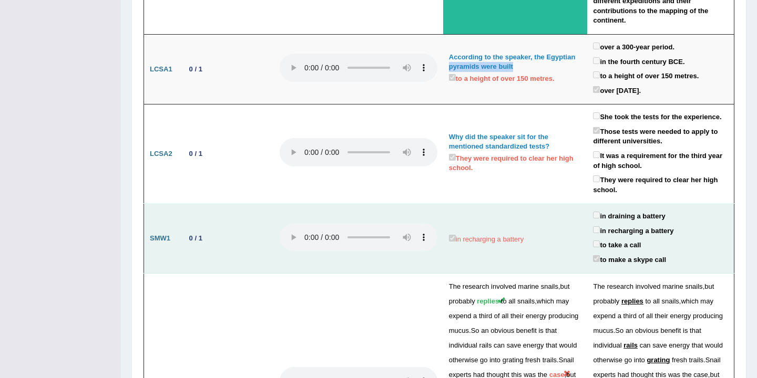
scroll to position [1893, 0]
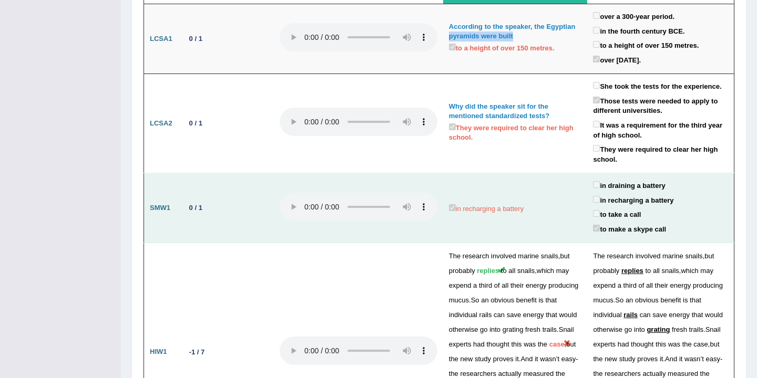
drag, startPoint x: 684, startPoint y: 140, endPoint x: 601, endPoint y: 135, distance: 82.7
click at [601, 194] on div "in recharging a battery" at bounding box center [660, 201] width 135 height 15
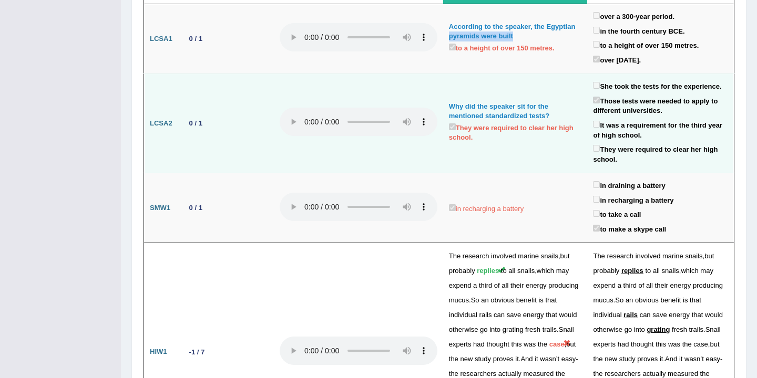
drag, startPoint x: 674, startPoint y: 121, endPoint x: 567, endPoint y: 107, distance: 108.2
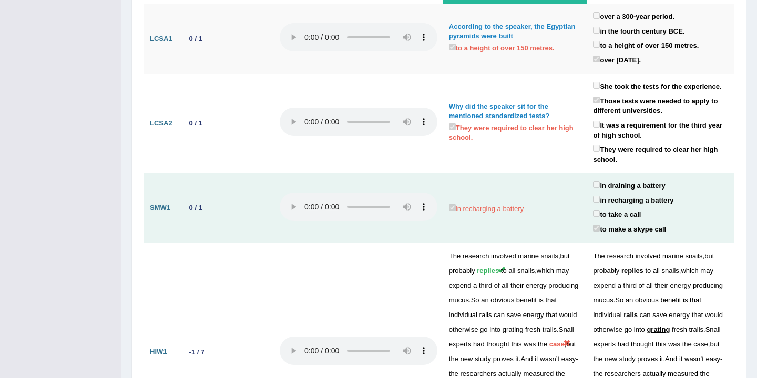
click at [684, 208] on div "to take a call" at bounding box center [660, 215] width 135 height 15
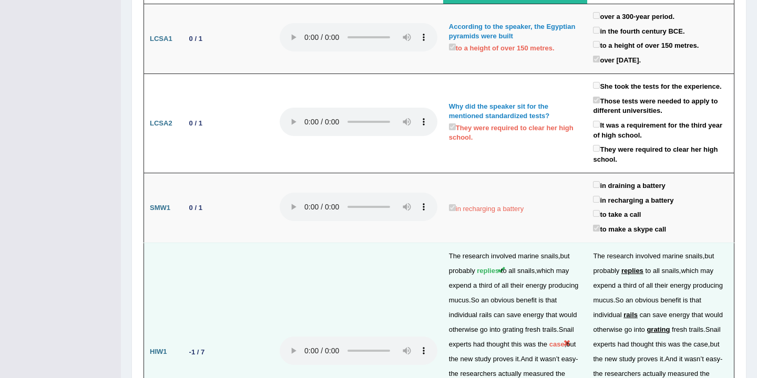
drag, startPoint x: 655, startPoint y: 155, endPoint x: 510, endPoint y: 201, distance: 152.4
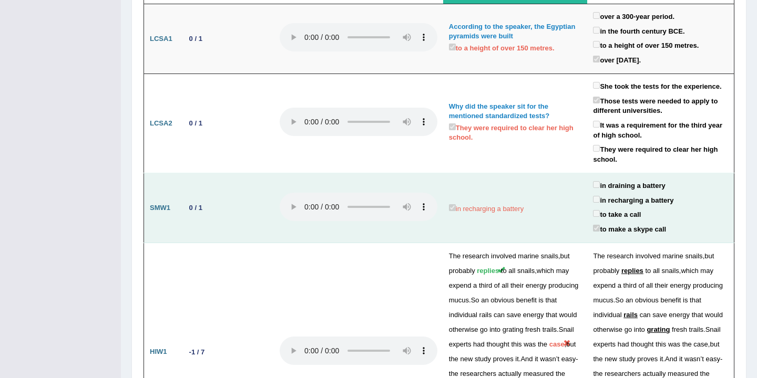
click at [672, 223] on div "to make a skype call" at bounding box center [660, 230] width 135 height 15
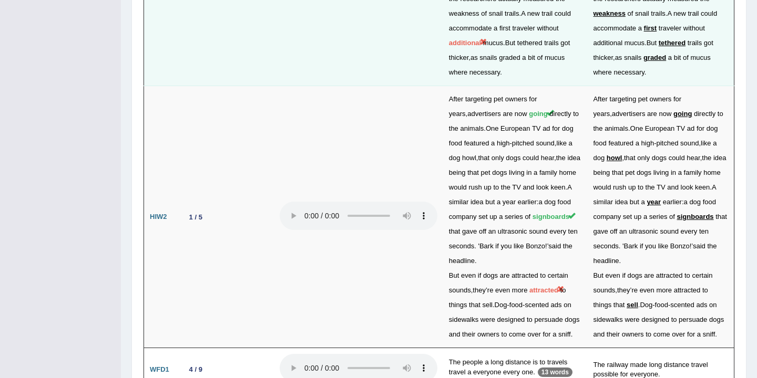
scroll to position [2361, 0]
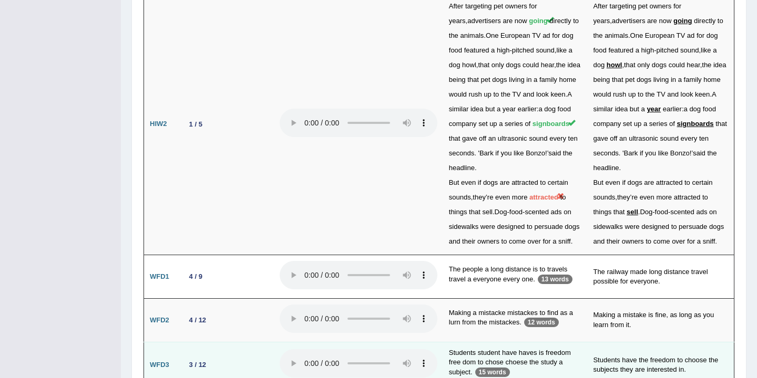
click at [474, 342] on td "Students student have haves is freedom free dom to chose choese the study a sub…" at bounding box center [515, 365] width 145 height 46
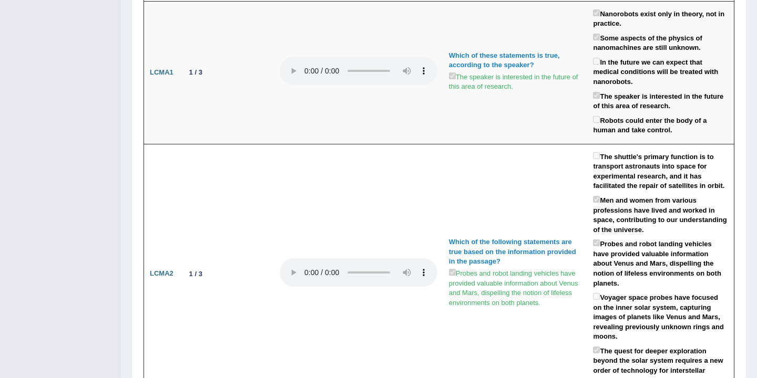
scroll to position [0, 0]
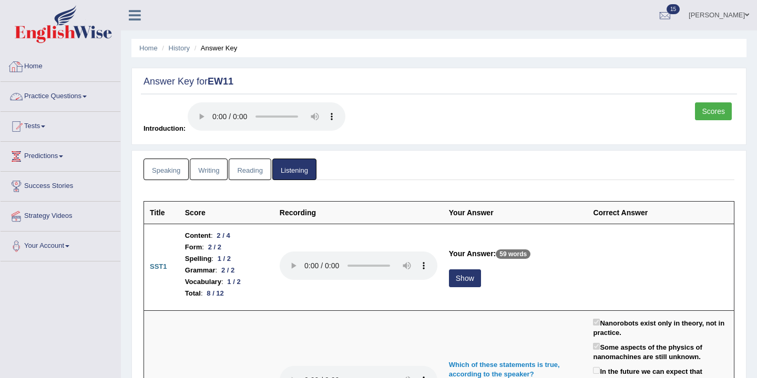
click at [35, 68] on link "Home" at bounding box center [61, 65] width 120 height 26
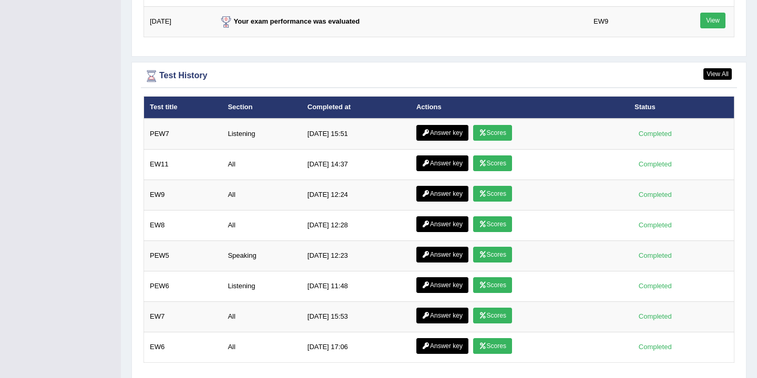
scroll to position [1442, 0]
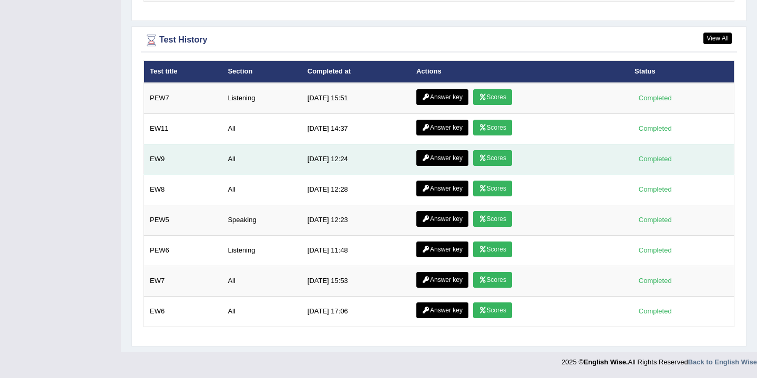
click at [428, 155] on link "Answer key" at bounding box center [442, 158] width 52 height 16
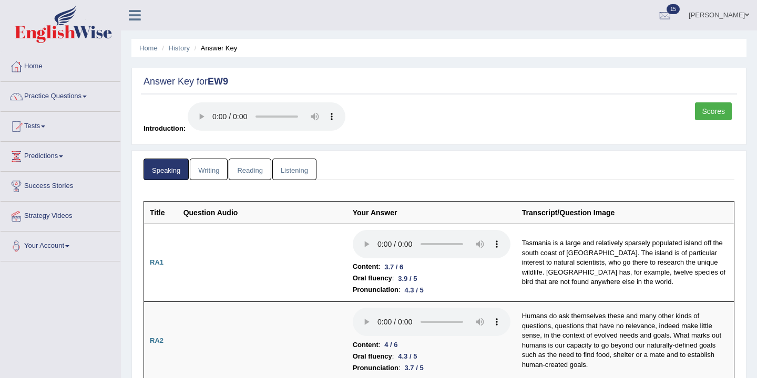
click at [247, 171] on link "Reading" at bounding box center [250, 170] width 42 height 22
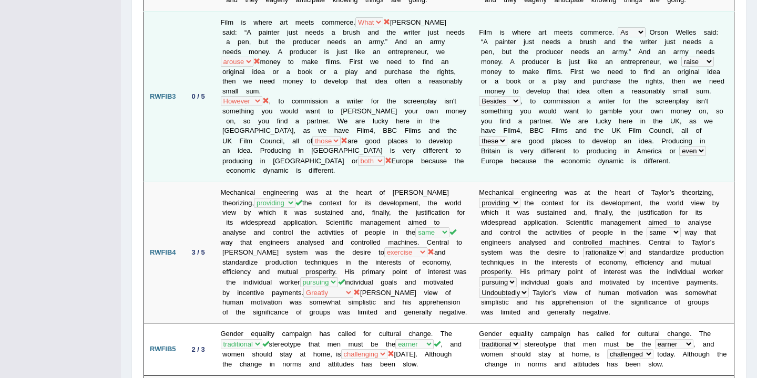
scroll to position [632, 0]
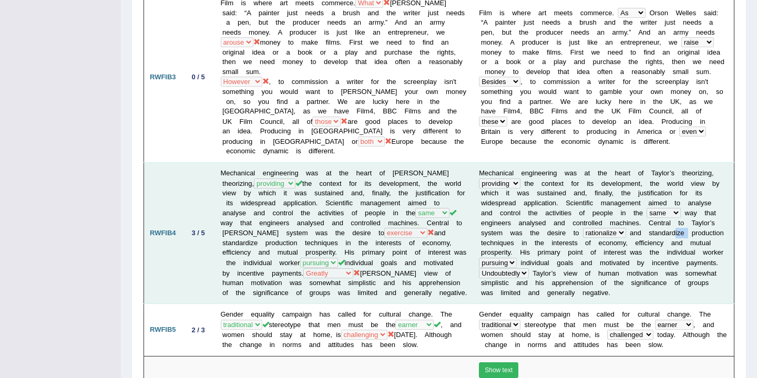
drag, startPoint x: 689, startPoint y: 222, endPoint x: 678, endPoint y: 219, distance: 12.0
click at [678, 220] on td "M e c h a n i c a l e n g i n e e r i n g w a s a t t h e h e a r t o f T a y l…" at bounding box center [603, 232] width 261 height 141
drag, startPoint x: 643, startPoint y: 225, endPoint x: 631, endPoint y: 223, distance: 12.7
click at [631, 224] on td "M e c h a n i c a l e n g i n e e r i n g w a s a t t h e h e a r t o f T a y l…" at bounding box center [603, 232] width 261 height 141
drag, startPoint x: 687, startPoint y: 223, endPoint x: 678, endPoint y: 220, distance: 9.7
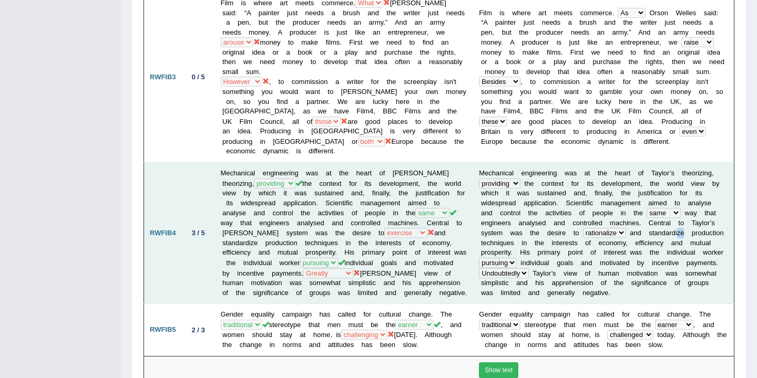
click at [678, 220] on td "M e c h a n i c a l e n g i n e e r i n g w a s a t t h e h e a r t o f T a y l…" at bounding box center [603, 232] width 261 height 141
drag, startPoint x: 631, startPoint y: 217, endPoint x: 616, endPoint y: 216, distance: 14.8
click at [617, 217] on td "M e c h a n i c a l e n g i n e e r i n g w a s a t t h e h e a r t o f T a y l…" at bounding box center [603, 232] width 261 height 141
drag, startPoint x: 392, startPoint y: 222, endPoint x: 377, endPoint y: 222, distance: 14.7
click at [377, 222] on td "Mechanical engineering was at the heart of Taylor’s theorizing, pressed providi…" at bounding box center [344, 232] width 259 height 141
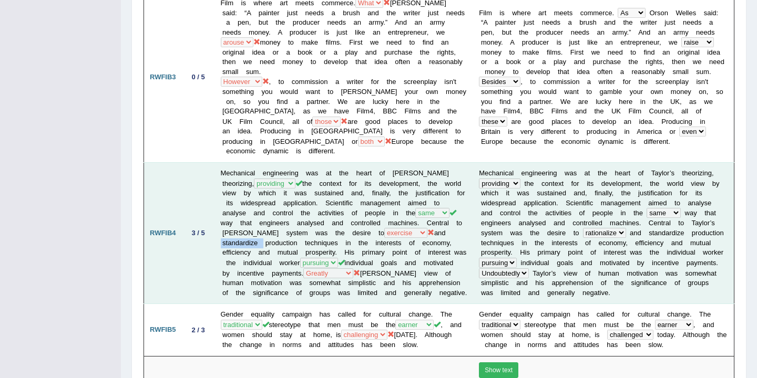
drag, startPoint x: 434, startPoint y: 224, endPoint x: 390, endPoint y: 220, distance: 44.9
click at [390, 220] on td "Mechanical engineering was at the heart of Taylor’s theorizing, pressed providi…" at bounding box center [344, 232] width 259 height 141
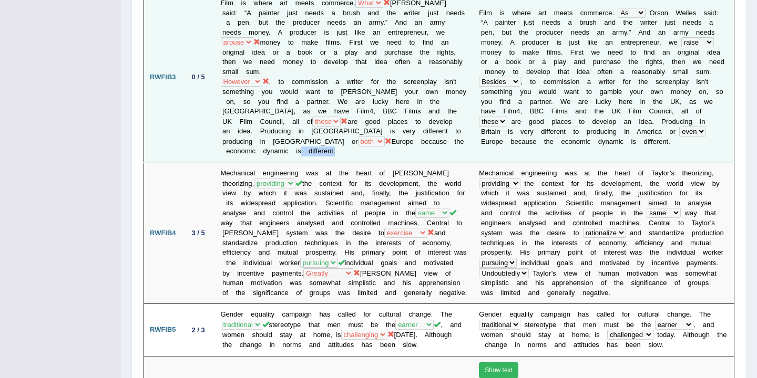
drag, startPoint x: 409, startPoint y: 147, endPoint x: 374, endPoint y: 140, distance: 36.4
click at [374, 140] on td "Film is where art meets commerce. So For As What Orson Welles said: “A painter …" at bounding box center [344, 77] width 259 height 171
drag, startPoint x: 454, startPoint y: 147, endPoint x: 400, endPoint y: 139, distance: 54.8
click at [401, 140] on td "Film is where art meets commerce. So For As What Orson Welles said: “A painter …" at bounding box center [344, 77] width 259 height 171
drag, startPoint x: 381, startPoint y: 142, endPoint x: 345, endPoint y: 139, distance: 35.9
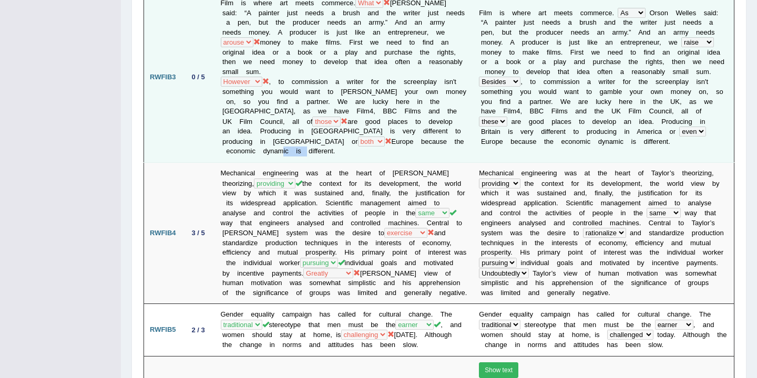
click at [345, 139] on td "Film is where art meets commerce. So For As What Orson Welles said: “A painter …" at bounding box center [344, 77] width 259 height 171
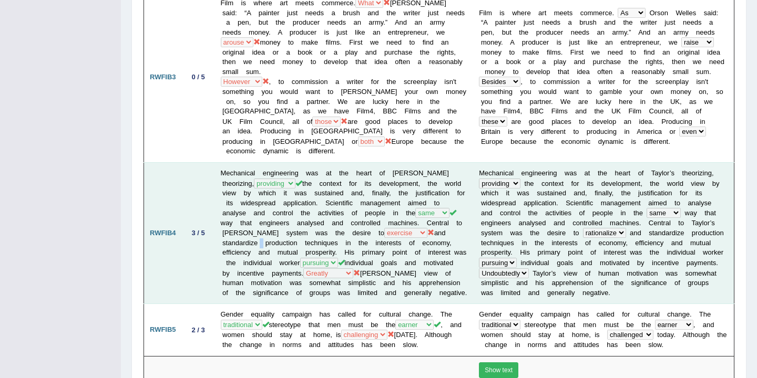
drag, startPoint x: 435, startPoint y: 225, endPoint x: 428, endPoint y: 223, distance: 7.7
click at [428, 223] on td "Mechanical engineering was at the heart of Taylor’s theorizing, pressed providi…" at bounding box center [344, 232] width 259 height 141
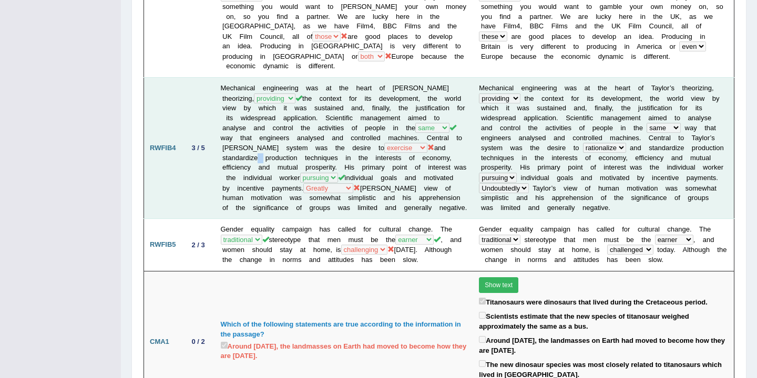
scroll to position [756, 0]
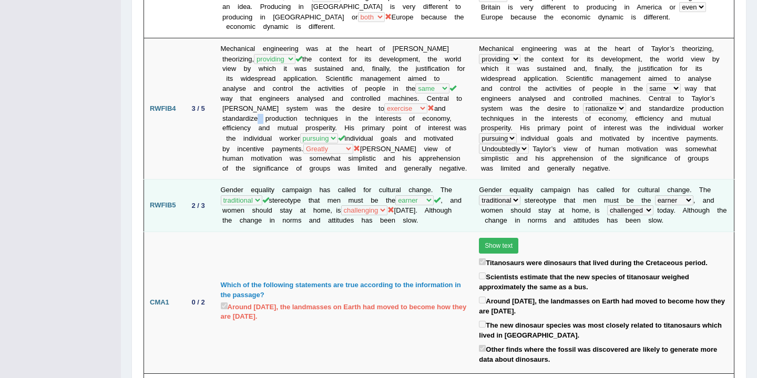
click at [360, 197] on td "Gender equality campaign has called for cultural change. The traditional formal…" at bounding box center [344, 206] width 259 height 52
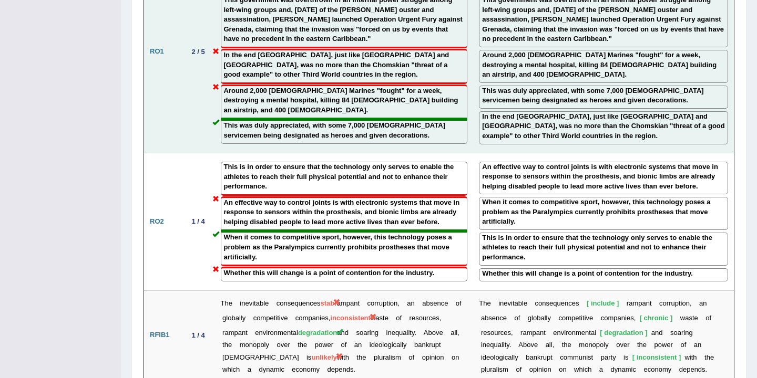
scroll to position [1148, 0]
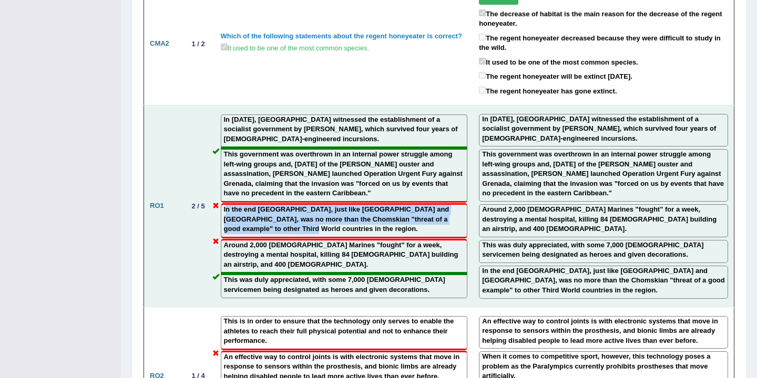
drag, startPoint x: 227, startPoint y: 192, endPoint x: 348, endPoint y: 218, distance: 124.1
click at [348, 218] on label "In the end Grenada, just like Cuba and Nicaragua, was no more than the Chomskia…" at bounding box center [344, 219] width 241 height 29
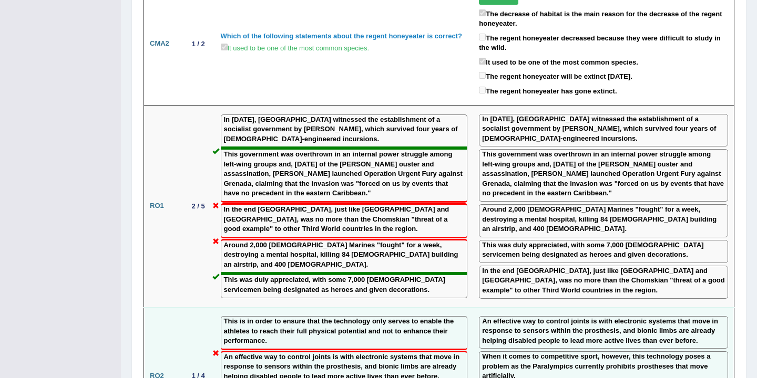
click at [390, 308] on td "This is in order to ensure that the technology only serves to enable the athlet…" at bounding box center [344, 377] width 259 height 138
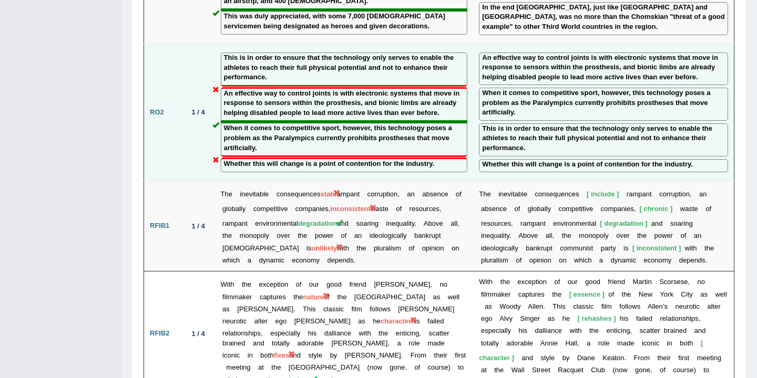
scroll to position [1446, 0]
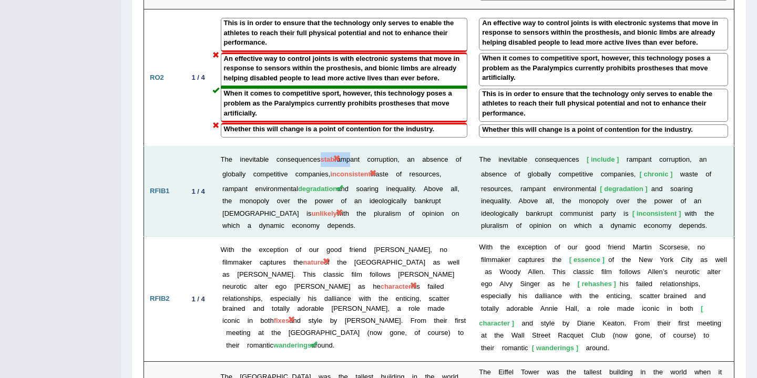
drag, startPoint x: 329, startPoint y: 133, endPoint x: 350, endPoint y: 135, distance: 21.1
click at [350, 147] on td "The inevitable consequences stab rampant corruption, an absence of globally com…" at bounding box center [344, 192] width 259 height 90
click at [305, 147] on td "The inevitable consequences stab rampant corruption, an absence of globally com…" at bounding box center [344, 192] width 259 height 90
click at [412, 147] on td "The inevitable consequences stab rampant corruption, an absence of globally com…" at bounding box center [344, 192] width 259 height 90
drag, startPoint x: 410, startPoint y: 144, endPoint x: 309, endPoint y: 144, distance: 100.9
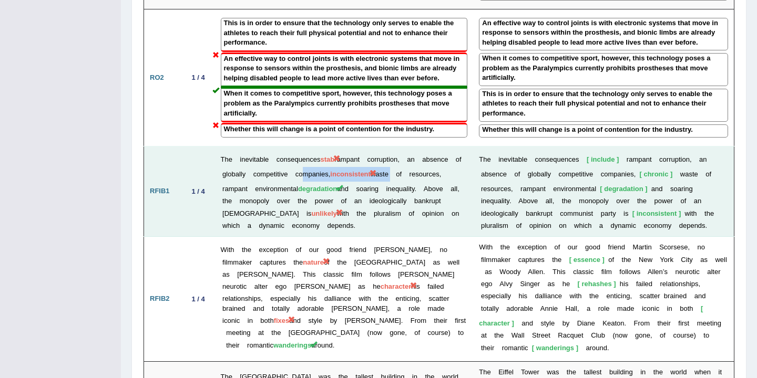
click at [310, 147] on td "The inevitable consequences stab rampant corruption, an absence of globally com…" at bounding box center [344, 192] width 259 height 90
click at [341, 148] on td "The inevitable consequences stab rampant corruption, an absence of globally com…" at bounding box center [344, 192] width 259 height 90
drag, startPoint x: 674, startPoint y: 151, endPoint x: 624, endPoint y: 150, distance: 49.9
click at [623, 150] on td "T h e i n e v i t a b l e c o n s e q u e n c e s include r a m p a n t c o r r…" at bounding box center [603, 192] width 261 height 90
drag, startPoint x: 336, startPoint y: 188, endPoint x: 369, endPoint y: 194, distance: 33.7
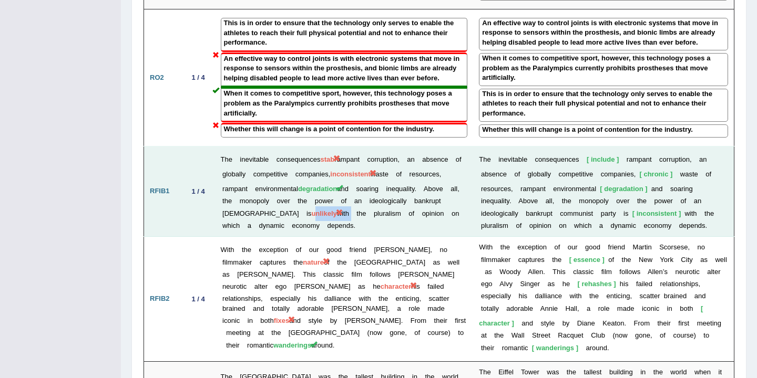
click at [370, 195] on td "The inevitable consequences stab rampant corruption, an absence of globally com…" at bounding box center [344, 192] width 259 height 90
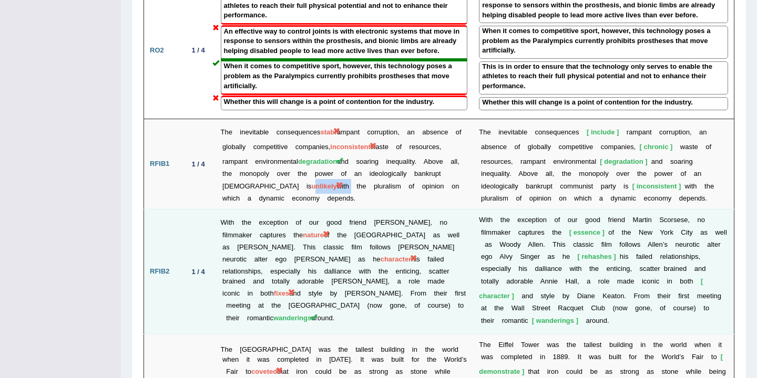
scroll to position [1474, 0]
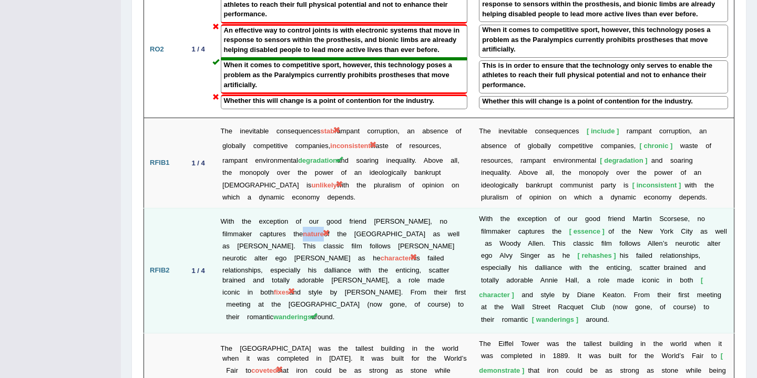
drag, startPoint x: 311, startPoint y: 207, endPoint x: 332, endPoint y: 208, distance: 21.1
click at [333, 209] on td "With the exception of our good friend Martin Scorsese, no filmmaker captures th…" at bounding box center [344, 271] width 259 height 125
drag, startPoint x: 351, startPoint y: 235, endPoint x: 316, endPoint y: 232, distance: 34.8
click at [317, 234] on td "With the exception of our good friend Martin Scorsese, no filmmaker captures th…" at bounding box center [344, 271] width 259 height 125
drag, startPoint x: 634, startPoint y: 231, endPoint x: 601, endPoint y: 229, distance: 33.7
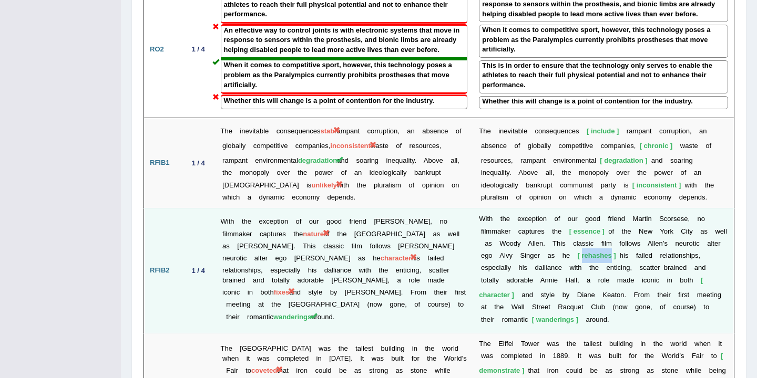
click at [602, 252] on span "rehashes" at bounding box center [597, 256] width 38 height 8
drag, startPoint x: 659, startPoint y: 218, endPoint x: 628, endPoint y: 215, distance: 31.2
click at [628, 215] on td "W i t h t h e e x c e p t i o n o f o u r g o o d f r i e n d M a r t i n S c o…" at bounding box center [603, 271] width 261 height 125
drag, startPoint x: 635, startPoint y: 229, endPoint x: 602, endPoint y: 226, distance: 32.7
click at [602, 226] on td "W i t h t h e e x c e p t i o n o f o u r g o o d f r i e n d M a r t i n S c o…" at bounding box center [603, 271] width 261 height 125
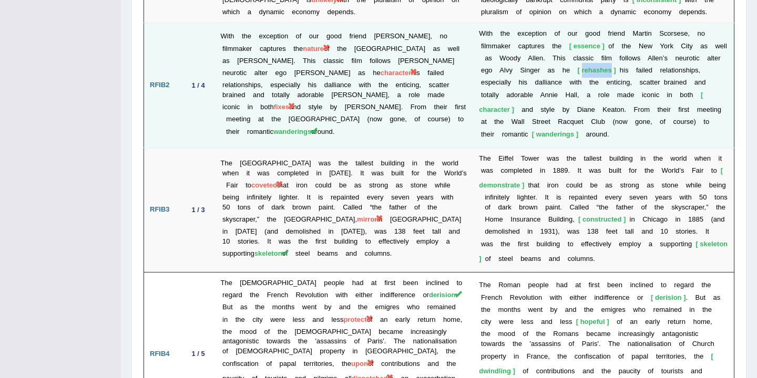
scroll to position [1698, 0]
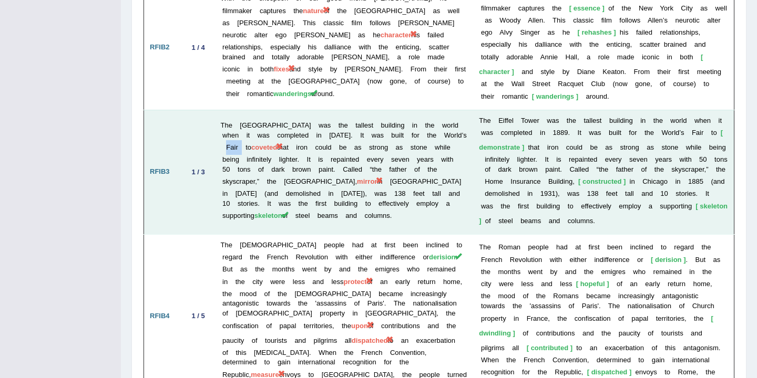
drag, startPoint x: 463, startPoint y: 104, endPoint x: 446, endPoint y: 101, distance: 17.0
click at [446, 110] on td "The Eiffel Tower was the tallest building in the world when it was completed in…" at bounding box center [344, 172] width 259 height 125
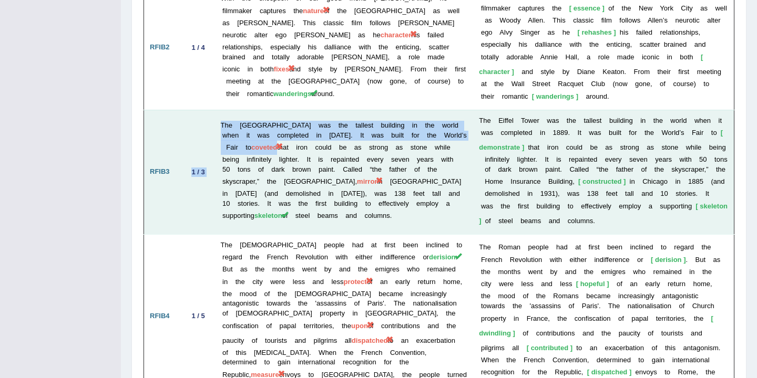
drag, startPoint x: 248, startPoint y: 118, endPoint x: 207, endPoint y: 117, distance: 40.5
click at [208, 117] on tr "RFIB3 1 / 3 The Eiffel Tower was the tallest building in the world when it was …" at bounding box center [439, 172] width 590 height 125
drag, startPoint x: 330, startPoint y: 156, endPoint x: 307, endPoint y: 152, distance: 23.4
click at [307, 152] on td "The Eiffel Tower was the tallest building in the world when it was completed in…" at bounding box center [344, 172] width 259 height 125
drag, startPoint x: 355, startPoint y: 148, endPoint x: 293, endPoint y: 152, distance: 62.1
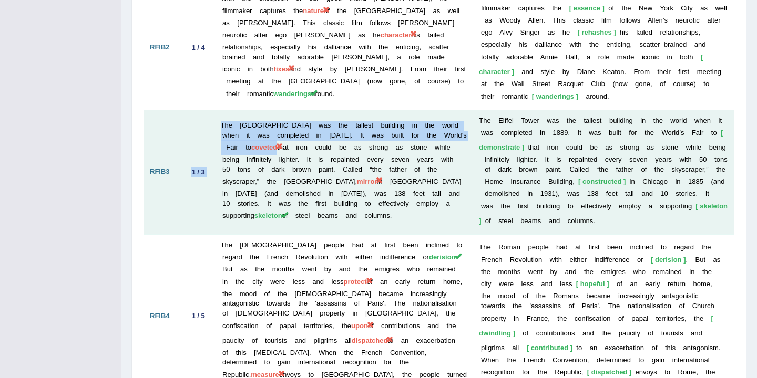
click at [294, 152] on td "The Eiffel Tower was the tallest building in the world when it was completed in…" at bounding box center [344, 172] width 259 height 125
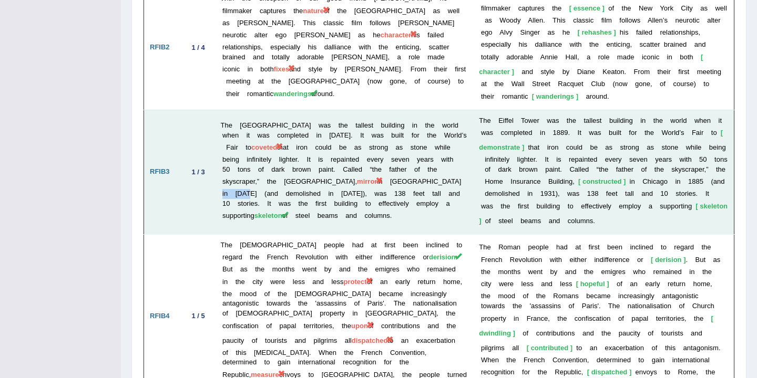
drag, startPoint x: 452, startPoint y: 148, endPoint x: 423, endPoint y: 147, distance: 28.4
click at [424, 148] on td "The Eiffel Tower was the tallest building in the world when it was completed in…" at bounding box center [344, 172] width 259 height 125
drag, startPoint x: 261, startPoint y: 165, endPoint x: 215, endPoint y: 165, distance: 45.7
click at [215, 165] on td "The Eiffel Tower was the tallest building in the world when it was completed in…" at bounding box center [344, 172] width 259 height 125
drag, startPoint x: 353, startPoint y: 154, endPoint x: 335, endPoint y: 154, distance: 17.3
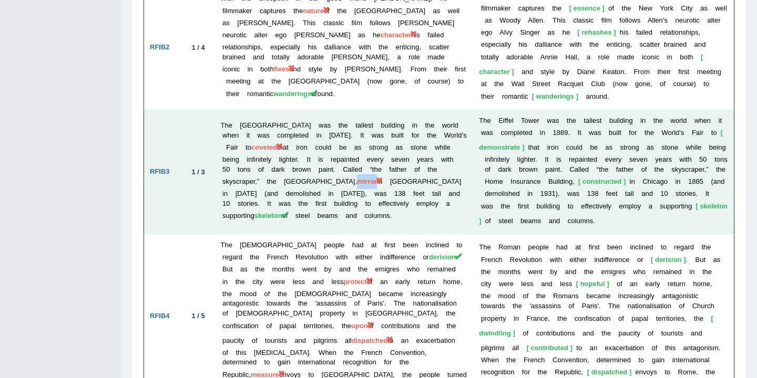
click at [357, 178] on span "mirror" at bounding box center [367, 182] width 20 height 8
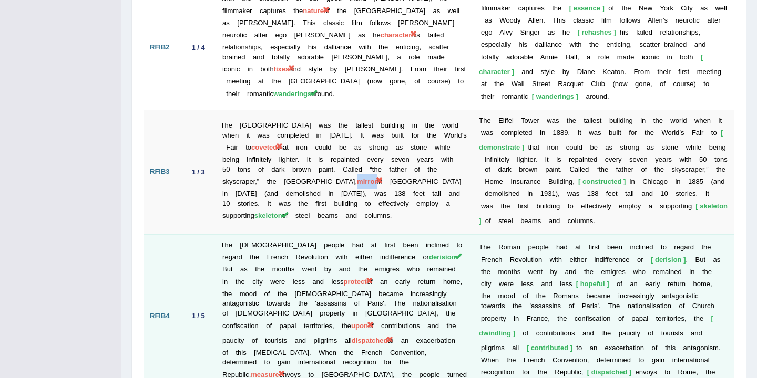
drag, startPoint x: 343, startPoint y: 251, endPoint x: 315, endPoint y: 250, distance: 28.4
click at [316, 252] on td "The Roman people had at first been inclined to regard the French Revolution wit…" at bounding box center [344, 316] width 259 height 164
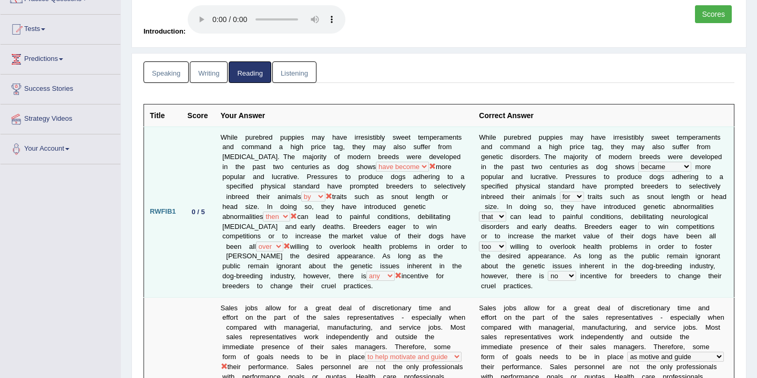
scroll to position [1, 0]
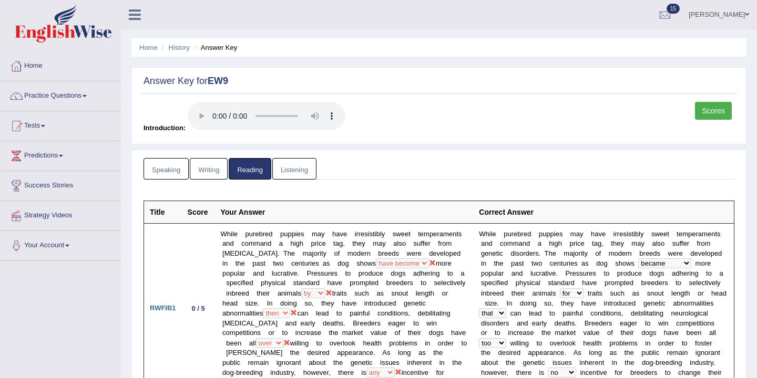
click at [298, 165] on link "Listening" at bounding box center [294, 169] width 44 height 22
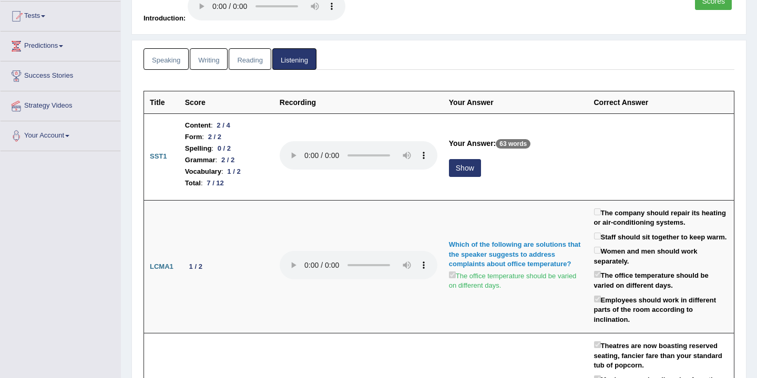
scroll to position [0, 0]
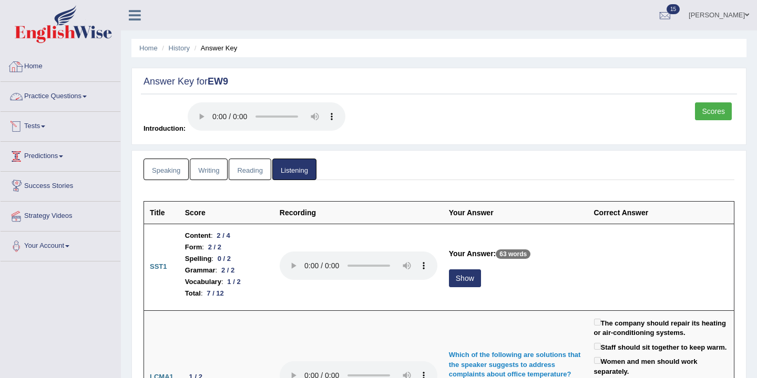
click at [36, 67] on link "Home" at bounding box center [61, 65] width 120 height 26
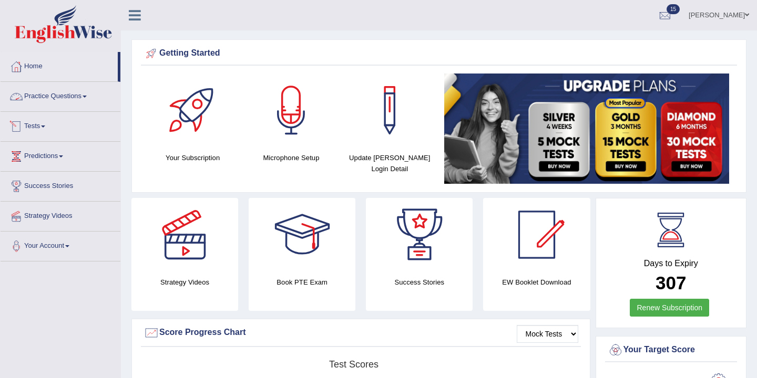
click at [80, 100] on link "Practice Questions" at bounding box center [61, 95] width 120 height 26
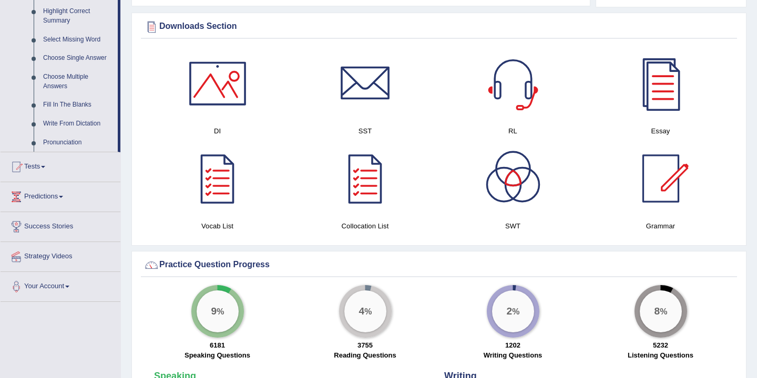
scroll to position [476, 0]
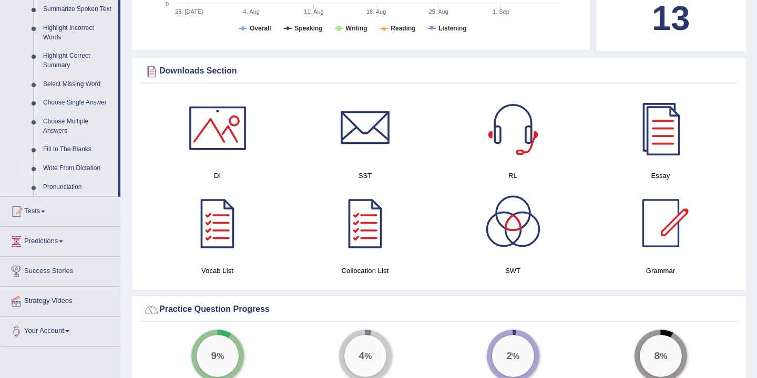
click at [74, 178] on link "Write From Dictation" at bounding box center [77, 168] width 79 height 19
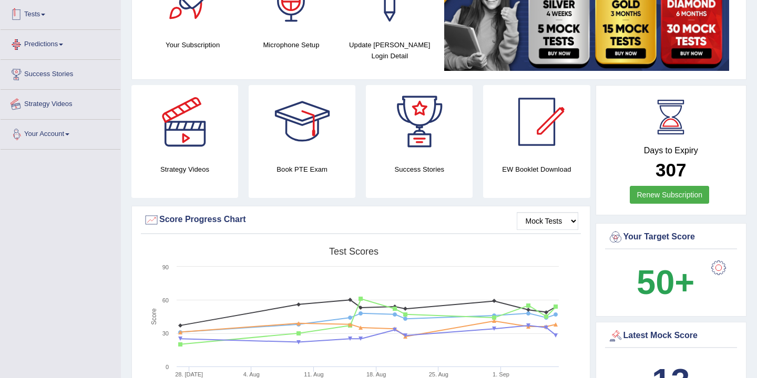
scroll to position [183, 0]
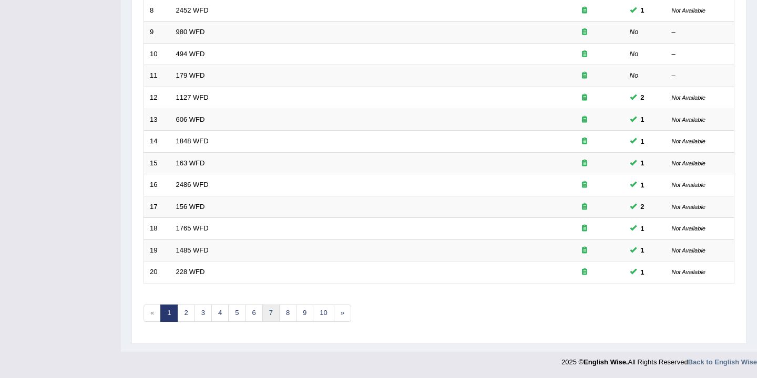
click at [273, 316] on link "7" at bounding box center [270, 313] width 17 height 17
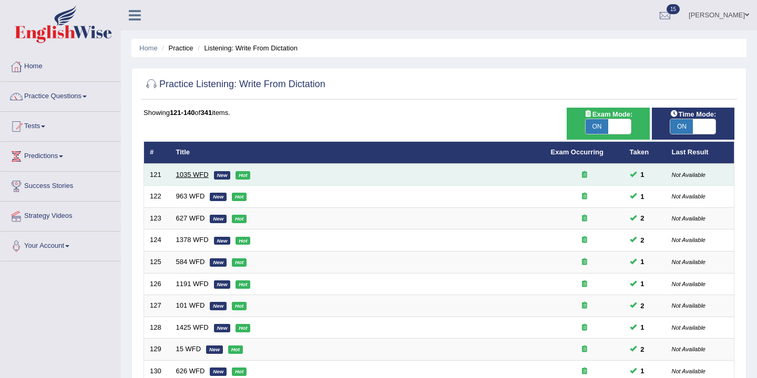
click at [188, 176] on link "1035 WFD" at bounding box center [192, 175] width 33 height 8
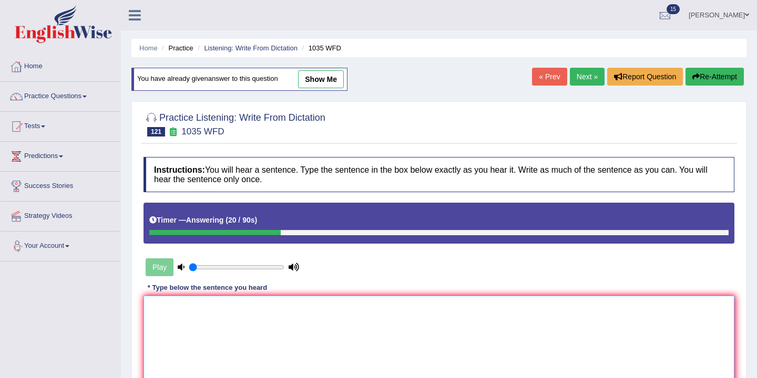
click at [186, 306] on textarea at bounding box center [439, 347] width 591 height 102
click at [706, 75] on button "Re-Attempt" at bounding box center [714, 77] width 58 height 18
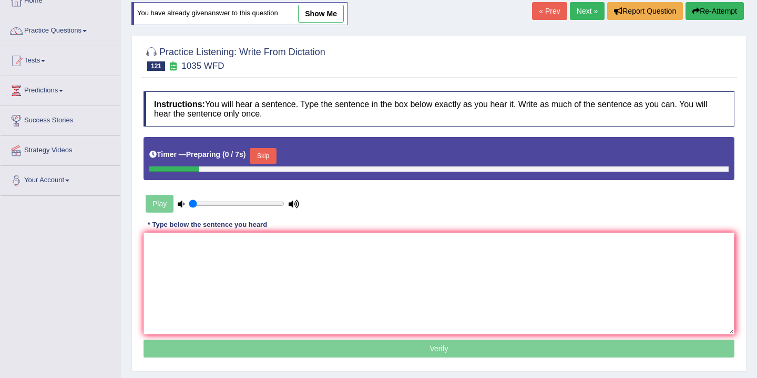
scroll to position [72, 0]
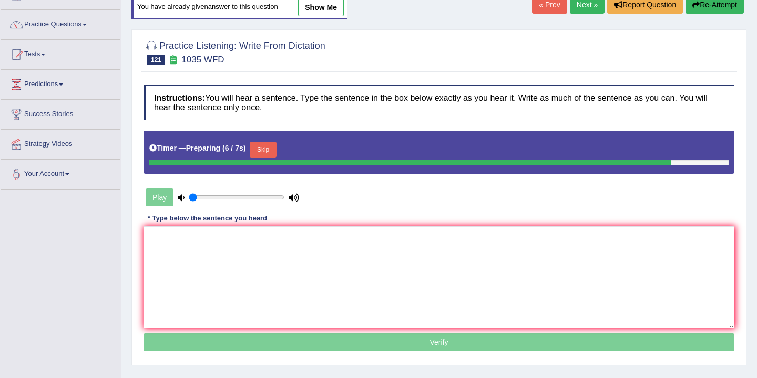
click at [270, 152] on button "Skip" at bounding box center [263, 150] width 26 height 16
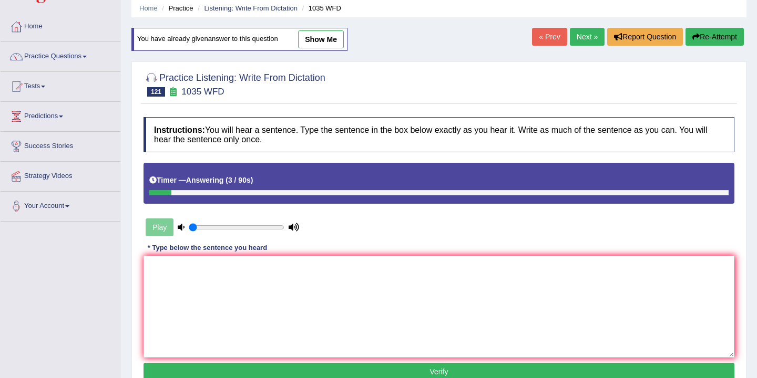
scroll to position [0, 0]
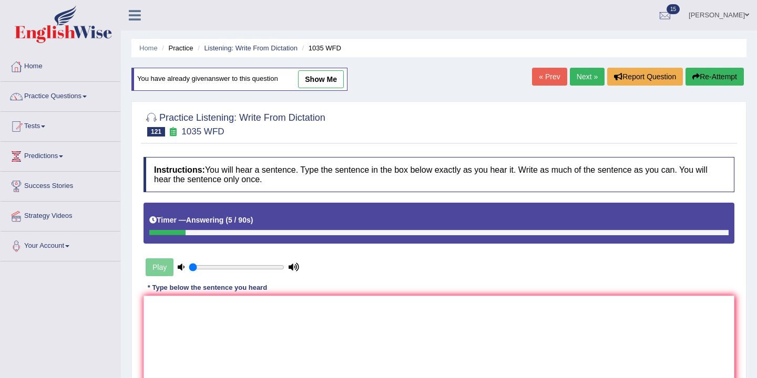
click at [318, 81] on link "show me" at bounding box center [321, 79] width 46 height 18
type textarea "Students messageing the engineering cource course."
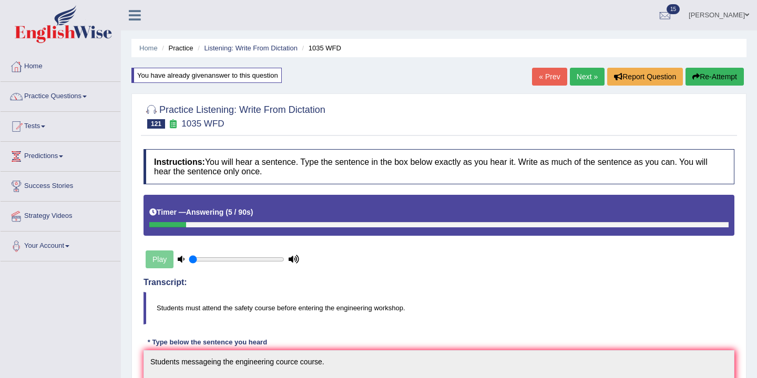
click at [585, 75] on link "Next »" at bounding box center [587, 77] width 35 height 18
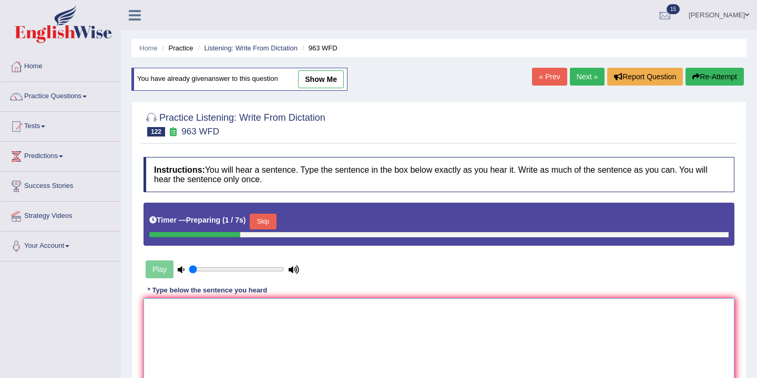
click at [196, 312] on textarea at bounding box center [439, 350] width 591 height 102
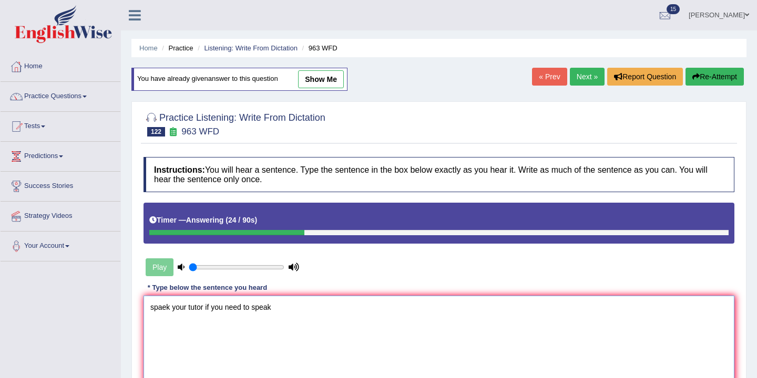
click at [154, 309] on textarea "spaek your tutor if you need to speak" at bounding box center [439, 347] width 591 height 102
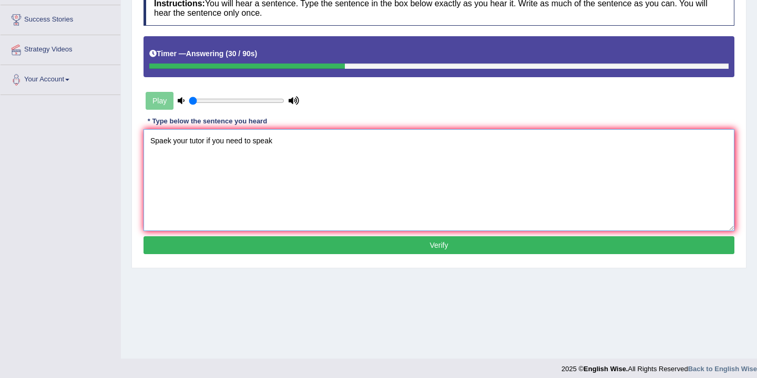
scroll to position [173, 0]
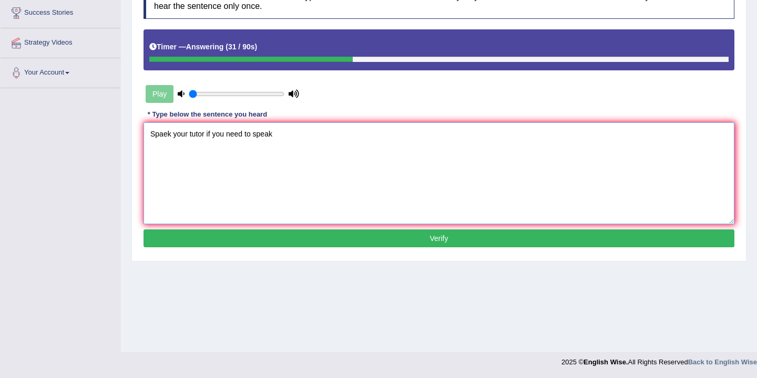
type textarea "Spaek your tutor if you need to speak"
click at [384, 238] on button "Verify" at bounding box center [439, 239] width 591 height 18
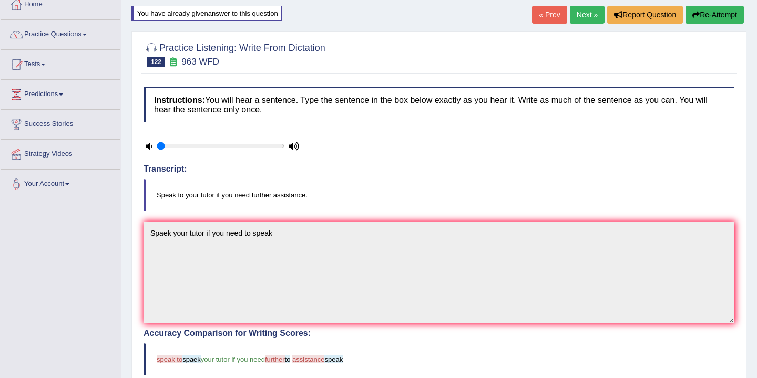
scroll to position [0, 0]
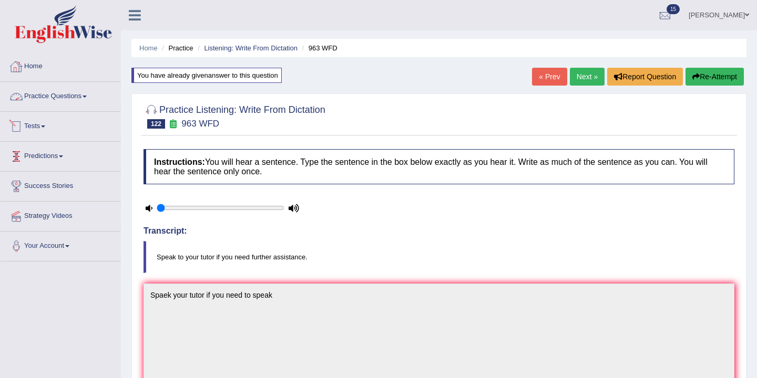
click at [42, 73] on link "Home" at bounding box center [61, 65] width 120 height 26
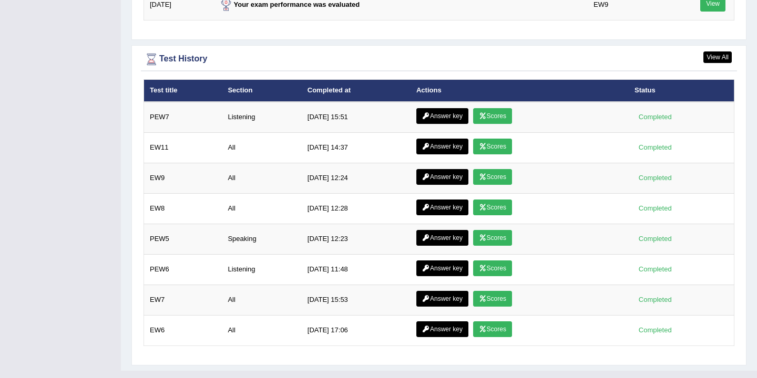
scroll to position [1442, 0]
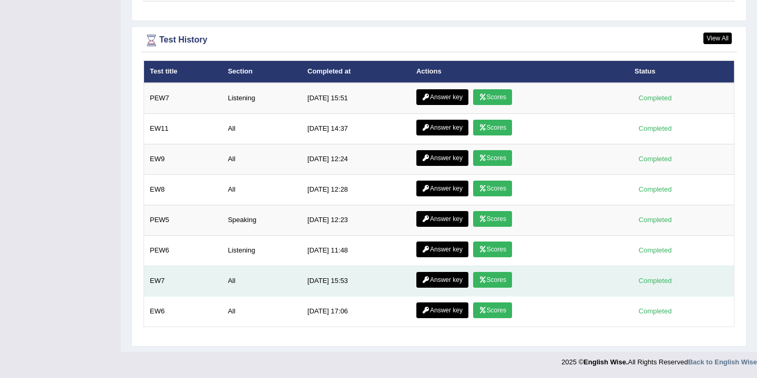
click at [456, 280] on link "Answer key" at bounding box center [442, 280] width 52 height 16
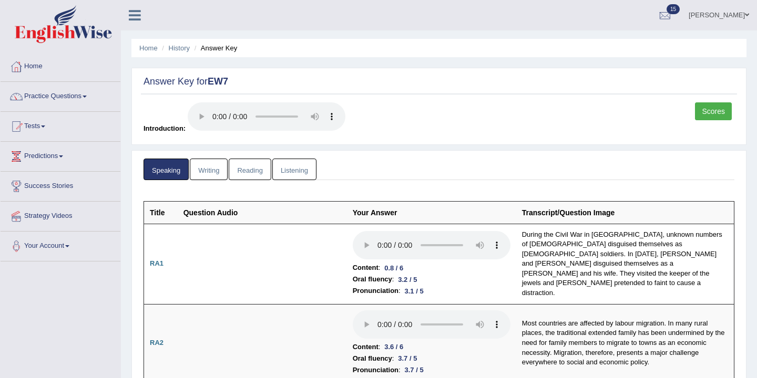
click at [248, 167] on link "Reading" at bounding box center [250, 170] width 42 height 22
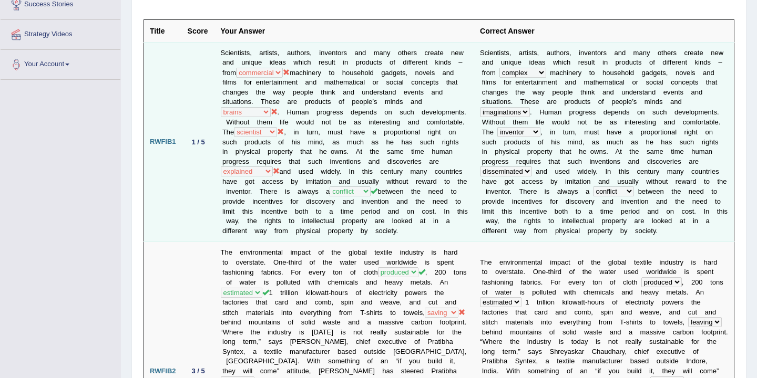
scroll to position [191, 0]
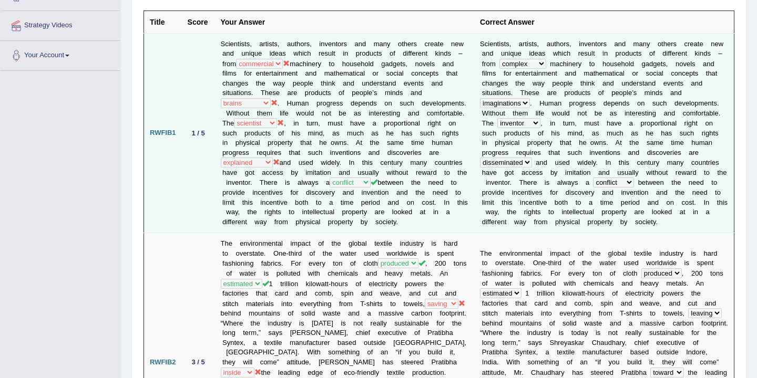
drag, startPoint x: 344, startPoint y: 185, endPoint x: 333, endPoint y: 183, distance: 11.2
click at [333, 183] on td "Scientists, artists, authors, inventors and many others create new and unique i…" at bounding box center [345, 133] width 260 height 200
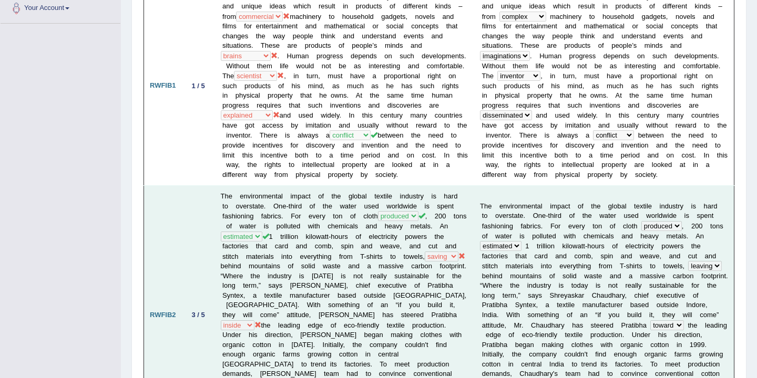
scroll to position [0, 0]
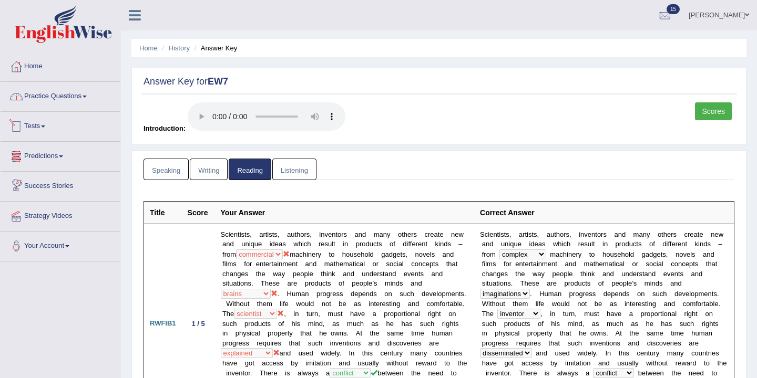
click at [71, 97] on link "Practice Questions" at bounding box center [61, 95] width 120 height 26
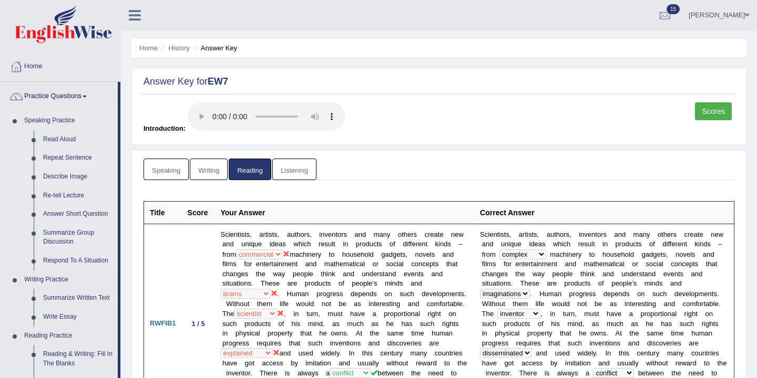
scroll to position [278, 0]
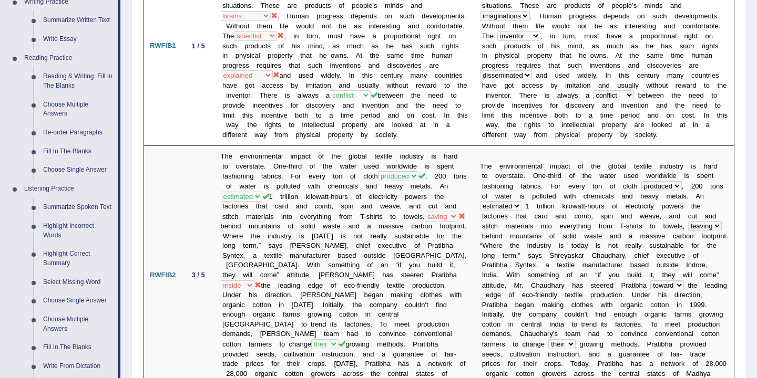
click at [72, 66] on link "Reading Practice" at bounding box center [68, 58] width 98 height 19
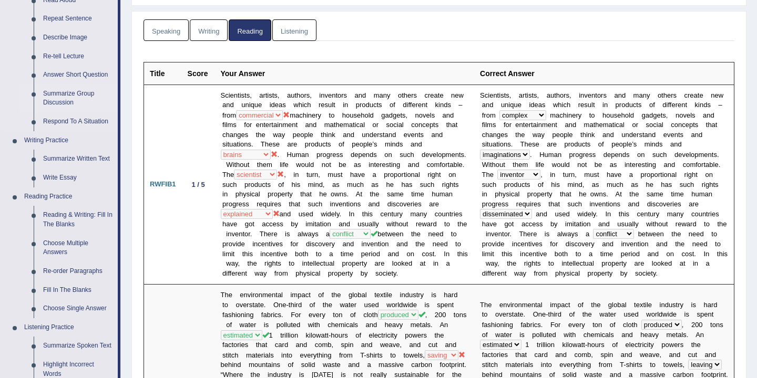
scroll to position [148, 0]
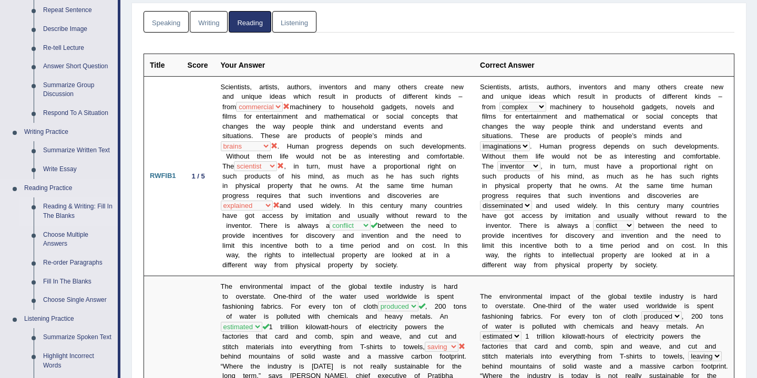
click at [60, 209] on link "Reading & Writing: Fill In The Blanks" at bounding box center [77, 212] width 79 height 28
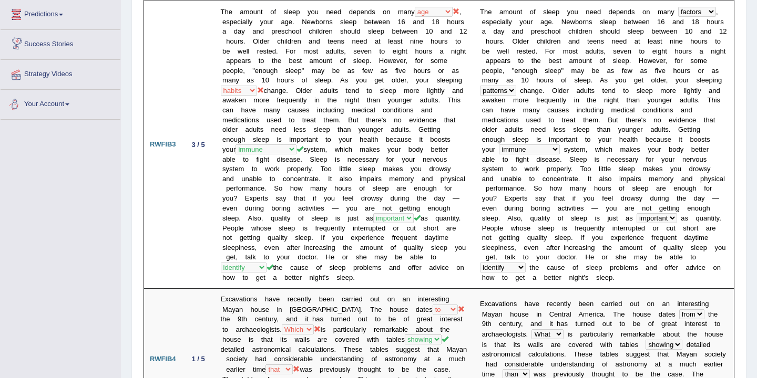
scroll to position [632, 0]
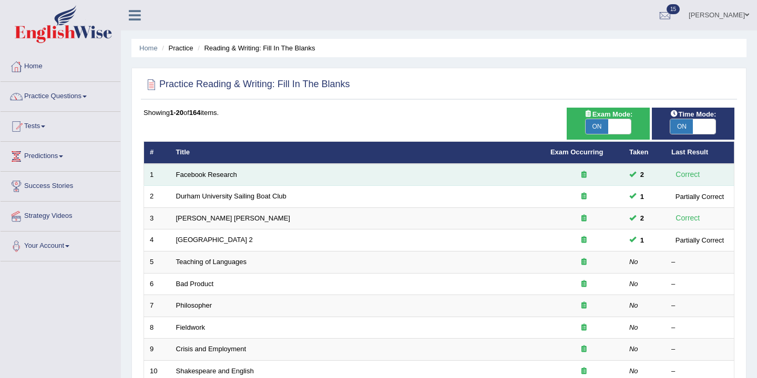
scroll to position [317, 0]
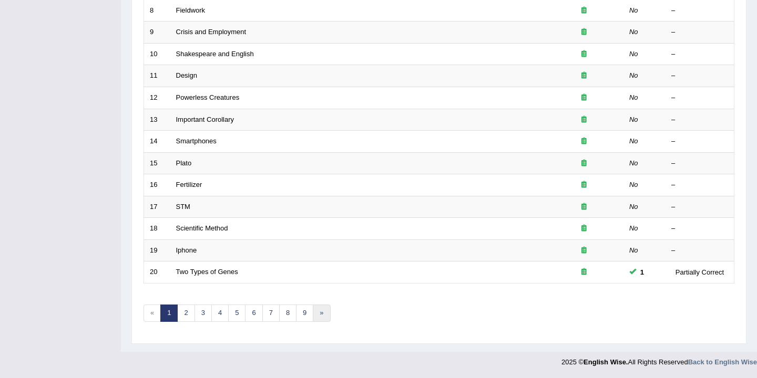
click at [322, 315] on link "»" at bounding box center [321, 313] width 17 height 17
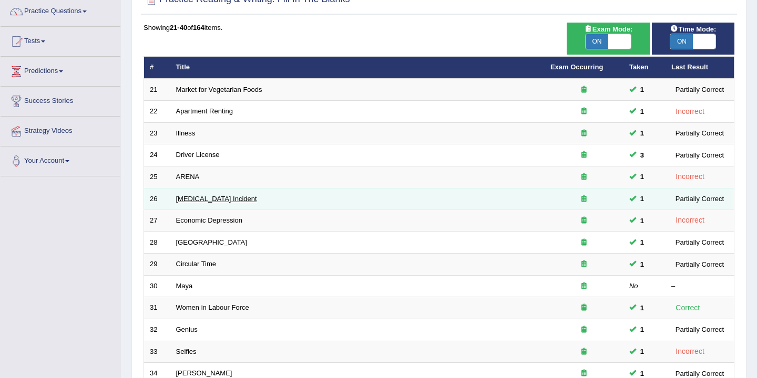
scroll to position [317, 0]
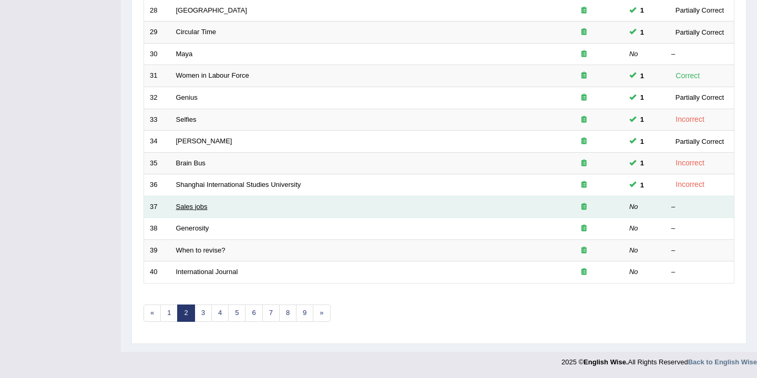
click at [191, 209] on link "Sales jobs" at bounding box center [192, 207] width 32 height 8
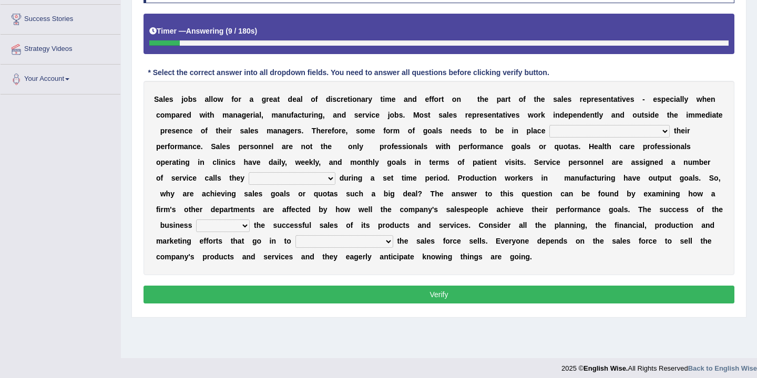
scroll to position [163, 0]
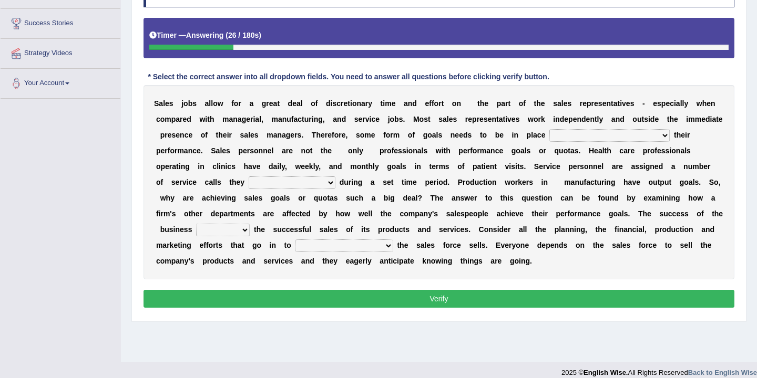
click at [668, 136] on select "as motive and guide should motivate and guide to help motivate and guide as hel…" at bounding box center [609, 135] width 120 height 13
click at [550, 129] on select "as motive and guide should motivate and guide to help motivate and guide as hel…" at bounding box center [609, 135] width 120 height 13
click at [663, 137] on select "as motive and guide should motivate and guide to help motivate and guide as hel…" at bounding box center [609, 135] width 120 height 13
select select "as motive and guide"
click at [550, 129] on select "as motive and guide should motivate and guide to help motivate and guide as hel…" at bounding box center [609, 135] width 120 height 13
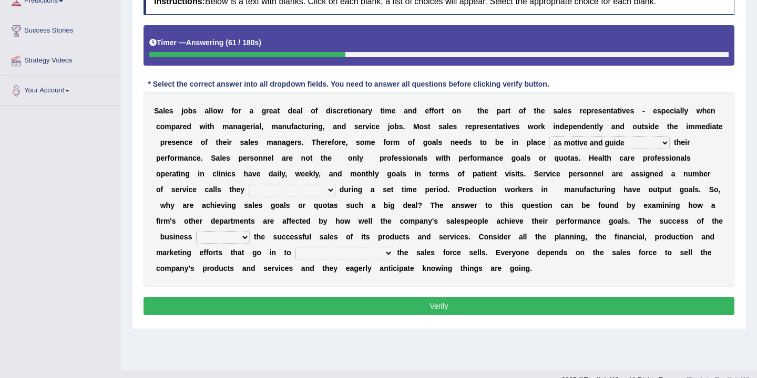
scroll to position [152, 0]
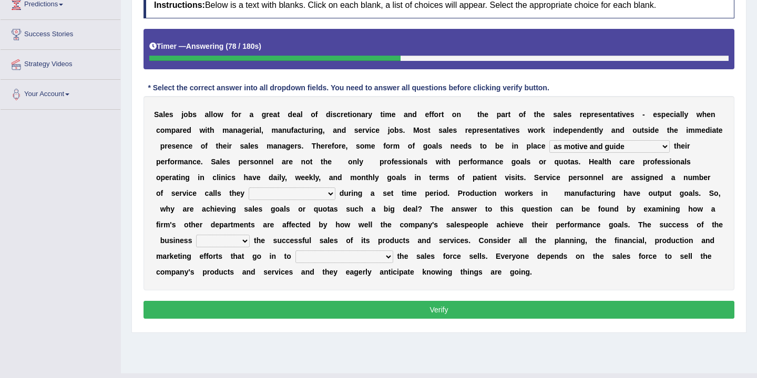
click at [318, 194] on select "can perform must perform often are performed might be performing" at bounding box center [292, 194] width 87 height 13
select select "must perform"
click at [249, 188] on select "can perform must perform often are performed might be performing" at bounding box center [292, 194] width 87 height 13
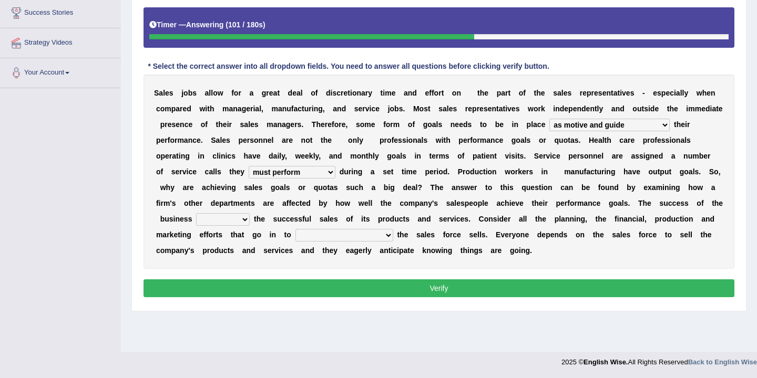
click at [250, 219] on select "hinges on is set at lasts until look ahead" at bounding box center [223, 219] width 54 height 13
select select "is set at"
click at [210, 213] on select "hinges on is set at lasts until look ahead" at bounding box center [223, 219] width 54 height 13
click at [393, 237] on select "describing how producing what constructing how much analyzing where" at bounding box center [344, 235] width 98 height 13
select select "analyzing where"
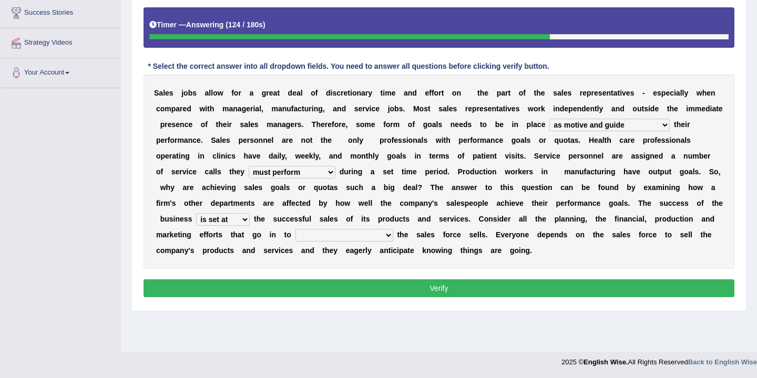
click at [316, 229] on select "describing how producing what constructing how much analyzing where" at bounding box center [344, 235] width 98 height 13
click at [393, 237] on select "describing how producing what constructing how much analyzing where" at bounding box center [344, 235] width 98 height 13
click at [316, 229] on select "describing how producing what constructing how much analyzing where" at bounding box center [344, 235] width 98 height 13
click at [414, 290] on button "Verify" at bounding box center [439, 289] width 591 height 18
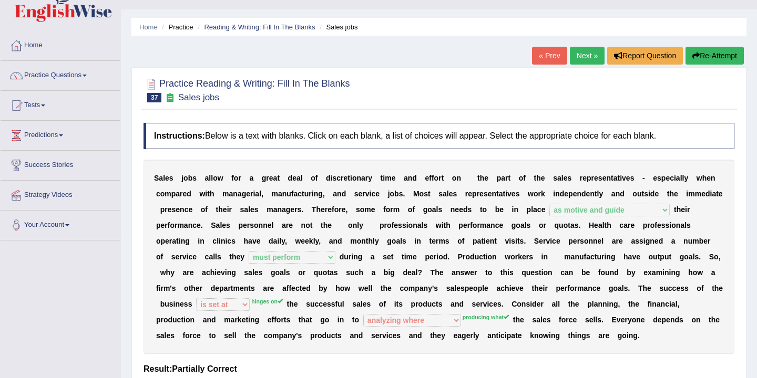
scroll to position [0, 0]
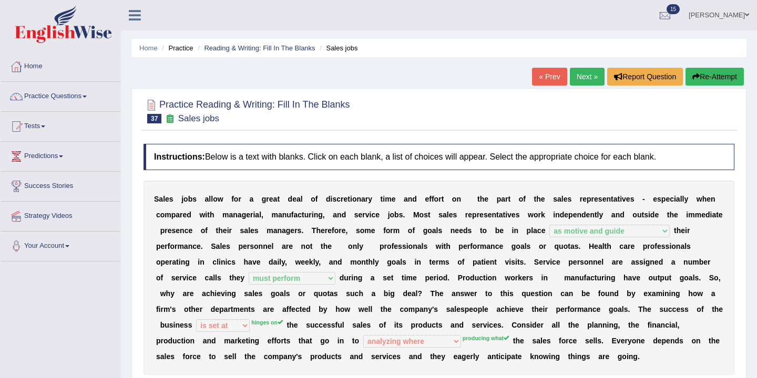
click at [584, 78] on link "Next »" at bounding box center [587, 77] width 35 height 18
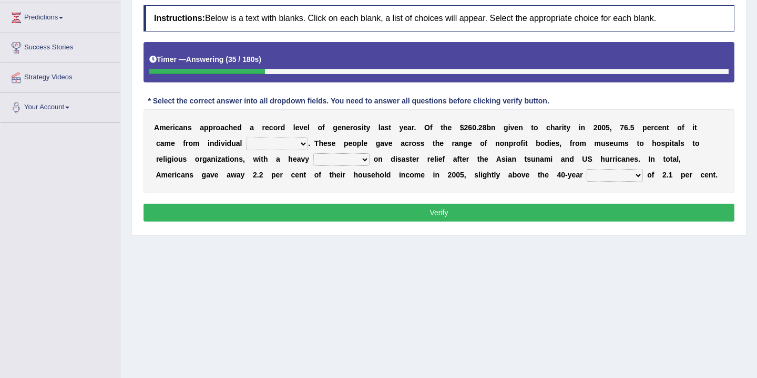
scroll to position [141, 0]
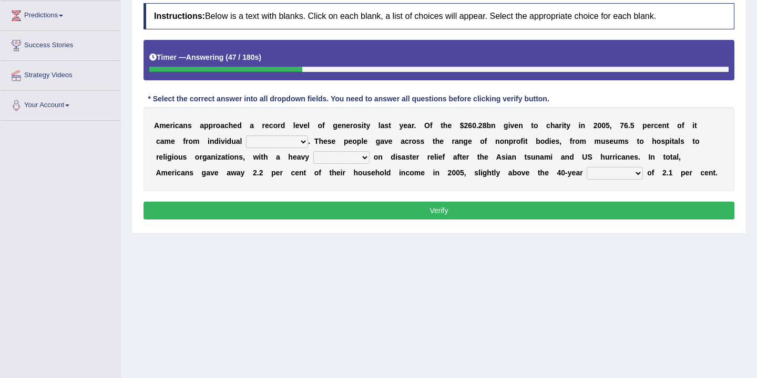
click at [278, 141] on select "donors accounts businessmen honors" at bounding box center [277, 142] width 62 height 13
select select "accounts"
click at [246, 136] on select "donors accounts businessmen honors" at bounding box center [277, 142] width 62 height 13
click at [321, 158] on select "analysis imagination emphasis hypothesis" at bounding box center [341, 157] width 56 height 13
select select "emphasis"
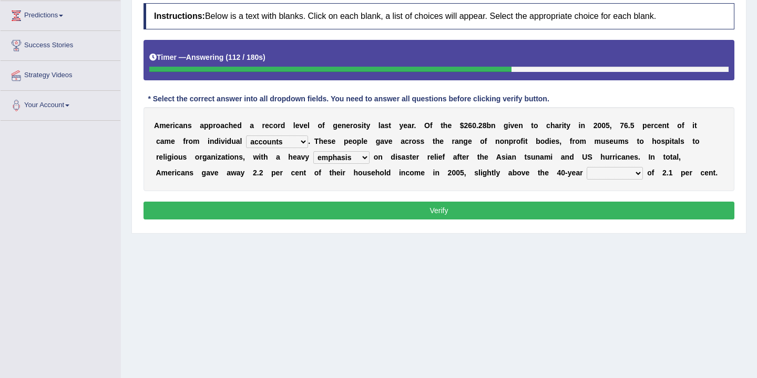
click at [313, 151] on select "analysis imagination emphasis hypothesis" at bounding box center [341, 157] width 56 height 13
click at [319, 160] on select "analysis imagination emphasis hypothesis" at bounding box center [341, 157] width 56 height 13
click at [587, 172] on select "coverage average indebtness sovereignty" at bounding box center [615, 173] width 56 height 13
select select "average"
click at [587, 167] on select "coverage average indebtness sovereignty" at bounding box center [615, 173] width 56 height 13
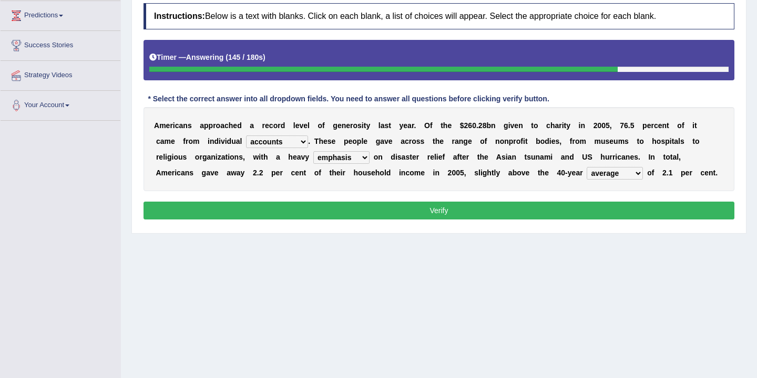
click at [544, 211] on button "Verify" at bounding box center [439, 211] width 591 height 18
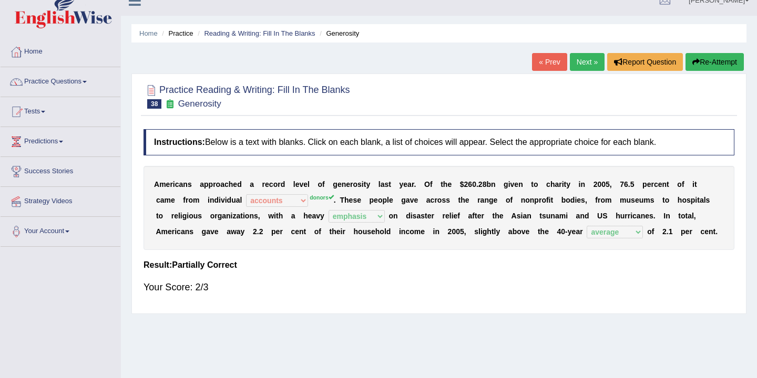
scroll to position [0, 0]
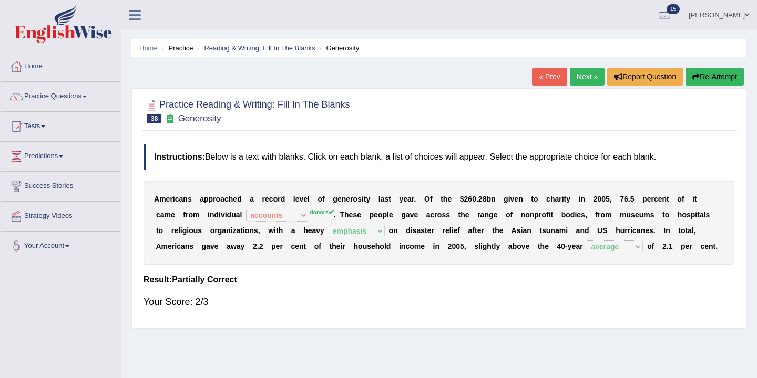
click at [587, 71] on link "Next »" at bounding box center [587, 77] width 35 height 18
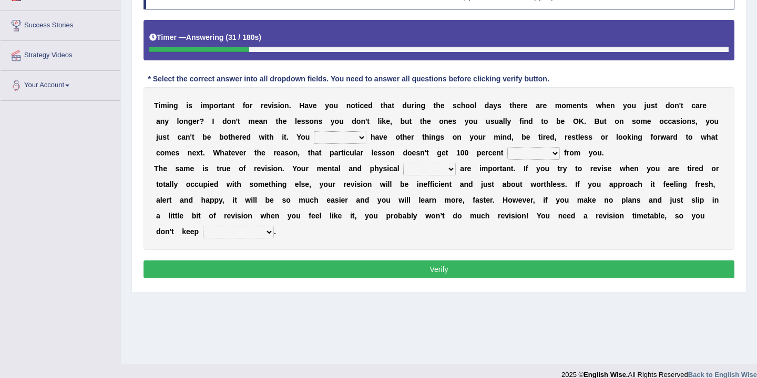
scroll to position [161, 0]
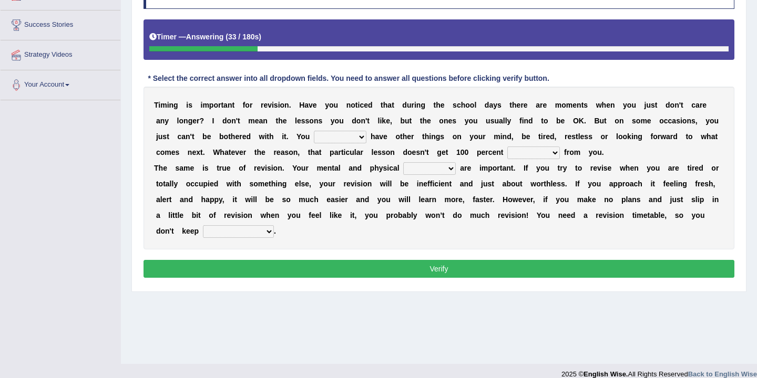
click at [360, 141] on select "may can will must" at bounding box center [340, 137] width 53 height 13
select select "may"
click at [314, 131] on select "may can will must" at bounding box center [340, 137] width 53 height 13
click at [558, 156] on select "effect afford effort affect" at bounding box center [533, 153] width 53 height 13
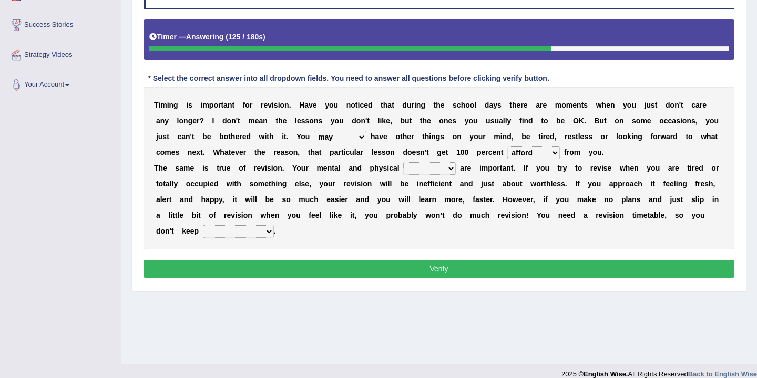
click at [508, 147] on select "effect afford effort affect" at bounding box center [533, 153] width 53 height 13
click at [552, 153] on select "effect afford effort affect" at bounding box center [533, 153] width 53 height 13
select select "affect"
click at [508, 147] on select "effect afford effort affect" at bounding box center [533, 153] width 53 height 13
click at [556, 152] on select "effect afford effort affect" at bounding box center [533, 153] width 53 height 13
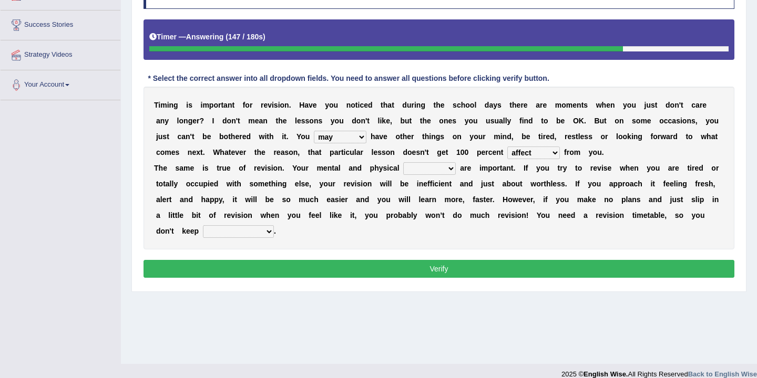
click at [451, 171] on select "altitude strength attitudes talent" at bounding box center [429, 168] width 53 height 13
click at [447, 169] on select "altitude strength attitudes talent" at bounding box center [429, 168] width 53 height 13
select select "strength"
click at [403, 162] on select "altitude strength attitudes talent" at bounding box center [429, 168] width 53 height 13
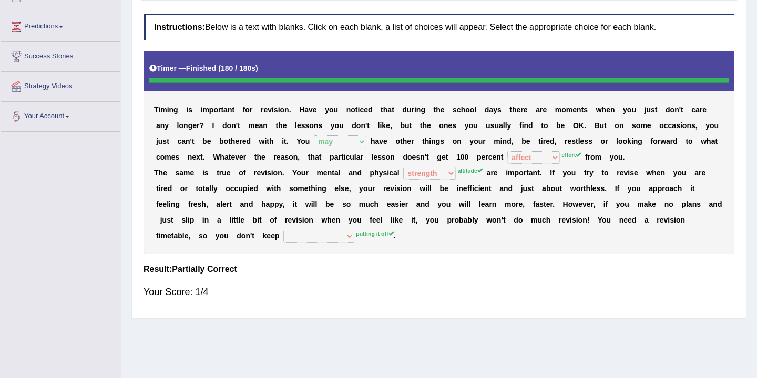
scroll to position [0, 0]
